Goal: Information Seeking & Learning: Learn about a topic

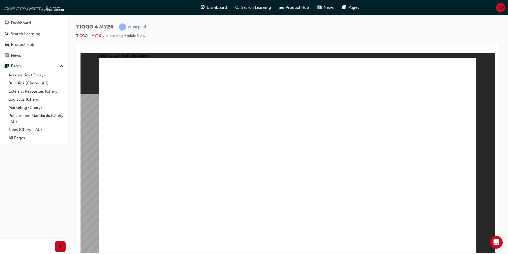
radio input "true"
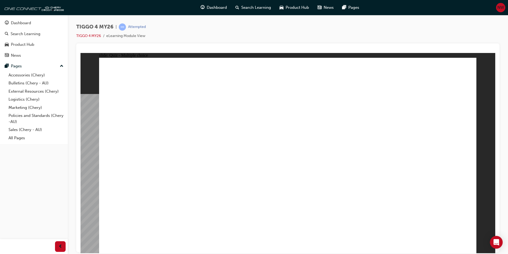
radio input "true"
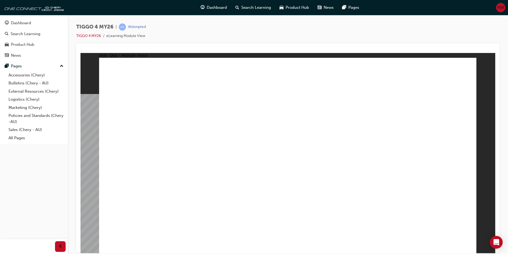
radio input "true"
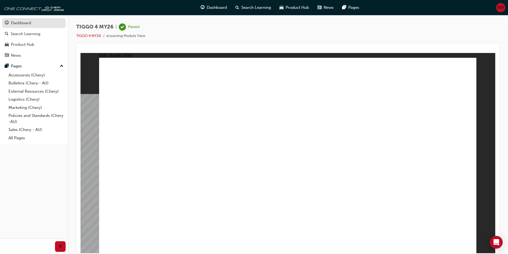
click at [23, 23] on div "Dashboard" at bounding box center [21, 23] width 20 height 6
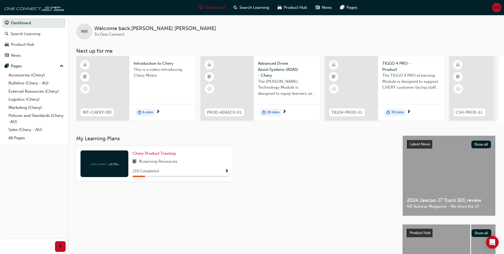
click at [162, 92] on div "Introduction to Chery This is a video introducing Chery Motor 6 mins" at bounding box center [162, 88] width 66 height 64
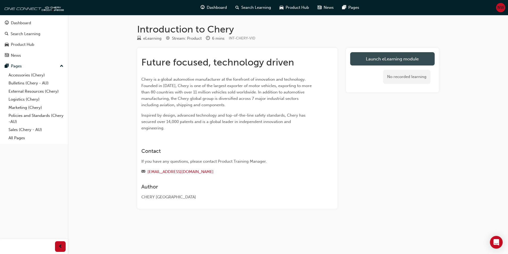
click at [400, 62] on link "Launch eLearning module" at bounding box center [392, 58] width 85 height 13
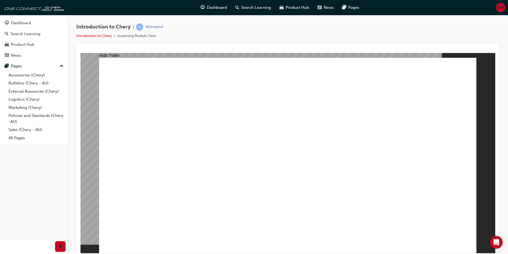
type input "311"
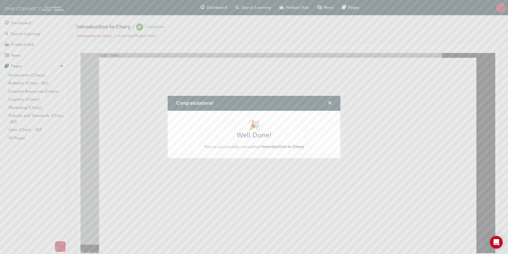
click at [328, 103] on div "Congratulations!" at bounding box center [328, 103] width 8 height 7
click at [330, 104] on span "cross-icon" at bounding box center [330, 103] width 4 height 5
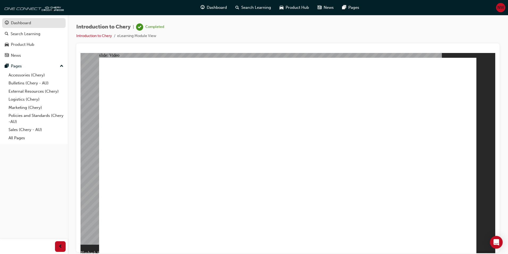
click at [33, 27] on link "Dashboard" at bounding box center [34, 23] width 64 height 10
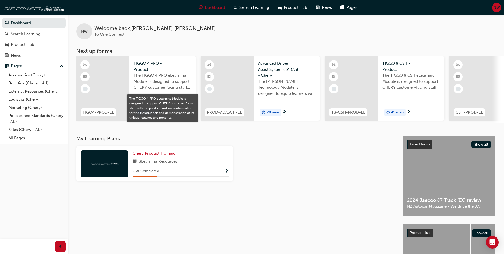
click at [139, 88] on span "The TIGGO 4 PRO eLearning Module is designed to support CHERY customer facing s…" at bounding box center [163, 81] width 58 height 18
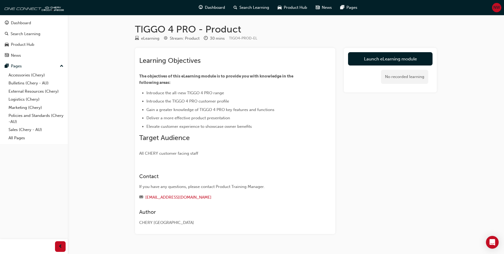
click at [393, 61] on link "Launch eLearning module" at bounding box center [390, 58] width 85 height 13
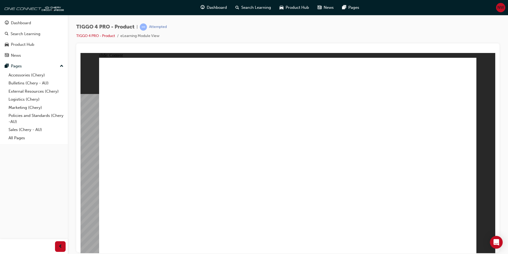
drag, startPoint x: 465, startPoint y: 243, endPoint x: 464, endPoint y: 251, distance: 7.2
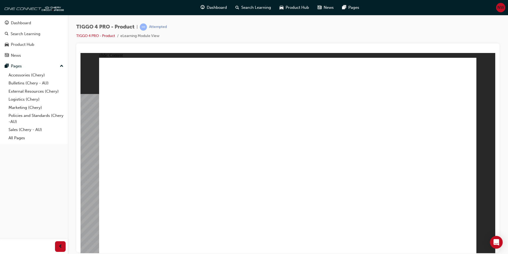
drag, startPoint x: 221, startPoint y: 142, endPoint x: 225, endPoint y: 141, distance: 4.4
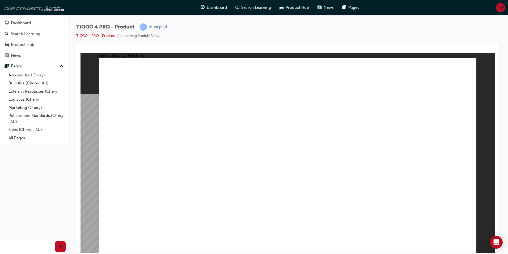
drag, startPoint x: 280, startPoint y: 184, endPoint x: 337, endPoint y: 187, distance: 57.2
drag, startPoint x: 339, startPoint y: 187, endPoint x: 358, endPoint y: 190, distance: 19.5
drag, startPoint x: 358, startPoint y: 190, endPoint x: 383, endPoint y: 191, distance: 25.5
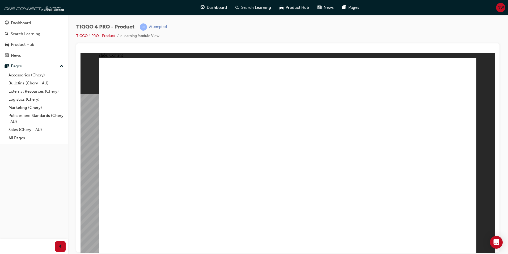
drag, startPoint x: 151, startPoint y: 143, endPoint x: 270, endPoint y: 167, distance: 121.7
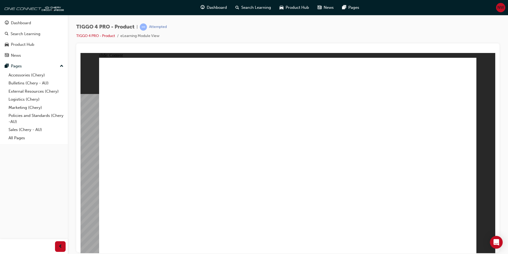
drag, startPoint x: 327, startPoint y: 196, endPoint x: 397, endPoint y: 209, distance: 71.7
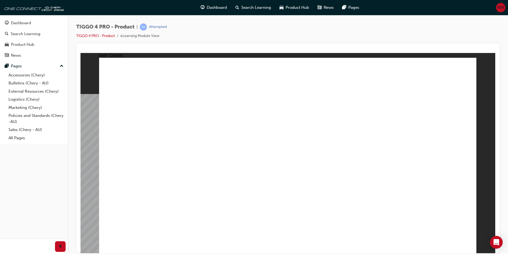
drag, startPoint x: 363, startPoint y: 111, endPoint x: 366, endPoint y: 118, distance: 7.6
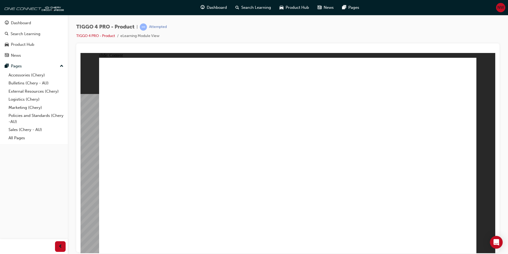
drag, startPoint x: 278, startPoint y: 161, endPoint x: 340, endPoint y: 162, distance: 61.7
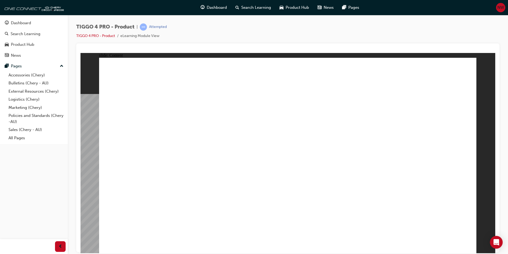
drag, startPoint x: 355, startPoint y: 164, endPoint x: 381, endPoint y: 169, distance: 26.6
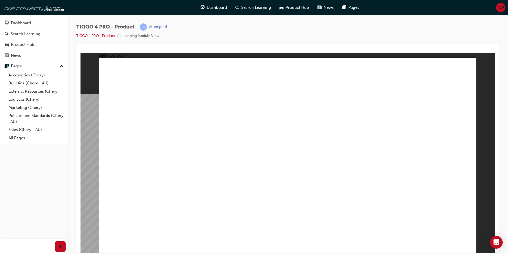
drag, startPoint x: 392, startPoint y: 165, endPoint x: 443, endPoint y: 161, distance: 51.2
drag, startPoint x: 271, startPoint y: 165, endPoint x: 246, endPoint y: 165, distance: 24.4
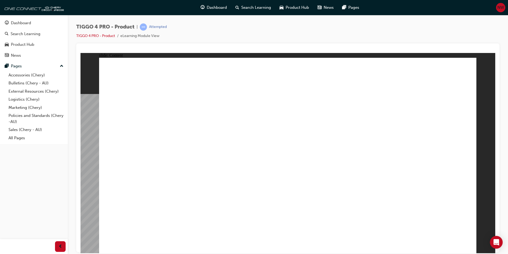
drag, startPoint x: 255, startPoint y: 167, endPoint x: 254, endPoint y: 171, distance: 3.5
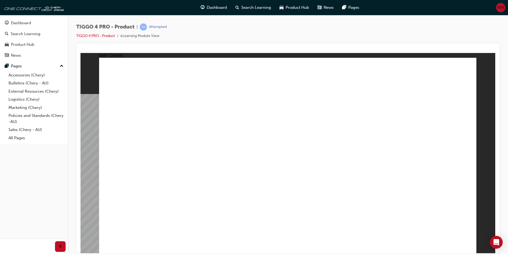
drag, startPoint x: 264, startPoint y: 178, endPoint x: 270, endPoint y: 184, distance: 8.1
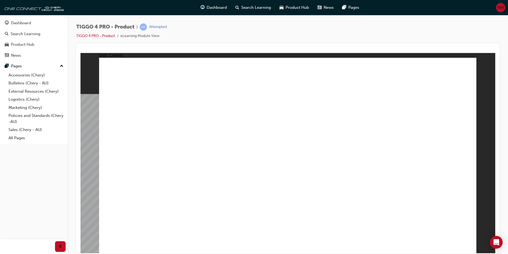
drag, startPoint x: 461, startPoint y: 241, endPoint x: 465, endPoint y: 242, distance: 4.3
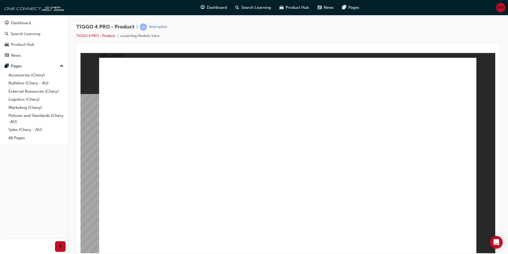
drag, startPoint x: 217, startPoint y: 185, endPoint x: 230, endPoint y: 181, distance: 14.0
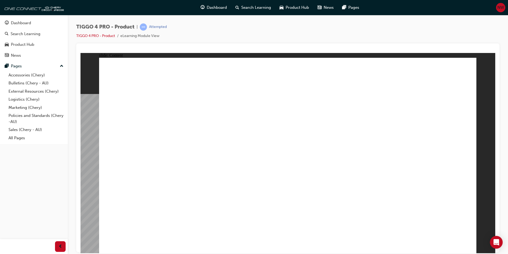
drag, startPoint x: 157, startPoint y: 175, endPoint x: 239, endPoint y: 186, distance: 83.7
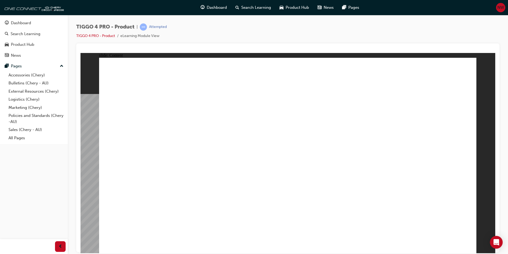
drag, startPoint x: 257, startPoint y: 188, endPoint x: 273, endPoint y: 175, distance: 20.6
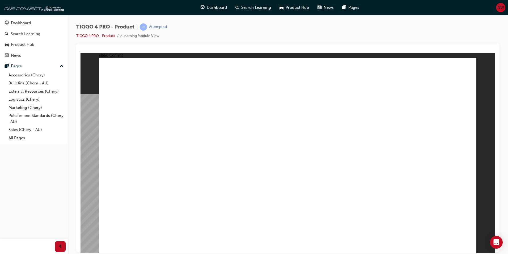
drag, startPoint x: 346, startPoint y: 160, endPoint x: 437, endPoint y: 163, distance: 91.7
drag, startPoint x: 373, startPoint y: 170, endPoint x: 444, endPoint y: 176, distance: 71.2
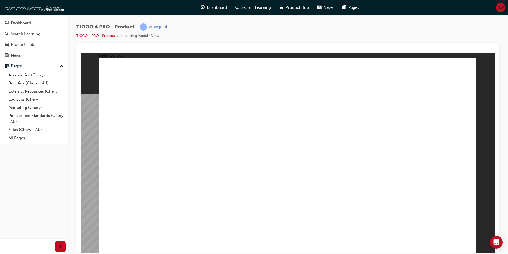
drag, startPoint x: 465, startPoint y: 244, endPoint x: 441, endPoint y: 234, distance: 26.4
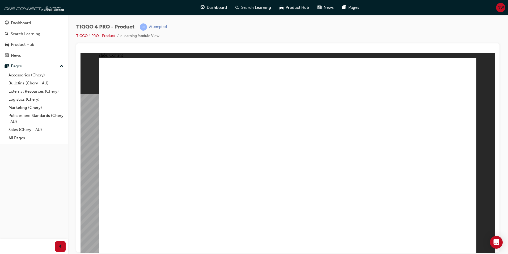
drag, startPoint x: 258, startPoint y: 156, endPoint x: 255, endPoint y: 157, distance: 2.9
drag, startPoint x: 310, startPoint y: 183, endPoint x: 356, endPoint y: 182, distance: 46.0
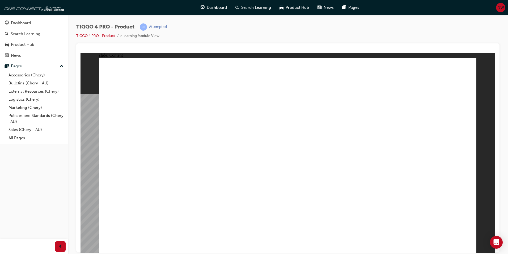
drag, startPoint x: 348, startPoint y: 214, endPoint x: 413, endPoint y: 219, distance: 65.3
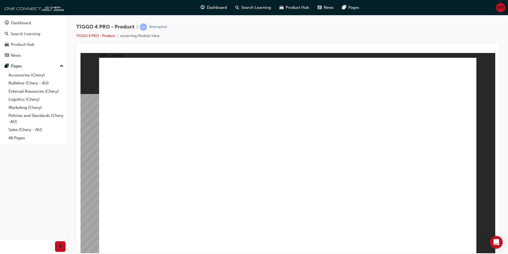
drag, startPoint x: 143, startPoint y: 90, endPoint x: 192, endPoint y: 93, distance: 49.3
drag, startPoint x: 212, startPoint y: 134, endPoint x: 237, endPoint y: 139, distance: 25.7
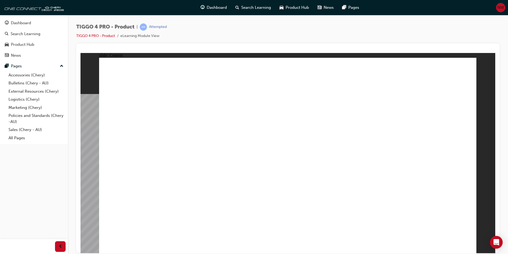
drag, startPoint x: 225, startPoint y: 194, endPoint x: 244, endPoint y: 178, distance: 25.1
drag, startPoint x: 244, startPoint y: 178, endPoint x: 250, endPoint y: 172, distance: 8.7
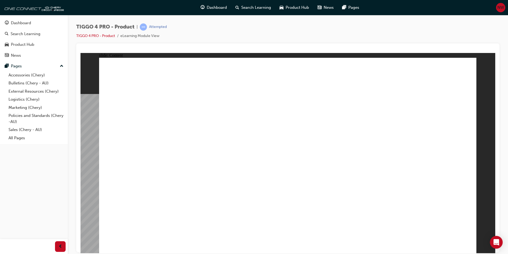
drag, startPoint x: 271, startPoint y: 196, endPoint x: 231, endPoint y: 189, distance: 40.7
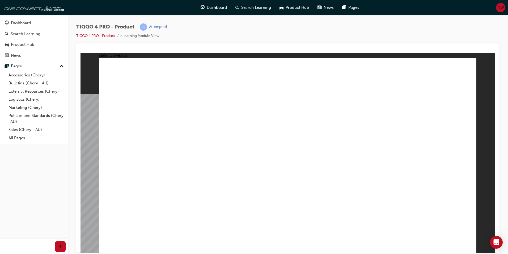
drag, startPoint x: 241, startPoint y: 187, endPoint x: 244, endPoint y: 187, distance: 3.2
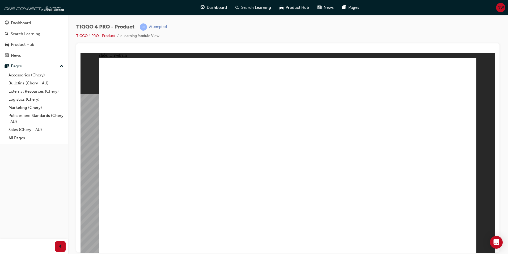
drag, startPoint x: 121, startPoint y: 85, endPoint x: 152, endPoint y: 86, distance: 30.6
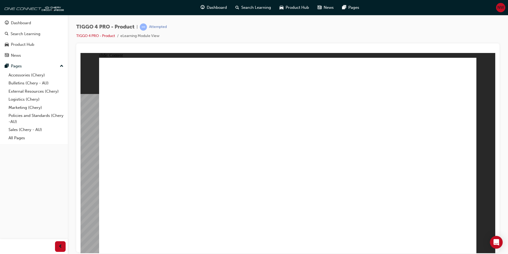
drag, startPoint x: 272, startPoint y: 153, endPoint x: 311, endPoint y: 155, distance: 38.6
drag, startPoint x: 284, startPoint y: 166, endPoint x: 288, endPoint y: 166, distance: 4.5
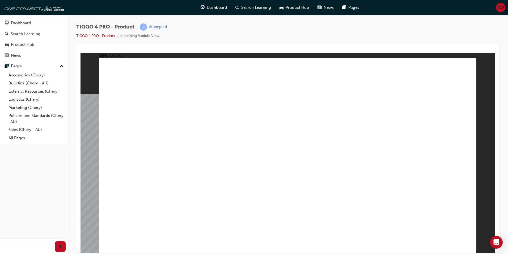
drag, startPoint x: 290, startPoint y: 173, endPoint x: 318, endPoint y: 174, distance: 27.6
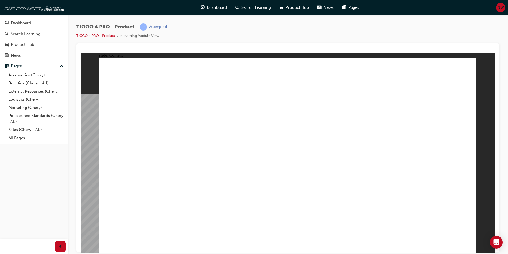
drag, startPoint x: 460, startPoint y: 242, endPoint x: 467, endPoint y: 242, distance: 6.4
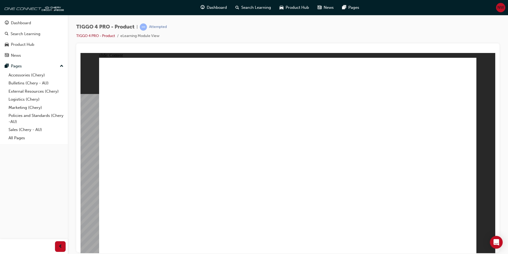
drag, startPoint x: 274, startPoint y: 107, endPoint x: 298, endPoint y: 113, distance: 25.1
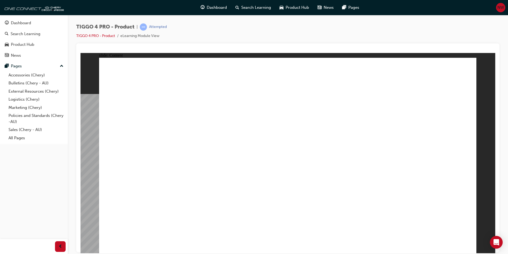
drag, startPoint x: 416, startPoint y: 181, endPoint x: 417, endPoint y: 191, distance: 10.0
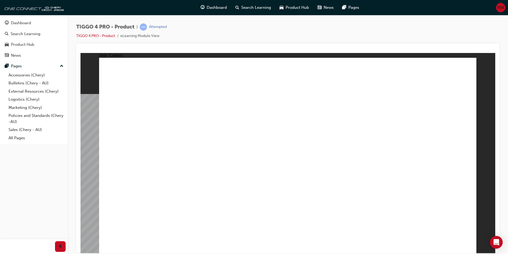
drag, startPoint x: 463, startPoint y: 242, endPoint x: 457, endPoint y: 231, distance: 12.9
drag, startPoint x: 248, startPoint y: 194, endPoint x: 229, endPoint y: 195, distance: 18.6
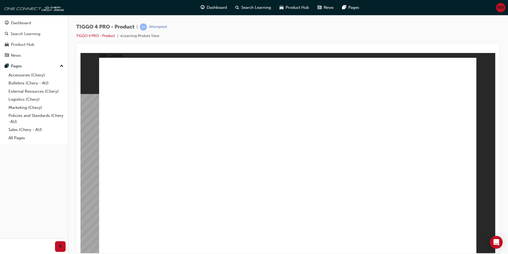
drag, startPoint x: 229, startPoint y: 195, endPoint x: 227, endPoint y: 195, distance: 2.7
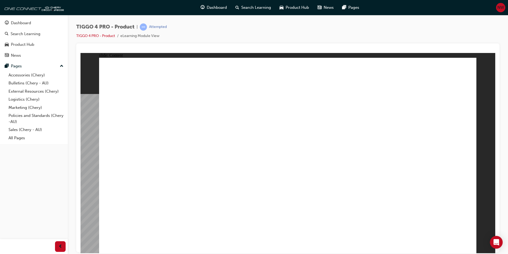
drag, startPoint x: 280, startPoint y: 127, endPoint x: 284, endPoint y: 123, distance: 5.8
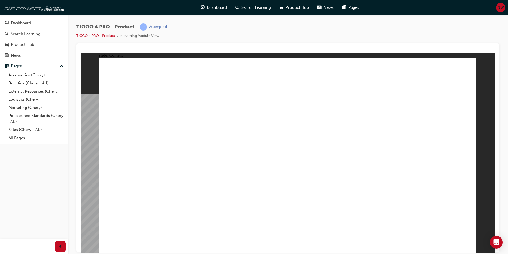
drag, startPoint x: 292, startPoint y: 109, endPoint x: 297, endPoint y: 108, distance: 4.6
drag, startPoint x: 331, startPoint y: 108, endPoint x: 423, endPoint y: 184, distance: 119.3
drag, startPoint x: 423, startPoint y: 184, endPoint x: 428, endPoint y: 185, distance: 5.4
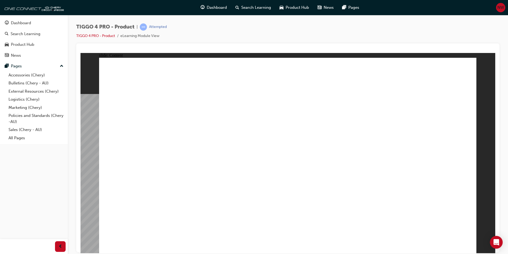
drag, startPoint x: 432, startPoint y: 181, endPoint x: 432, endPoint y: 172, distance: 9.0
drag, startPoint x: 430, startPoint y: 155, endPoint x: 431, endPoint y: 149, distance: 6.2
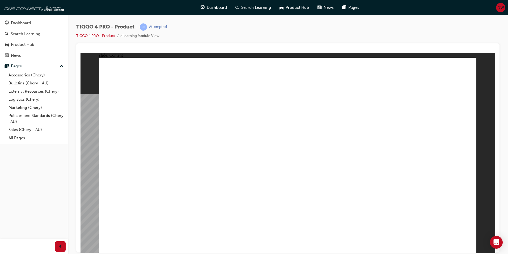
drag, startPoint x: 431, startPoint y: 149, endPoint x: 430, endPoint y: 193, distance: 44.1
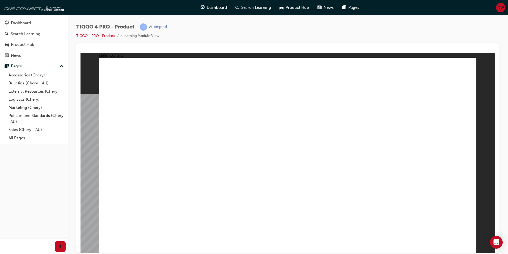
drag, startPoint x: 294, startPoint y: 81, endPoint x: 293, endPoint y: 86, distance: 4.8
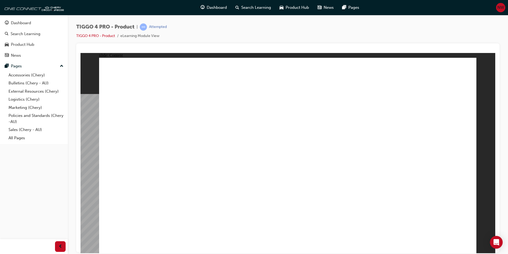
drag, startPoint x: 265, startPoint y: 90, endPoint x: 236, endPoint y: 97, distance: 30.2
drag, startPoint x: 239, startPoint y: 101, endPoint x: 228, endPoint y: 124, distance: 25.7
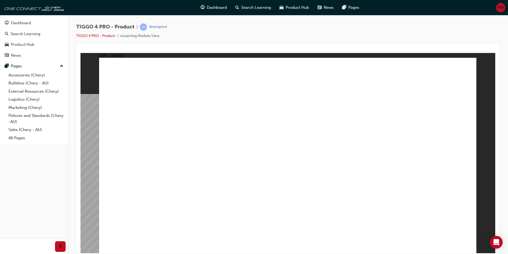
drag, startPoint x: 351, startPoint y: 91, endPoint x: 357, endPoint y: 91, distance: 6.4
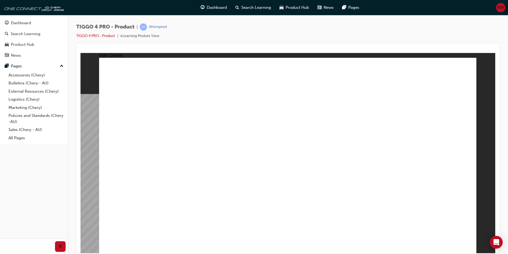
drag, startPoint x: 482, startPoint y: 121, endPoint x: 472, endPoint y: 146, distance: 26.8
click at [473, 142] on div "slide: Content Line 9 Line 8 Line 12 Line 10 Line 7 Line 11 Line 6 Line 4 Line …" at bounding box center [288, 153] width 415 height 200
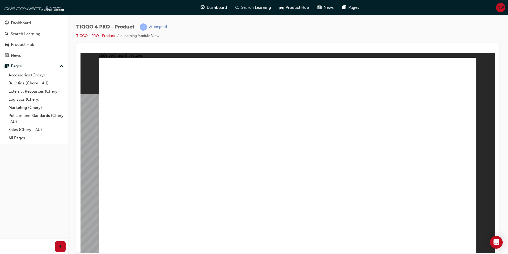
drag, startPoint x: 232, startPoint y: 214, endPoint x: 236, endPoint y: 214, distance: 4.5
drag, startPoint x: 242, startPoint y: 202, endPoint x: 474, endPoint y: 229, distance: 233.8
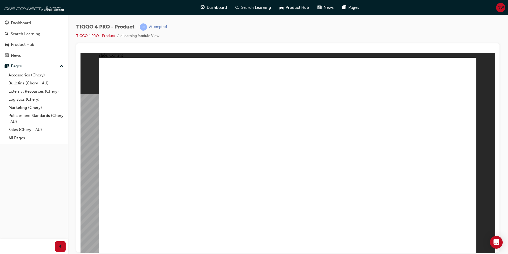
drag, startPoint x: 272, startPoint y: 79, endPoint x: 285, endPoint y: 80, distance: 13.0
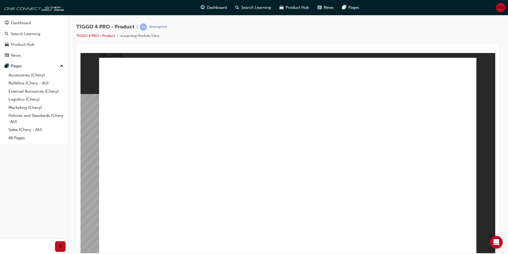
drag, startPoint x: 369, startPoint y: 169, endPoint x: 239, endPoint y: 153, distance: 131.2
drag, startPoint x: 242, startPoint y: 153, endPoint x: 239, endPoint y: 129, distance: 24.3
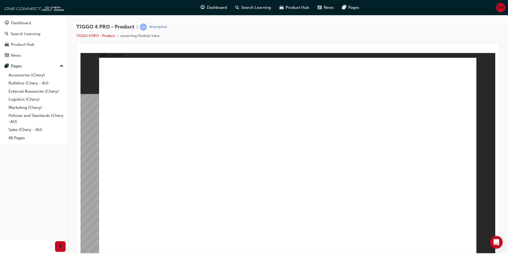
drag, startPoint x: 312, startPoint y: 103, endPoint x: 234, endPoint y: 75, distance: 83.6
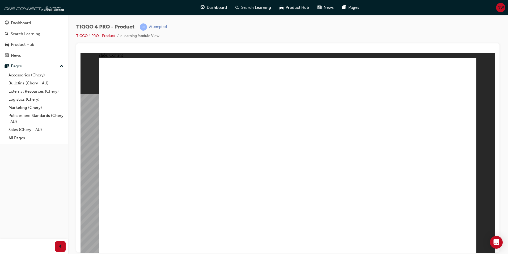
drag, startPoint x: 460, startPoint y: 239, endPoint x: 463, endPoint y: 240, distance: 3.0
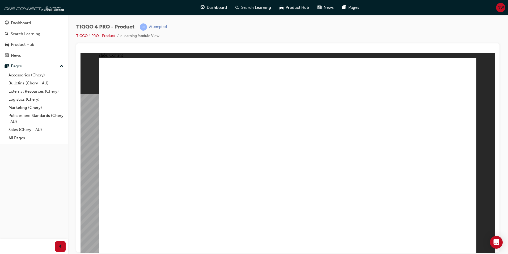
drag, startPoint x: 180, startPoint y: 188, endPoint x: 172, endPoint y: 168, distance: 21.5
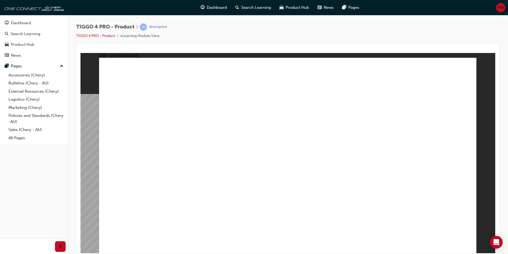
drag, startPoint x: 204, startPoint y: 112, endPoint x: 215, endPoint y: 111, distance: 10.9
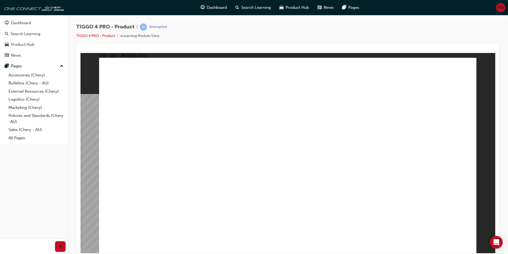
drag, startPoint x: 142, startPoint y: 141, endPoint x: 155, endPoint y: 187, distance: 48.3
radio input "true"
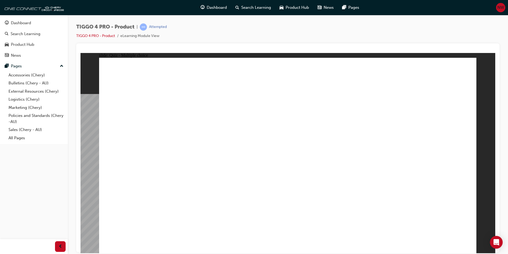
drag, startPoint x: 135, startPoint y: 125, endPoint x: 282, endPoint y: 193, distance: 162.1
drag, startPoint x: 291, startPoint y: 123, endPoint x: 351, endPoint y: 185, distance: 86.5
drag, startPoint x: 355, startPoint y: 124, endPoint x: 128, endPoint y: 199, distance: 238.3
drag, startPoint x: 208, startPoint y: 123, endPoint x: 212, endPoint y: 189, distance: 65.5
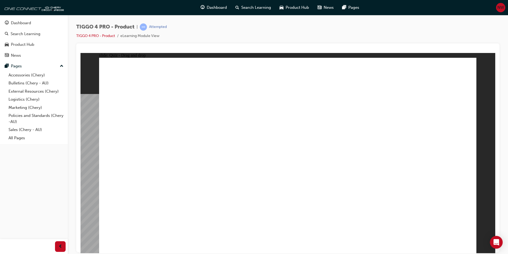
drag, startPoint x: 410, startPoint y: 185, endPoint x: 416, endPoint y: 206, distance: 22.3
radio input "true"
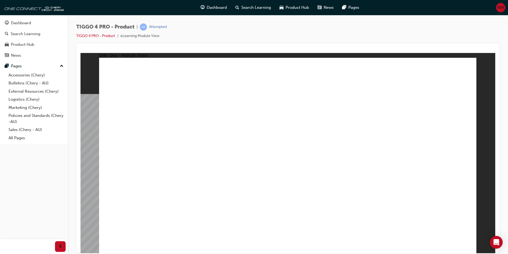
drag, startPoint x: 349, startPoint y: 134, endPoint x: 351, endPoint y: 132, distance: 3.0
radio input "true"
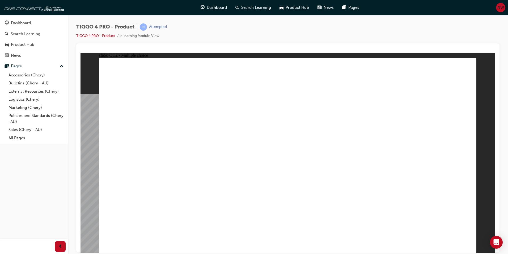
drag, startPoint x: 148, startPoint y: 138, endPoint x: 422, endPoint y: 111, distance: 275.3
drag, startPoint x: 232, startPoint y: 141, endPoint x: 318, endPoint y: 118, distance: 89.3
drag, startPoint x: 234, startPoint y: 156, endPoint x: 429, endPoint y: 130, distance: 197.6
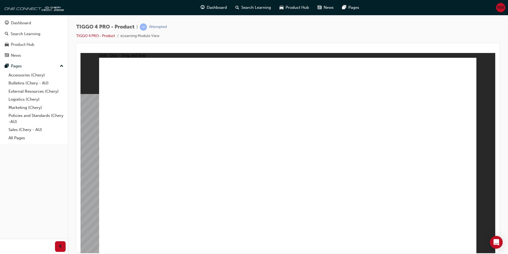
drag, startPoint x: 226, startPoint y: 177, endPoint x: 410, endPoint y: 149, distance: 185.8
drag, startPoint x: 154, startPoint y: 162, endPoint x: 180, endPoint y: 170, distance: 27.2
drag, startPoint x: 165, startPoint y: 179, endPoint x: 336, endPoint y: 145, distance: 174.9
drag, startPoint x: 165, startPoint y: 201, endPoint x: 325, endPoint y: 162, distance: 164.8
drag, startPoint x: 318, startPoint y: 133, endPoint x: 402, endPoint y: 151, distance: 85.1
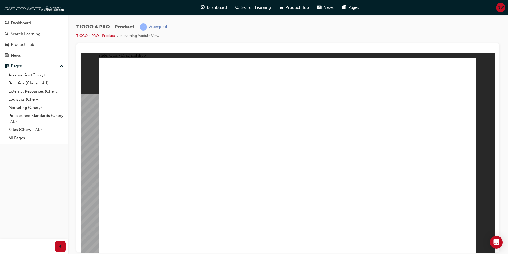
drag, startPoint x: 158, startPoint y: 159, endPoint x: 340, endPoint y: 156, distance: 181.8
radio input "true"
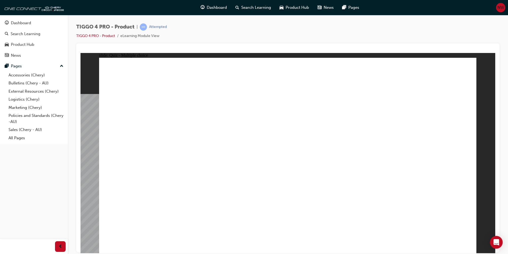
radio input "true"
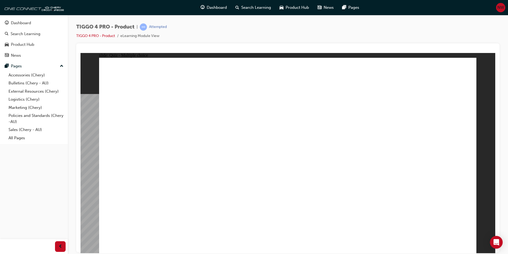
radio input "true"
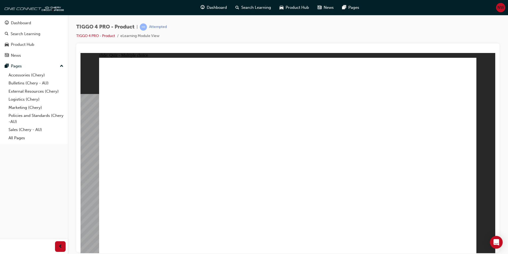
drag, startPoint x: 309, startPoint y: 175, endPoint x: 307, endPoint y: 170, distance: 4.6
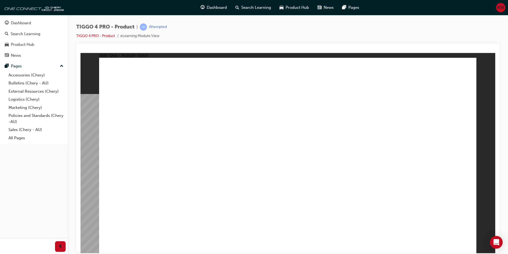
radio input "true"
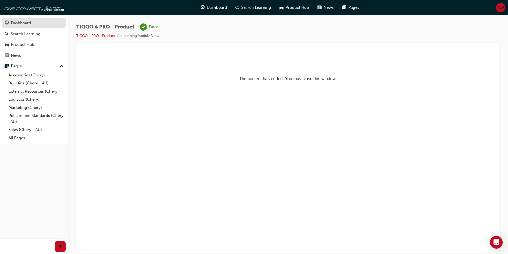
click at [51, 26] on div "Dashboard" at bounding box center [34, 23] width 58 height 7
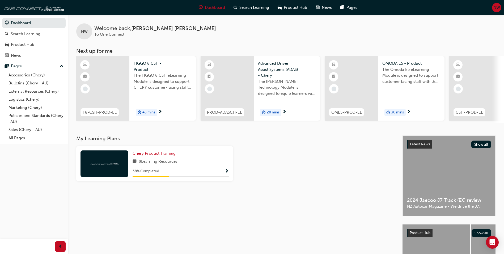
click at [157, 94] on div "TIGGO 8 CSH - Product The TIGGO 8 CSH eLearning Module is designed to support C…" at bounding box center [162, 77] width 66 height 42
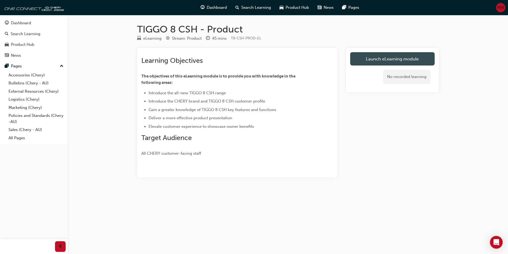
click at [367, 52] on link "Launch eLearning module" at bounding box center [392, 58] width 85 height 13
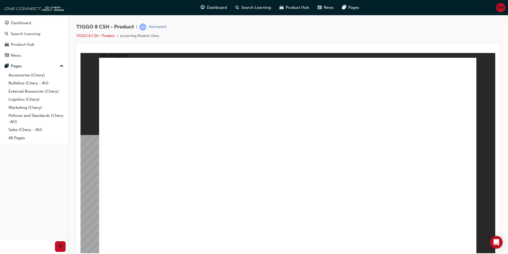
drag, startPoint x: 279, startPoint y: 192, endPoint x: 302, endPoint y: 195, distance: 24.1
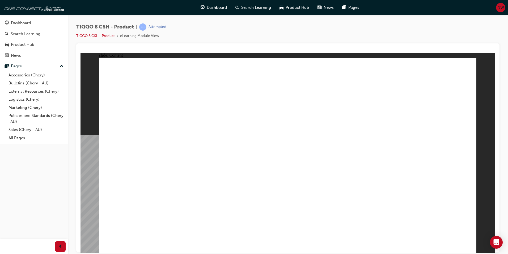
drag, startPoint x: 147, startPoint y: 131, endPoint x: 237, endPoint y: 131, distance: 90.4
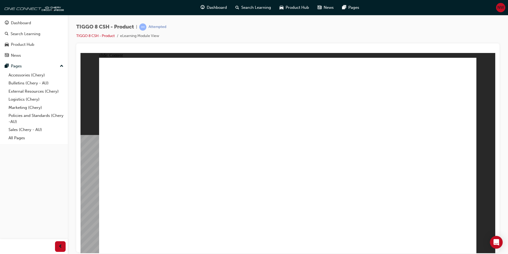
drag, startPoint x: 453, startPoint y: 74, endPoint x: 450, endPoint y: 78, distance: 5.3
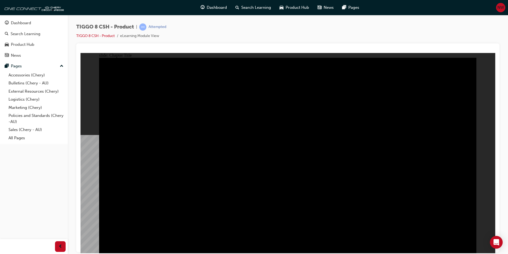
drag, startPoint x: 237, startPoint y: 175, endPoint x: 231, endPoint y: 175, distance: 6.4
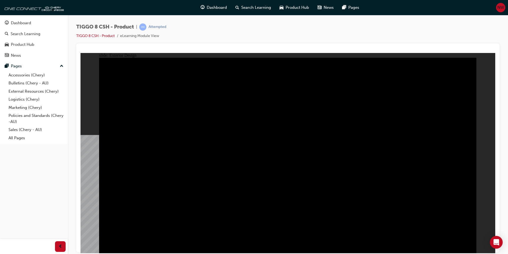
drag, startPoint x: 341, startPoint y: 174, endPoint x: 342, endPoint y: 179, distance: 5.0
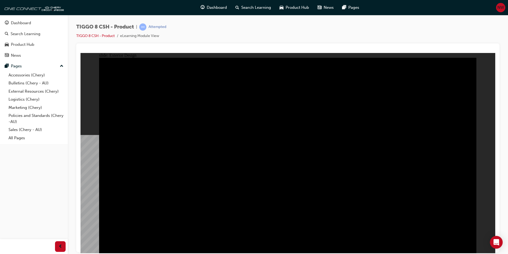
drag, startPoint x: 356, startPoint y: 189, endPoint x: 225, endPoint y: 199, distance: 130.6
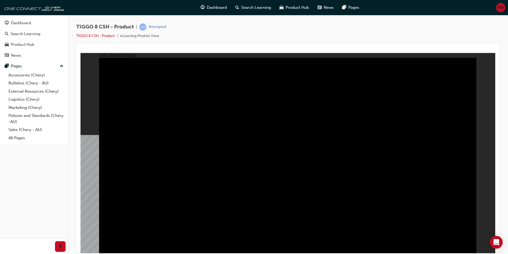
drag, startPoint x: 181, startPoint y: 193, endPoint x: 191, endPoint y: 200, distance: 11.8
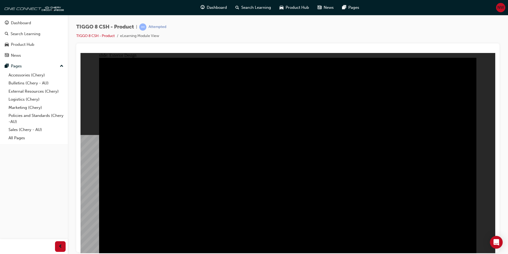
drag, startPoint x: 340, startPoint y: 195, endPoint x: 211, endPoint y: 153, distance: 135.9
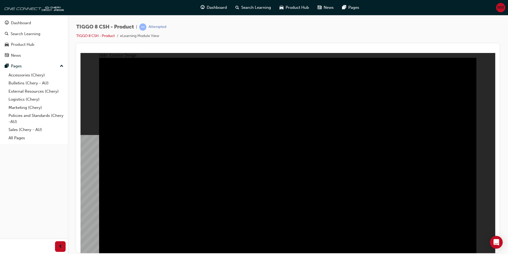
drag, startPoint x: 211, startPoint y: 149, endPoint x: 263, endPoint y: 114, distance: 62.4
drag, startPoint x: 258, startPoint y: 120, endPoint x: 218, endPoint y: 139, distance: 44.1
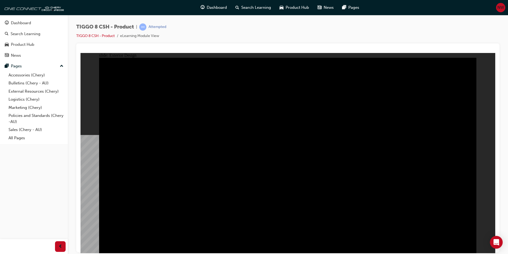
drag, startPoint x: 425, startPoint y: 204, endPoint x: 377, endPoint y: 171, distance: 58.7
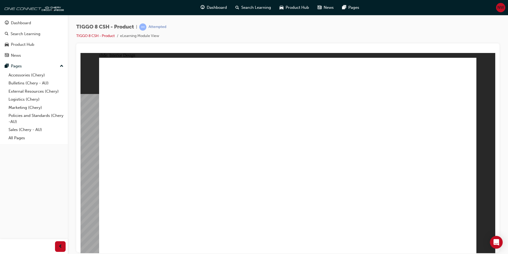
drag, startPoint x: 146, startPoint y: 199, endPoint x: 154, endPoint y: 210, distance: 14.5
drag, startPoint x: 154, startPoint y: 210, endPoint x: 154, endPoint y: 217, distance: 6.1
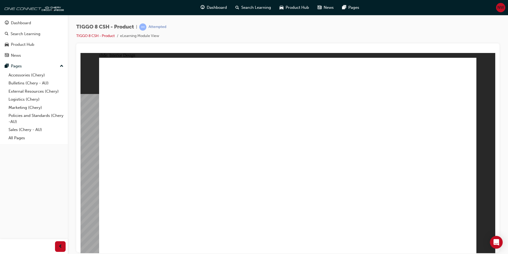
drag, startPoint x: 377, startPoint y: 155, endPoint x: 373, endPoint y: 156, distance: 3.8
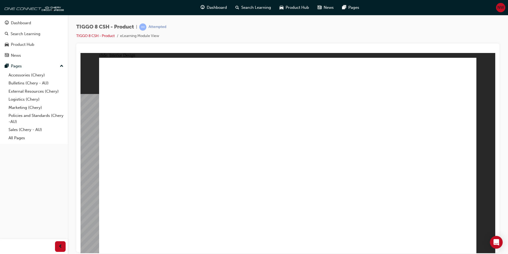
drag, startPoint x: 149, startPoint y: 210, endPoint x: 151, endPoint y: 205, distance: 6.0
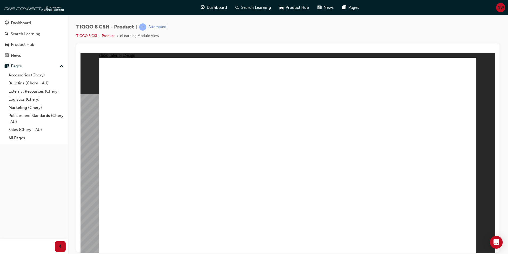
drag, startPoint x: 367, startPoint y: 158, endPoint x: 343, endPoint y: 143, distance: 28.2
drag, startPoint x: 343, startPoint y: 143, endPoint x: 332, endPoint y: 141, distance: 11.1
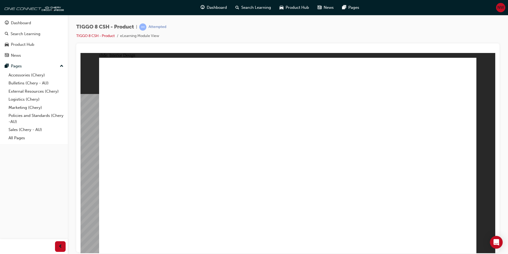
drag, startPoint x: 338, startPoint y: 138, endPoint x: 310, endPoint y: 139, distance: 27.4
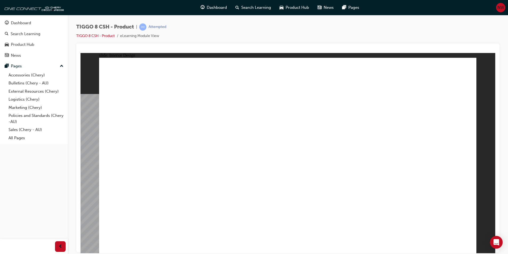
drag, startPoint x: 309, startPoint y: 140, endPoint x: 303, endPoint y: 141, distance: 6.4
drag, startPoint x: 286, startPoint y: 142, endPoint x: 336, endPoint y: 140, distance: 50.3
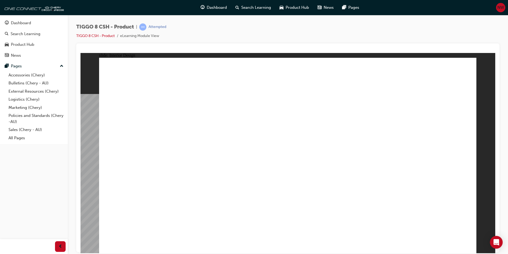
drag, startPoint x: 345, startPoint y: 141, endPoint x: 281, endPoint y: 143, distance: 64.4
drag, startPoint x: 351, startPoint y: 144, endPoint x: 252, endPoint y: 145, distance: 98.9
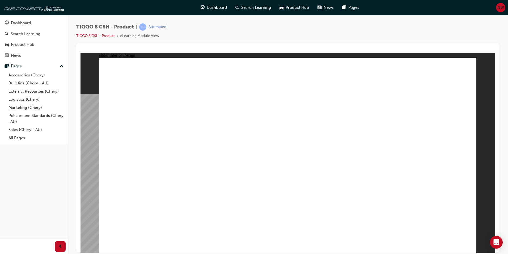
drag, startPoint x: 260, startPoint y: 167, endPoint x: 248, endPoint y: 167, distance: 12.0
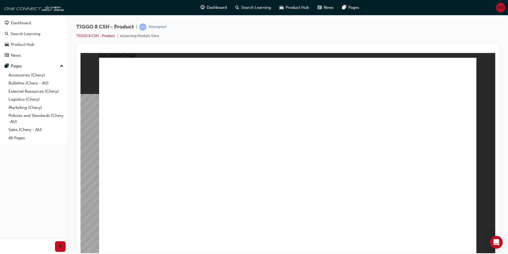
drag, startPoint x: 424, startPoint y: 137, endPoint x: 431, endPoint y: 139, distance: 6.4
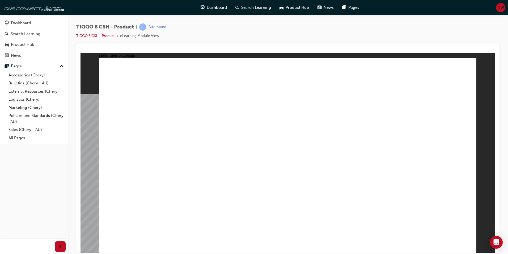
drag, startPoint x: 354, startPoint y: 178, endPoint x: 354, endPoint y: 175, distance: 2.9
drag, startPoint x: 360, startPoint y: 132, endPoint x: 356, endPoint y: 120, distance: 12.5
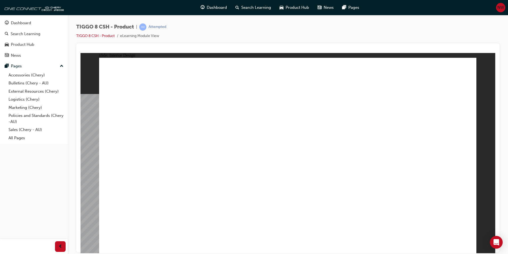
drag, startPoint x: 175, startPoint y: 105, endPoint x: 193, endPoint y: 138, distance: 37.2
drag, startPoint x: 180, startPoint y: 165, endPoint x: 163, endPoint y: 189, distance: 29.3
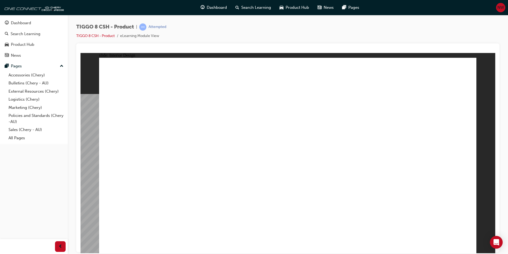
drag, startPoint x: 155, startPoint y: 203, endPoint x: 154, endPoint y: 208, distance: 4.4
drag, startPoint x: 339, startPoint y: 197, endPoint x: 315, endPoint y: 196, distance: 24.5
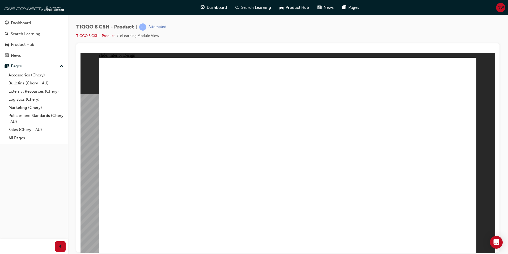
drag, startPoint x: 209, startPoint y: 121, endPoint x: 212, endPoint y: 120, distance: 3.8
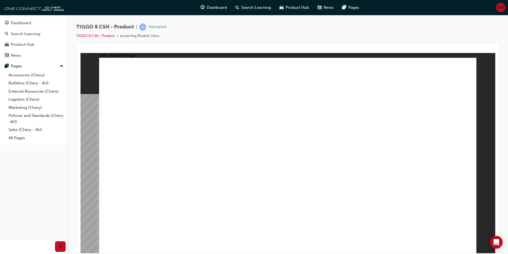
drag, startPoint x: 236, startPoint y: 124, endPoint x: 344, endPoint y: 123, distance: 107.6
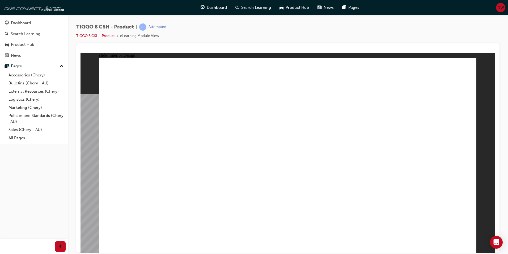
drag, startPoint x: 143, startPoint y: 114, endPoint x: 195, endPoint y: 134, distance: 56.1
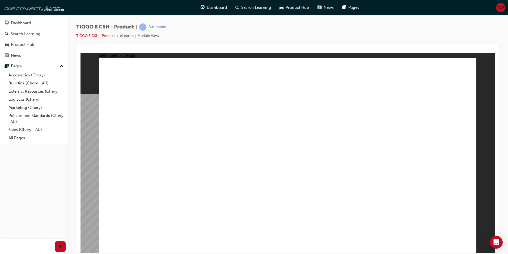
drag, startPoint x: 281, startPoint y: 158, endPoint x: 277, endPoint y: 153, distance: 6.3
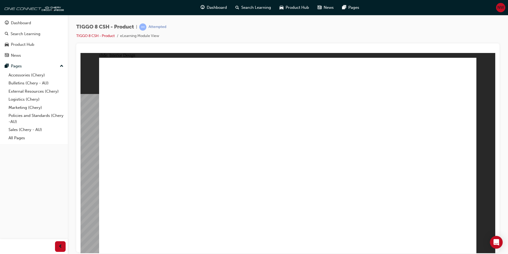
drag, startPoint x: 333, startPoint y: 158, endPoint x: 333, endPoint y: 154, distance: 4.0
drag, startPoint x: 294, startPoint y: 93, endPoint x: 380, endPoint y: 107, distance: 87.1
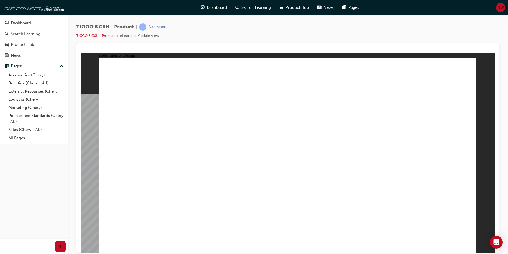
drag, startPoint x: 435, startPoint y: 150, endPoint x: 434, endPoint y: 154, distance: 3.5
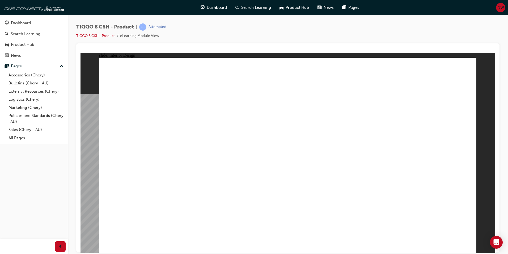
drag, startPoint x: 431, startPoint y: 164, endPoint x: 430, endPoint y: 172, distance: 7.4
drag, startPoint x: 312, startPoint y: 212, endPoint x: 301, endPoint y: 212, distance: 11.2
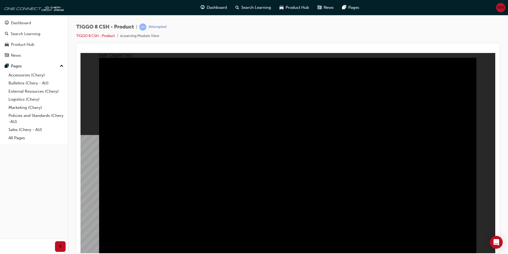
drag, startPoint x: 360, startPoint y: 174, endPoint x: 353, endPoint y: 176, distance: 7.0
drag, startPoint x: 283, startPoint y: 123, endPoint x: 290, endPoint y: 143, distance: 21.9
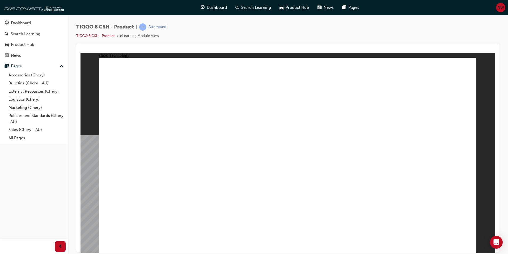
drag, startPoint x: 321, startPoint y: 181, endPoint x: 317, endPoint y: 182, distance: 4.1
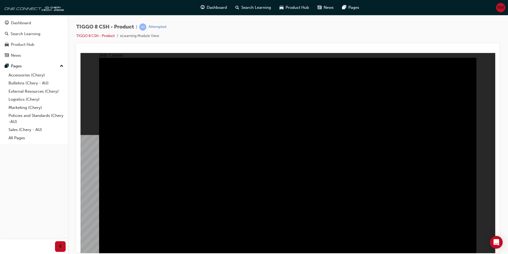
drag, startPoint x: 414, startPoint y: 182, endPoint x: 412, endPoint y: 187, distance: 5.4
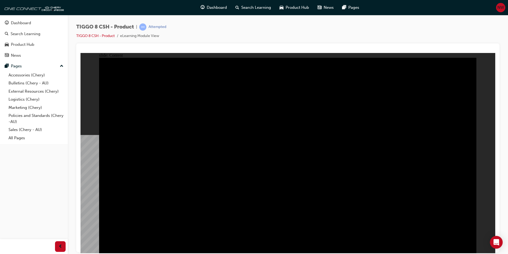
drag, startPoint x: 358, startPoint y: 226, endPoint x: 355, endPoint y: 224, distance: 4.3
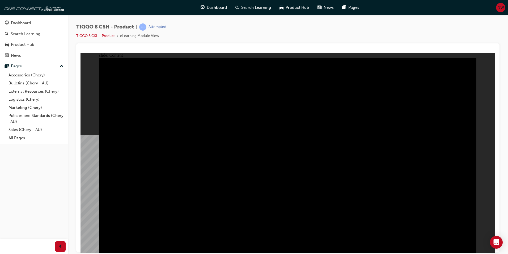
drag, startPoint x: 409, startPoint y: 237, endPoint x: 397, endPoint y: 231, distance: 13.1
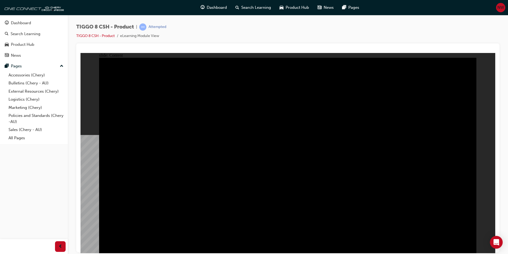
drag, startPoint x: 364, startPoint y: 226, endPoint x: 387, endPoint y: 225, distance: 23.7
drag, startPoint x: 356, startPoint y: 223, endPoint x: 377, endPoint y: 222, distance: 21.8
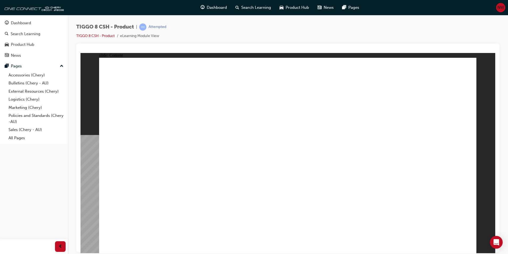
drag, startPoint x: 383, startPoint y: 208, endPoint x: 385, endPoint y: 205, distance: 3.5
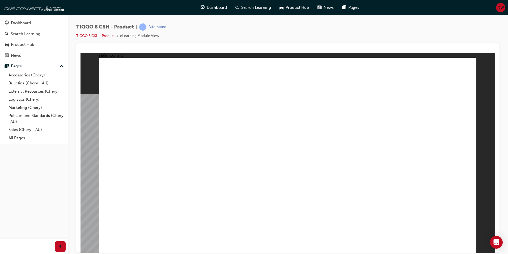
drag, startPoint x: 393, startPoint y: 75, endPoint x: 389, endPoint y: 77, distance: 3.6
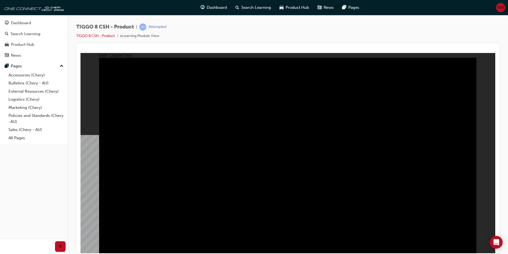
drag, startPoint x: 154, startPoint y: 173, endPoint x: 196, endPoint y: 183, distance: 42.8
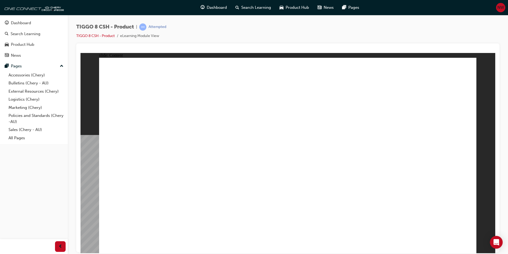
drag, startPoint x: 174, startPoint y: 172, endPoint x: 179, endPoint y: 173, distance: 4.3
drag, startPoint x: 445, startPoint y: 216, endPoint x: 437, endPoint y: 214, distance: 8.4
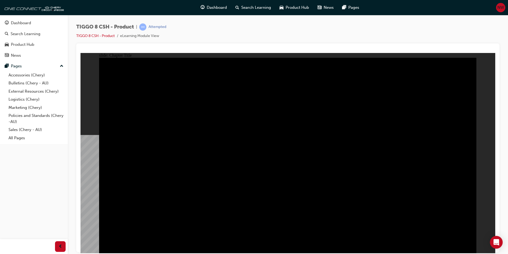
drag, startPoint x: 387, startPoint y: 189, endPoint x: 432, endPoint y: 213, distance: 50.6
drag, startPoint x: 297, startPoint y: 162, endPoint x: 293, endPoint y: 159, distance: 5.1
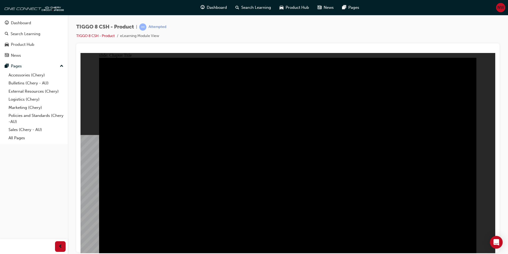
drag, startPoint x: 158, startPoint y: 174, endPoint x: 158, endPoint y: 182, distance: 8.2
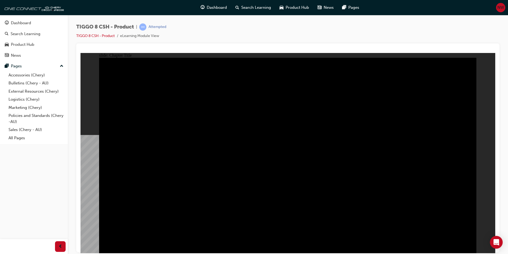
drag, startPoint x: 160, startPoint y: 186, endPoint x: 167, endPoint y: 201, distance: 17.2
drag, startPoint x: 168, startPoint y: 201, endPoint x: 170, endPoint y: 204, distance: 3.8
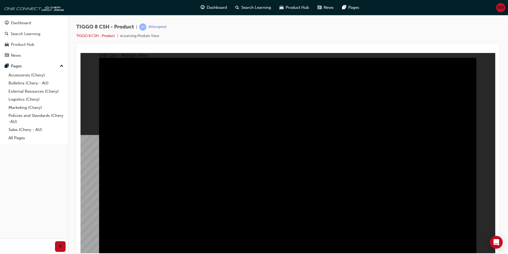
radio input "false"
radio input "true"
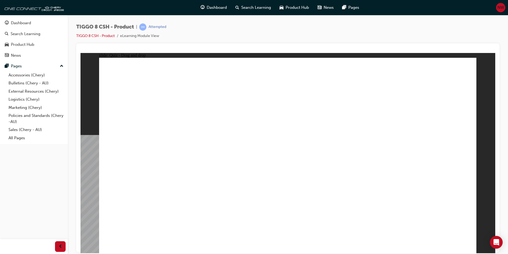
drag, startPoint x: 292, startPoint y: 74, endPoint x: 271, endPoint y: 93, distance: 27.5
drag, startPoint x: 402, startPoint y: 115, endPoint x: 443, endPoint y: 164, distance: 63.7
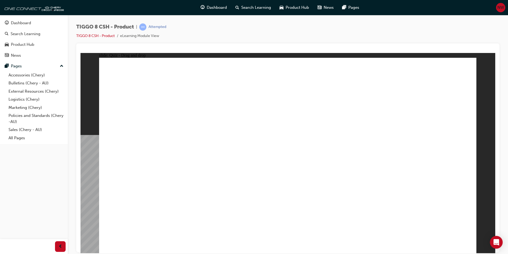
drag, startPoint x: 326, startPoint y: 118, endPoint x: 359, endPoint y: 174, distance: 64.8
drag, startPoint x: 274, startPoint y: 121, endPoint x: 283, endPoint y: 152, distance: 31.9
drag, startPoint x: 338, startPoint y: 89, endPoint x: 323, endPoint y: 99, distance: 17.3
drag, startPoint x: 376, startPoint y: 83, endPoint x: 248, endPoint y: 158, distance: 148.6
drag, startPoint x: 437, startPoint y: 72, endPoint x: 149, endPoint y: 156, distance: 300.2
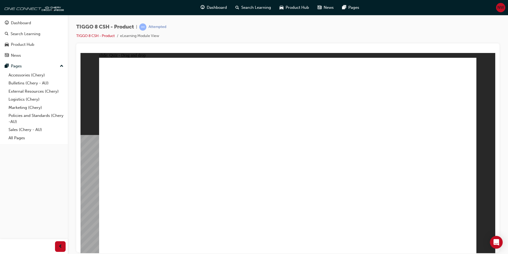
drag, startPoint x: 322, startPoint y: 163, endPoint x: 331, endPoint y: 166, distance: 10.0
drag, startPoint x: 348, startPoint y: 167, endPoint x: 291, endPoint y: 167, distance: 56.9
drag, startPoint x: 267, startPoint y: 71, endPoint x: 359, endPoint y: 159, distance: 127.3
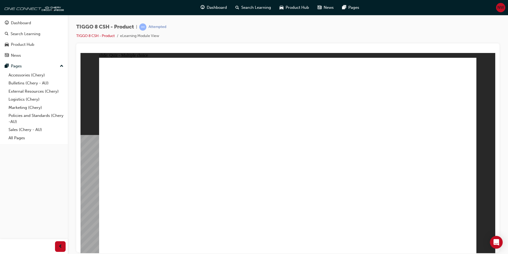
checkbox input "true"
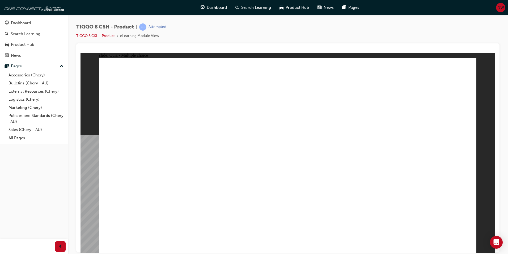
drag, startPoint x: 314, startPoint y: 159, endPoint x: 308, endPoint y: 165, distance: 8.1
radio input "true"
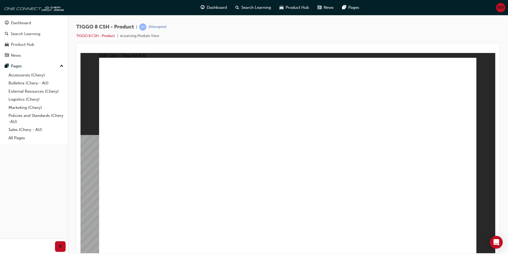
drag, startPoint x: 287, startPoint y: 82, endPoint x: 303, endPoint y: 173, distance: 92.5
drag, startPoint x: 290, startPoint y: 96, endPoint x: 331, endPoint y: 187, distance: 100.0
drag, startPoint x: 349, startPoint y: 79, endPoint x: 329, endPoint y: 162, distance: 85.3
drag, startPoint x: 353, startPoint y: 99, endPoint x: 218, endPoint y: 164, distance: 150.5
drag, startPoint x: 302, startPoint y: 132, endPoint x: 211, endPoint y: 183, distance: 103.8
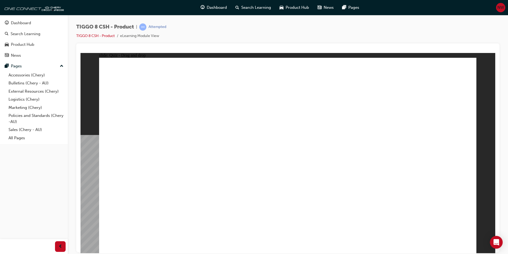
drag, startPoint x: 338, startPoint y: 113, endPoint x: 177, endPoint y: 180, distance: 174.5
drag, startPoint x: 323, startPoint y: 111, endPoint x: 127, endPoint y: 167, distance: 204.2
drag, startPoint x: 345, startPoint y: 89, endPoint x: 353, endPoint y: 186, distance: 97.6
drag, startPoint x: 407, startPoint y: 75, endPoint x: 312, endPoint y: 185, distance: 145.3
drag, startPoint x: 345, startPoint y: 111, endPoint x: 147, endPoint y: 198, distance: 216.7
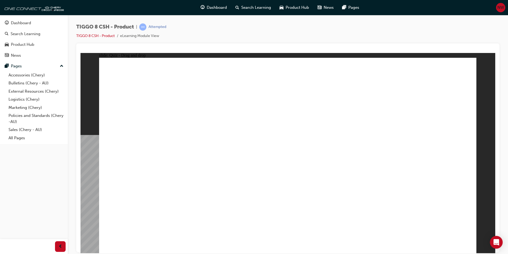
drag, startPoint x: 366, startPoint y: 105, endPoint x: 373, endPoint y: 164, distance: 58.9
drag, startPoint x: 421, startPoint y: 89, endPoint x: 167, endPoint y: 176, distance: 268.5
drag, startPoint x: 432, startPoint y: 103, endPoint x: 381, endPoint y: 187, distance: 98.4
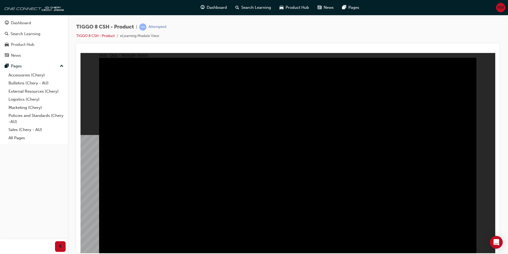
radio input "true"
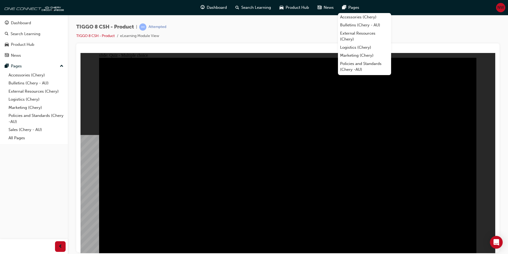
drag, startPoint x: 124, startPoint y: 114, endPoint x: 167, endPoint y: 120, distance: 44.2
radio input "true"
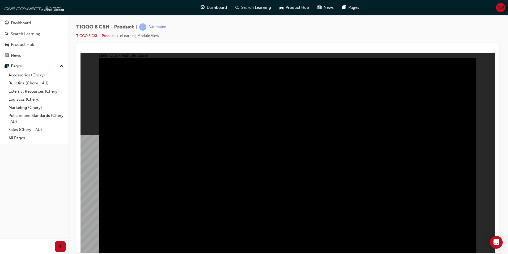
drag, startPoint x: 228, startPoint y: 179, endPoint x: 231, endPoint y: 187, distance: 8.3
radio input "true"
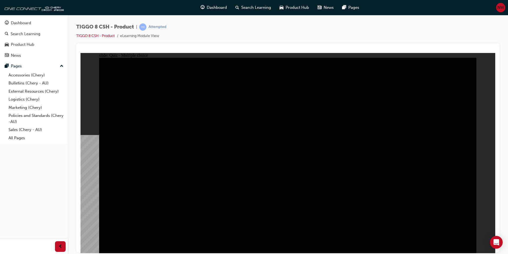
checkbox input "true"
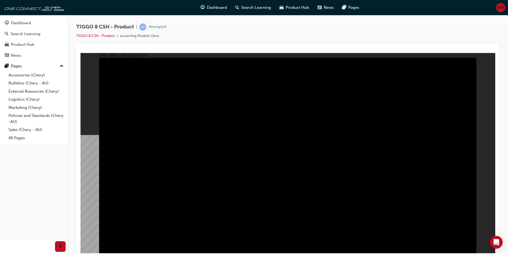
checkbox input "false"
checkbox input "true"
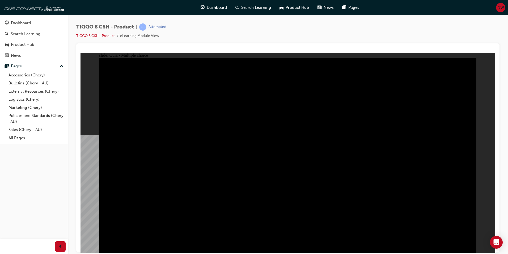
drag, startPoint x: 395, startPoint y: 208, endPoint x: 391, endPoint y: 210, distance: 4.4
checkbox input "false"
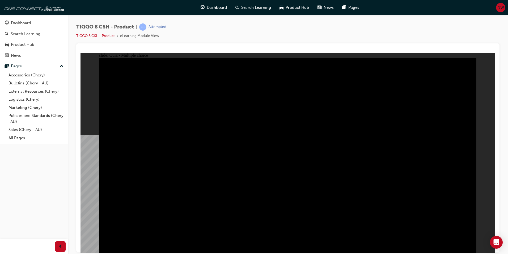
checkbox input "false"
checkbox input "true"
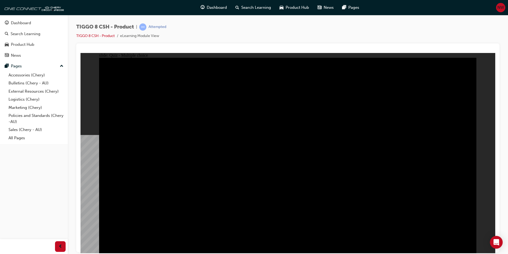
checkbox input "true"
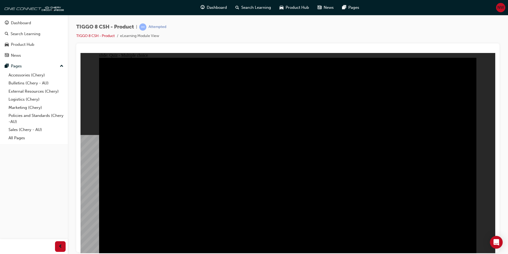
checkbox input "true"
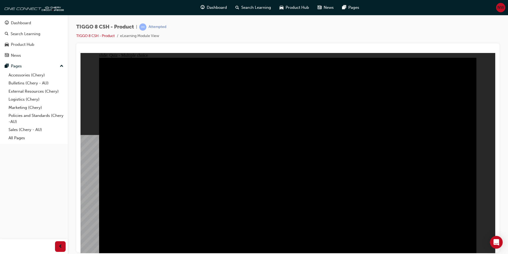
checkbox input "true"
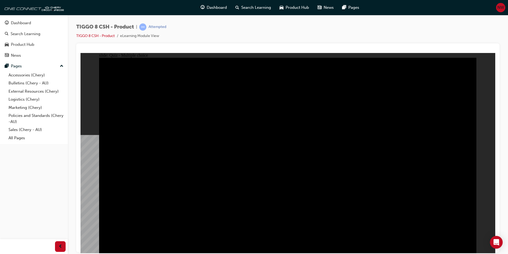
checkbox input "false"
checkbox input "true"
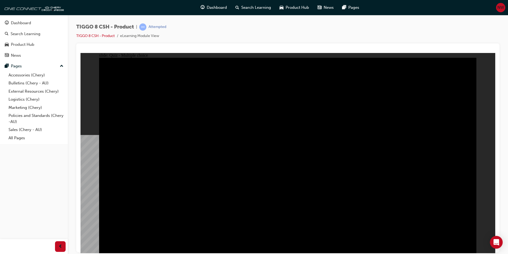
checkbox input "true"
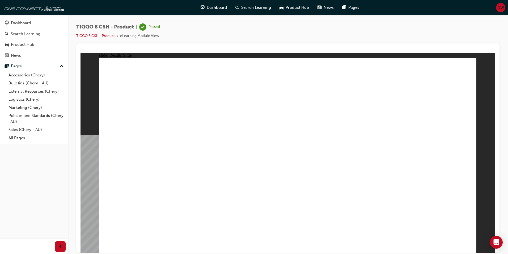
click at [29, 20] on div "Dashboard" at bounding box center [21, 23] width 20 height 6
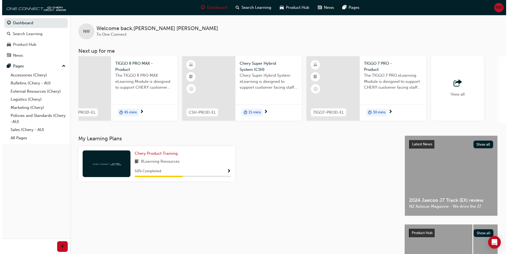
scroll to position [0, 264]
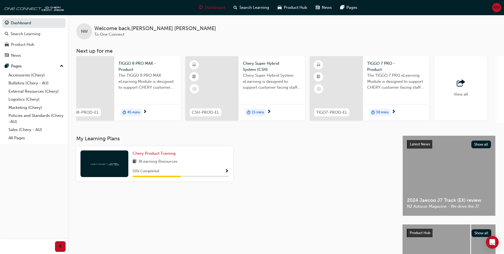
click at [271, 87] on span "Chery Super Hybrid System eLearning is designed to support customer facing staf…" at bounding box center [272, 81] width 58 height 18
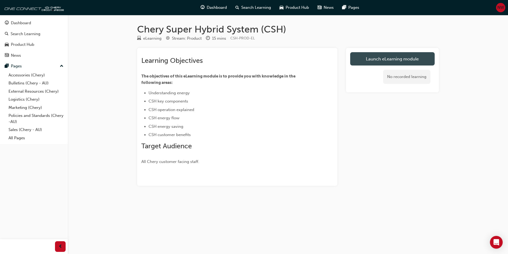
click at [386, 64] on link "Launch eLearning module" at bounding box center [392, 58] width 85 height 13
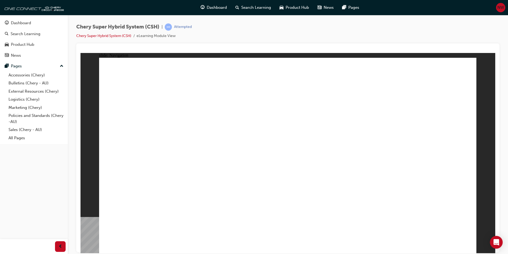
drag, startPoint x: 211, startPoint y: 145, endPoint x: 235, endPoint y: 140, distance: 24.7
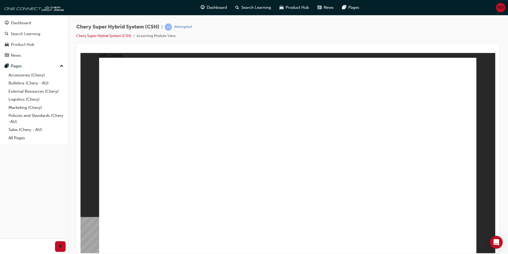
drag, startPoint x: 252, startPoint y: 139, endPoint x: 295, endPoint y: 136, distance: 43.4
drag, startPoint x: 300, startPoint y: 136, endPoint x: 333, endPoint y: 136, distance: 33.0
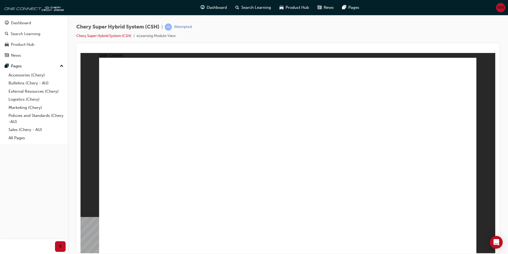
drag, startPoint x: 292, startPoint y: 126, endPoint x: 288, endPoint y: 126, distance: 4.3
drag, startPoint x: 190, startPoint y: 124, endPoint x: 224, endPoint y: 125, distance: 33.3
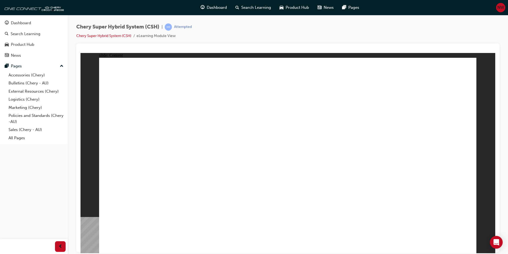
drag, startPoint x: 136, startPoint y: 121, endPoint x: 139, endPoint y: 121, distance: 3.2
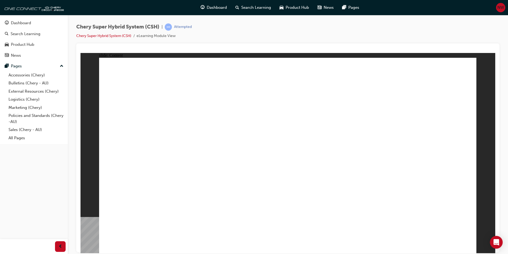
drag, startPoint x: 314, startPoint y: 131, endPoint x: 310, endPoint y: 154, distance: 23.0
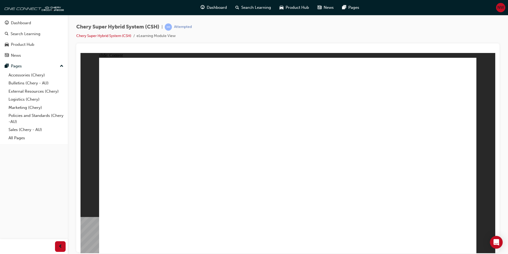
drag, startPoint x: 376, startPoint y: 150, endPoint x: 255, endPoint y: 155, distance: 120.5
drag, startPoint x: 296, startPoint y: 155, endPoint x: 369, endPoint y: 157, distance: 72.6
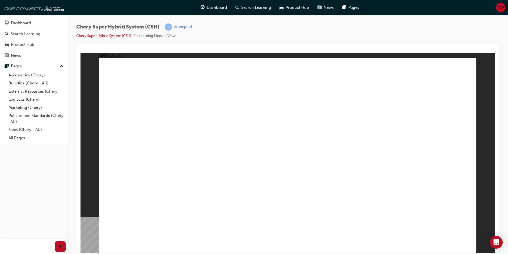
drag, startPoint x: 369, startPoint y: 157, endPoint x: 354, endPoint y: 167, distance: 18.2
drag, startPoint x: 245, startPoint y: 201, endPoint x: 260, endPoint y: 217, distance: 21.5
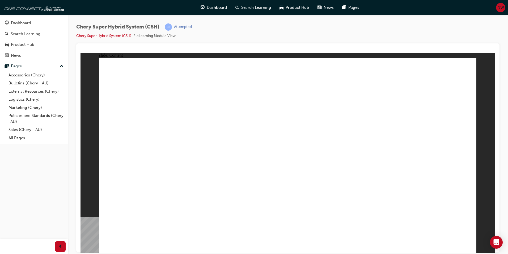
drag, startPoint x: 246, startPoint y: 154, endPoint x: 269, endPoint y: 156, distance: 23.0
drag, startPoint x: 208, startPoint y: 158, endPoint x: 302, endPoint y: 161, distance: 94.4
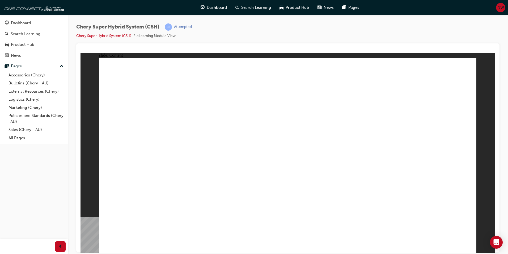
drag, startPoint x: 121, startPoint y: 165, endPoint x: 143, endPoint y: 167, distance: 21.4
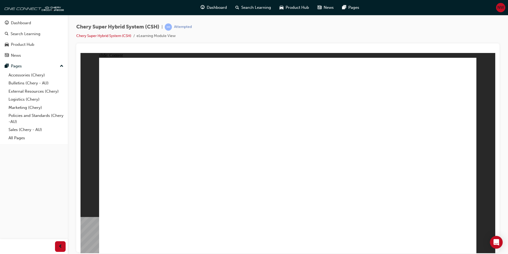
drag, startPoint x: 142, startPoint y: 192, endPoint x: 156, endPoint y: 192, distance: 13.6
drag, startPoint x: 297, startPoint y: 141, endPoint x: 328, endPoint y: 145, distance: 31.1
drag, startPoint x: 294, startPoint y: 163, endPoint x: 301, endPoint y: 171, distance: 11.1
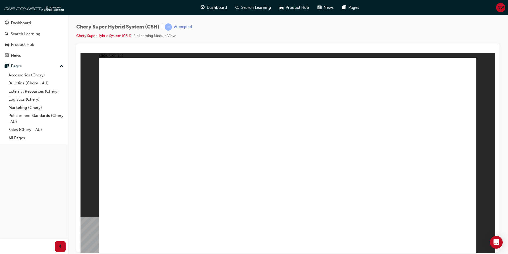
drag, startPoint x: 325, startPoint y: 192, endPoint x: 338, endPoint y: 198, distance: 14.6
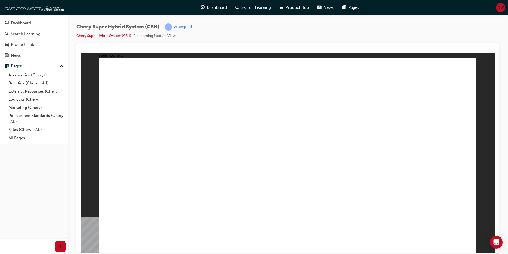
drag, startPoint x: 328, startPoint y: 129, endPoint x: 335, endPoint y: 131, distance: 7.5
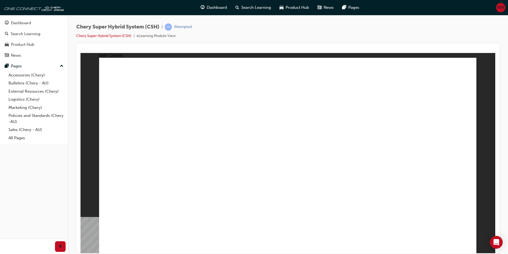
drag, startPoint x: 167, startPoint y: 187, endPoint x: 161, endPoint y: 183, distance: 7.6
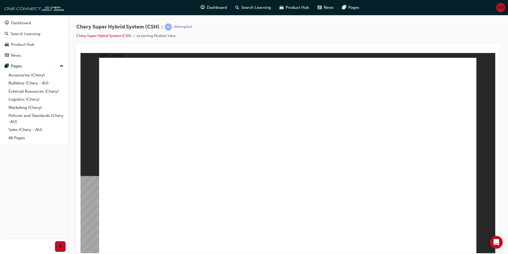
drag, startPoint x: 165, startPoint y: 166, endPoint x: 179, endPoint y: 132, distance: 36.3
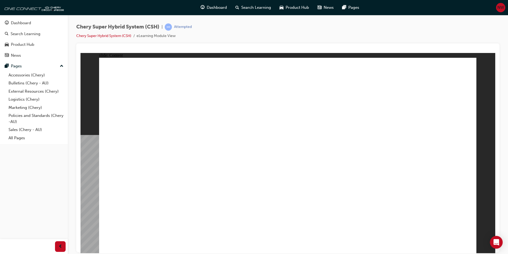
drag, startPoint x: 357, startPoint y: 203, endPoint x: 406, endPoint y: 204, distance: 48.9
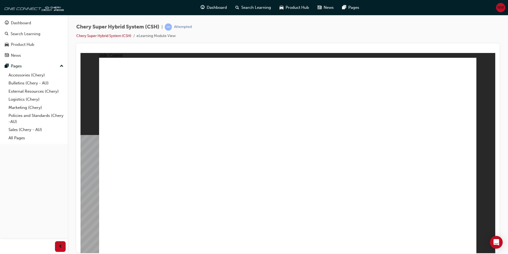
drag, startPoint x: 125, startPoint y: 187, endPoint x: 129, endPoint y: 190, distance: 5.3
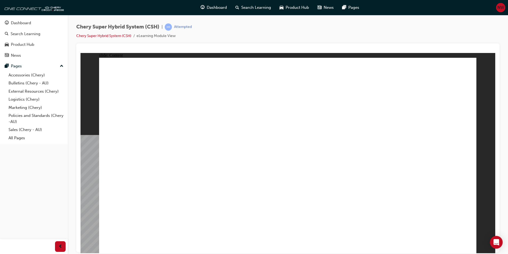
drag, startPoint x: 131, startPoint y: 191, endPoint x: 158, endPoint y: 194, distance: 27.1
drag, startPoint x: 239, startPoint y: 197, endPoint x: 114, endPoint y: 187, distance: 125.1
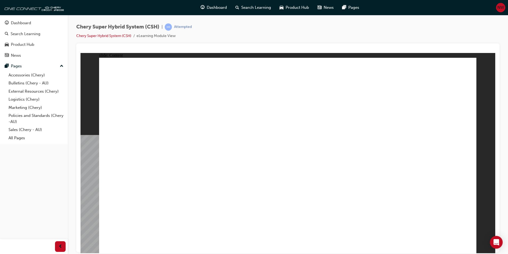
drag, startPoint x: 102, startPoint y: 190, endPoint x: 117, endPoint y: 192, distance: 15.4
drag, startPoint x: 150, startPoint y: 193, endPoint x: 195, endPoint y: 196, distance: 44.7
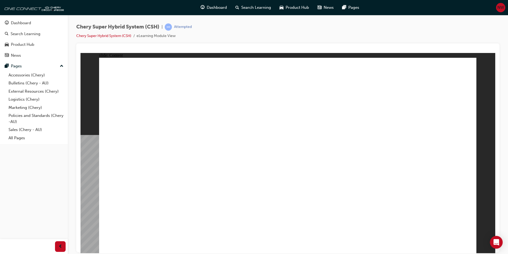
drag, startPoint x: 132, startPoint y: 193, endPoint x: 158, endPoint y: 196, distance: 26.2
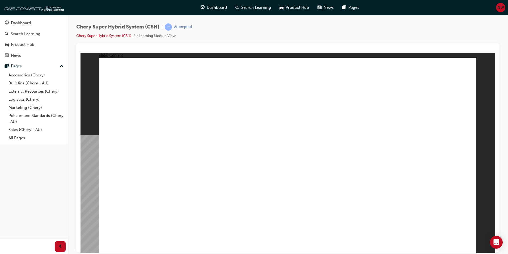
drag, startPoint x: 117, startPoint y: 199, endPoint x: 161, endPoint y: 200, distance: 44.1
drag, startPoint x: 121, startPoint y: 198, endPoint x: 182, endPoint y: 203, distance: 60.3
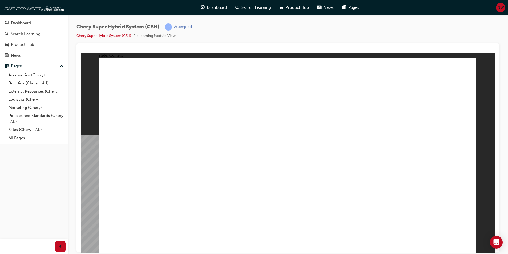
drag, startPoint x: 109, startPoint y: 196, endPoint x: 141, endPoint y: 199, distance: 31.7
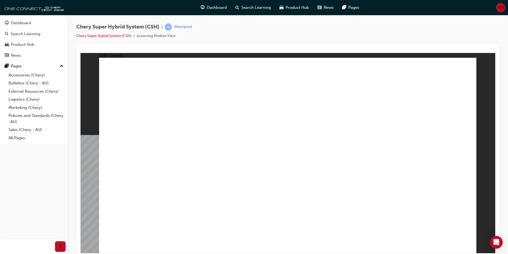
drag, startPoint x: 272, startPoint y: 199, endPoint x: 275, endPoint y: 199, distance: 2.9
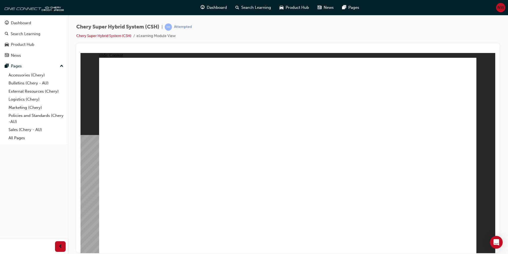
drag, startPoint x: 311, startPoint y: 200, endPoint x: 329, endPoint y: 201, distance: 18.7
drag, startPoint x: 346, startPoint y: 202, endPoint x: 350, endPoint y: 200, distance: 3.8
drag, startPoint x: 120, startPoint y: 197, endPoint x: 202, endPoint y: 206, distance: 82.6
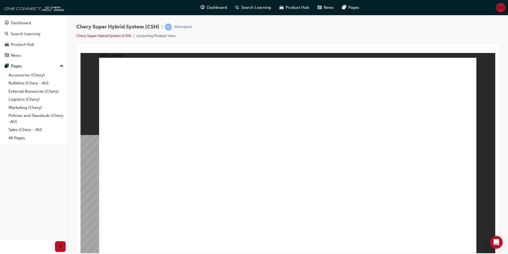
drag, startPoint x: 202, startPoint y: 206, endPoint x: 272, endPoint y: 210, distance: 70.3
drag, startPoint x: 282, startPoint y: 210, endPoint x: 313, endPoint y: 209, distance: 30.8
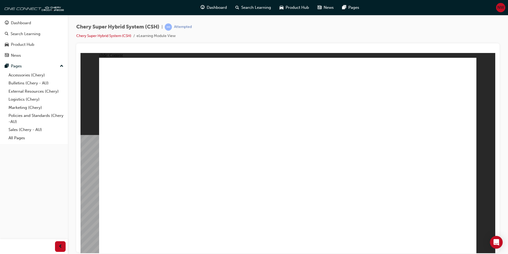
drag, startPoint x: 337, startPoint y: 202, endPoint x: 400, endPoint y: 185, distance: 65.1
drag, startPoint x: 400, startPoint y: 185, endPoint x: 389, endPoint y: 184, distance: 11.2
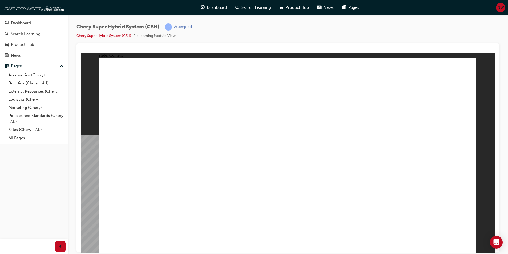
drag, startPoint x: 189, startPoint y: 198, endPoint x: 195, endPoint y: 199, distance: 5.5
drag, startPoint x: 340, startPoint y: 198, endPoint x: 411, endPoint y: 197, distance: 71.0
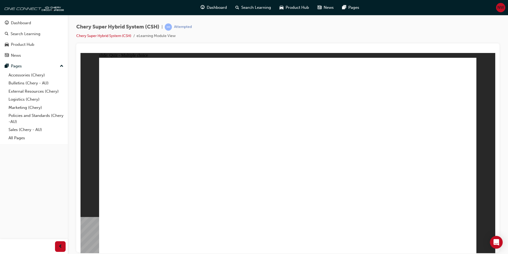
radio input "true"
radio input "false"
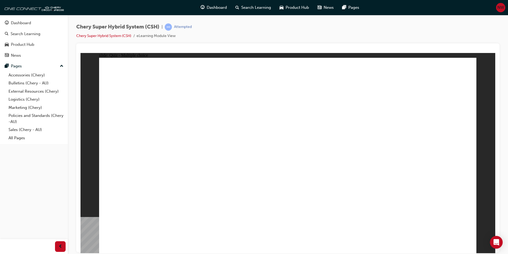
radio input "false"
radio input "true"
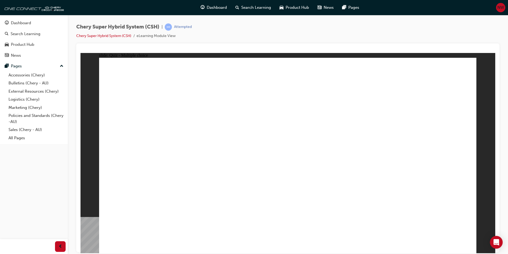
radio input "true"
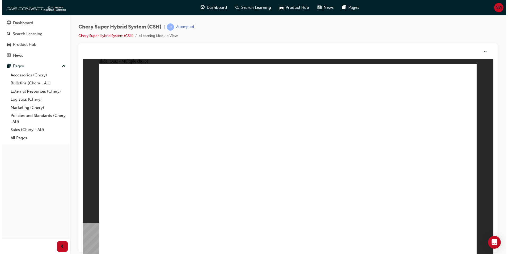
drag, startPoint x: 282, startPoint y: 189, endPoint x: 282, endPoint y: 195, distance: 6.1
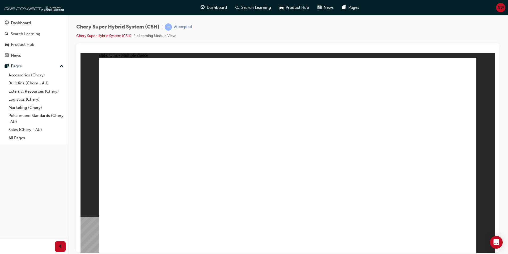
radio input "false"
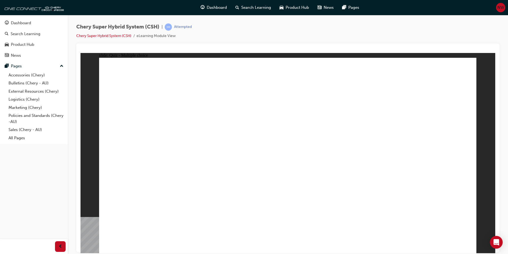
radio input "false"
radio input "true"
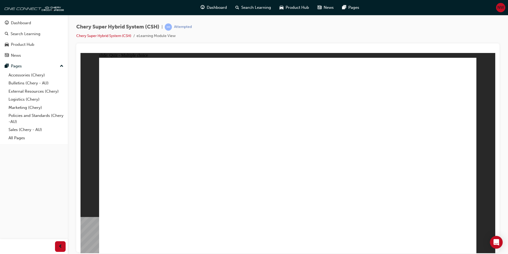
radio input "true"
drag, startPoint x: 306, startPoint y: 108, endPoint x: 308, endPoint y: 126, distance: 18.1
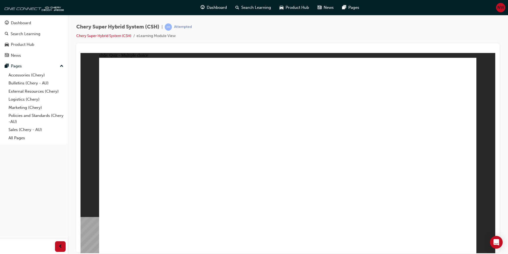
radio input "false"
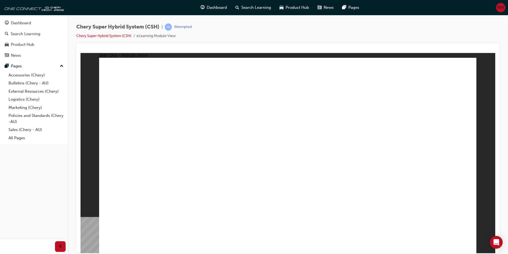
radio input "false"
radio input "true"
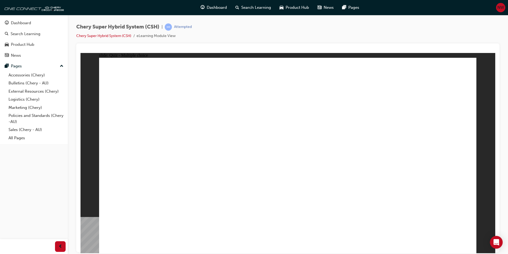
radio input "true"
radio input "false"
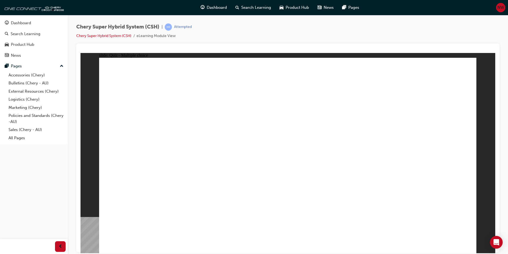
radio input "false"
radio input "true"
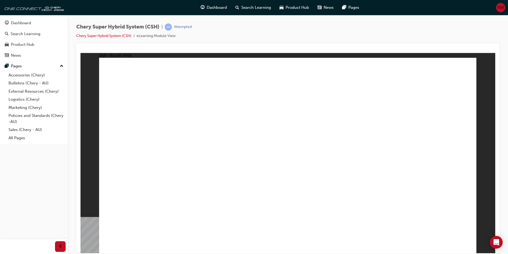
radio input "true"
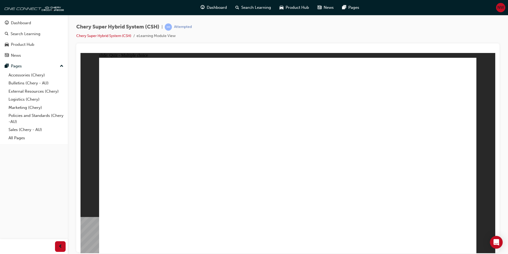
radio input "true"
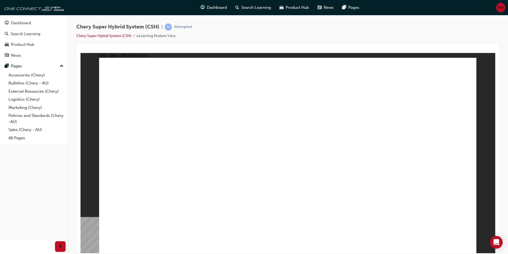
radio input "false"
radio input "true"
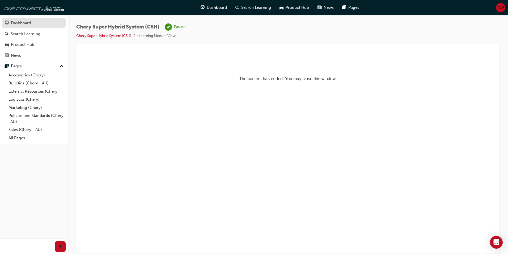
click at [37, 21] on div "Dashboard" at bounding box center [34, 23] width 58 height 7
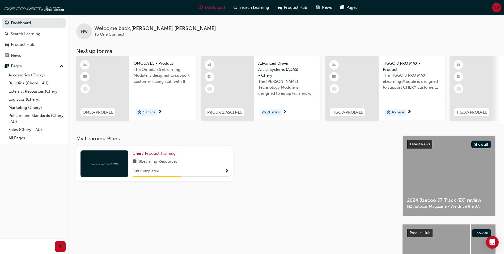
click at [287, 85] on span "The [PERSON_NAME] Technology Module is designed to equip learners with essentia…" at bounding box center [287, 87] width 58 height 18
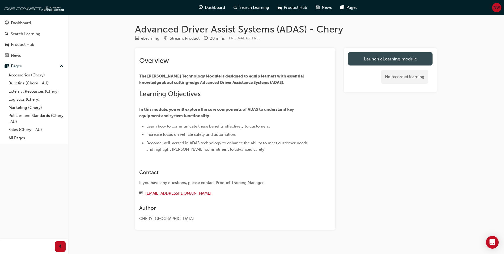
click at [370, 56] on link "Launch eLearning module" at bounding box center [390, 58] width 85 height 13
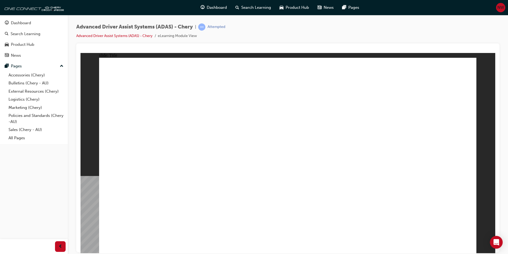
drag, startPoint x: 219, startPoint y: 161, endPoint x: 226, endPoint y: 165, distance: 8.1
drag, startPoint x: 226, startPoint y: 165, endPoint x: 259, endPoint y: 175, distance: 35.2
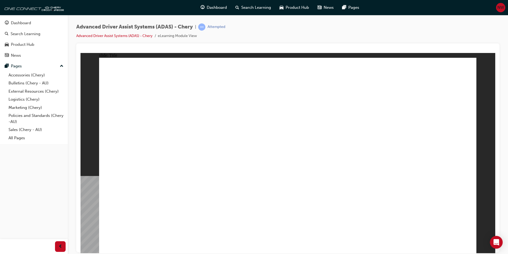
drag, startPoint x: 457, startPoint y: 229, endPoint x: 387, endPoint y: 213, distance: 71.6
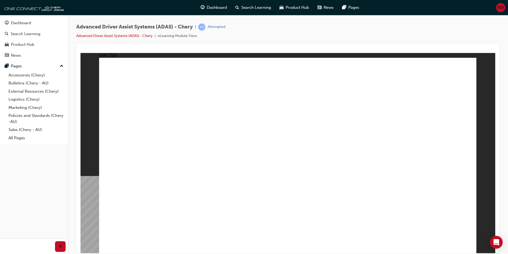
drag, startPoint x: 208, startPoint y: 177, endPoint x: 158, endPoint y: 150, distance: 56.8
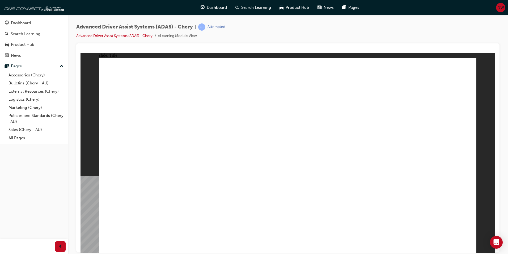
drag, startPoint x: 339, startPoint y: 208, endPoint x: 444, endPoint y: 251, distance: 113.0
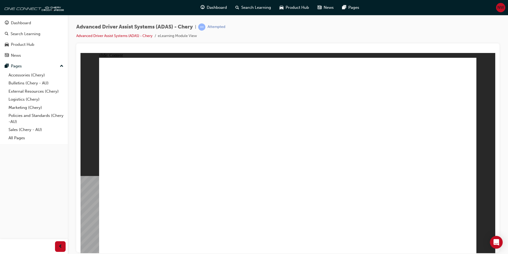
drag, startPoint x: 360, startPoint y: 160, endPoint x: 383, endPoint y: 174, distance: 26.9
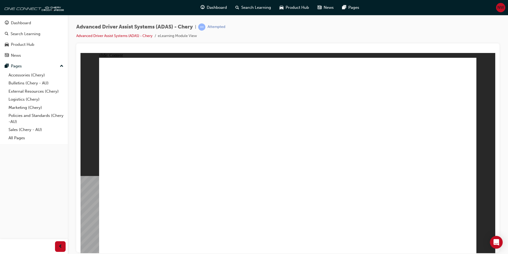
drag, startPoint x: 386, startPoint y: 172, endPoint x: 378, endPoint y: 160, distance: 14.3
drag, startPoint x: 378, startPoint y: 161, endPoint x: 379, endPoint y: 163, distance: 3.0
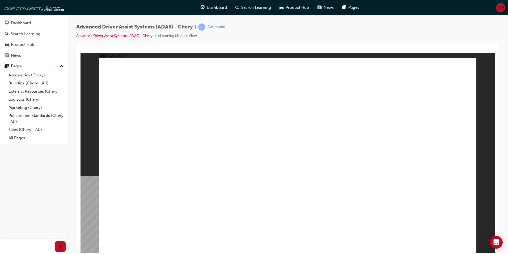
drag, startPoint x: 337, startPoint y: 149, endPoint x: 328, endPoint y: 136, distance: 15.4
drag, startPoint x: 141, startPoint y: 126, endPoint x: 142, endPoint y: 131, distance: 5.4
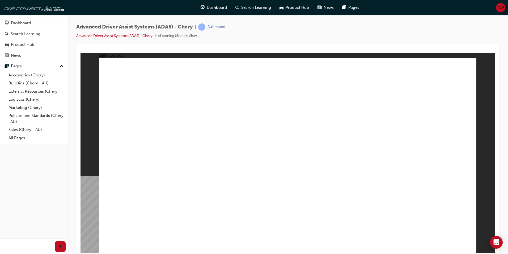
drag, startPoint x: 145, startPoint y: 143, endPoint x: 173, endPoint y: 166, distance: 35.3
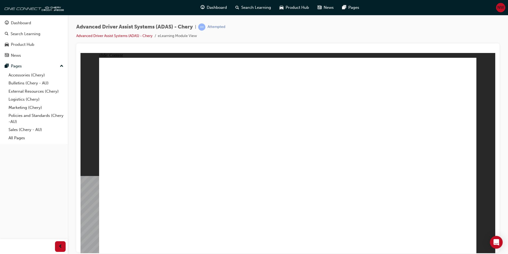
drag, startPoint x: 380, startPoint y: 223, endPoint x: 387, endPoint y: 221, distance: 7.3
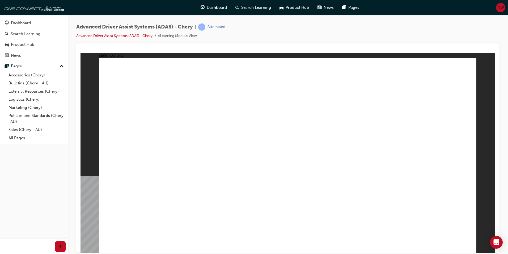
drag, startPoint x: 442, startPoint y: 221, endPoint x: 433, endPoint y: 203, distance: 20.3
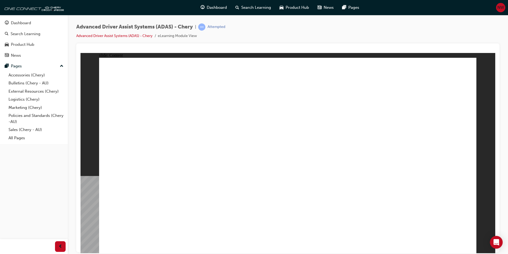
drag, startPoint x: 445, startPoint y: 221, endPoint x: 427, endPoint y: 217, distance: 18.2
drag, startPoint x: 227, startPoint y: 165, endPoint x: 262, endPoint y: 170, distance: 34.8
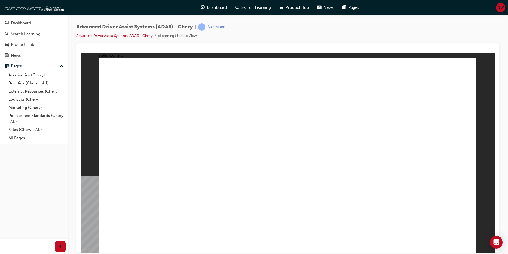
drag, startPoint x: 279, startPoint y: 172, endPoint x: 293, endPoint y: 173, distance: 14.4
drag, startPoint x: 356, startPoint y: 169, endPoint x: 385, endPoint y: 145, distance: 37.9
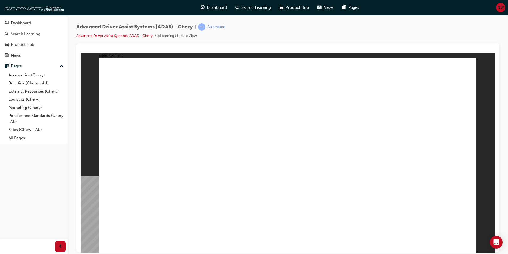
drag, startPoint x: 296, startPoint y: 128, endPoint x: 325, endPoint y: 125, distance: 28.5
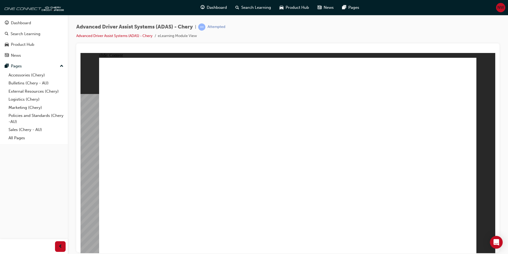
drag, startPoint x: 188, startPoint y: 96, endPoint x: 163, endPoint y: 96, distance: 24.7
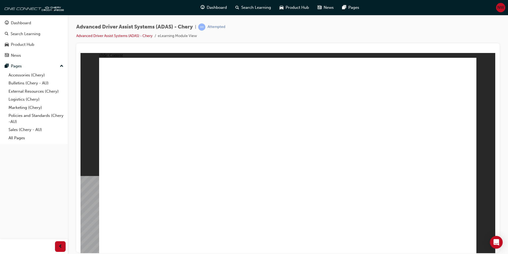
drag, startPoint x: 461, startPoint y: 242, endPoint x: 449, endPoint y: 238, distance: 12.4
drag, startPoint x: 207, startPoint y: 185, endPoint x: 233, endPoint y: 200, distance: 29.8
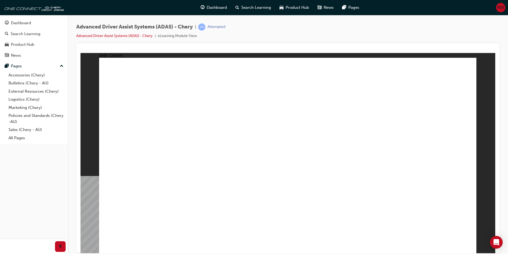
drag, startPoint x: 163, startPoint y: 128, endPoint x: 189, endPoint y: 120, distance: 26.9
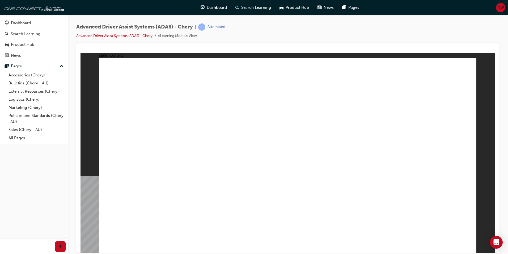
drag, startPoint x: 208, startPoint y: 201, endPoint x: 322, endPoint y: 177, distance: 116.6
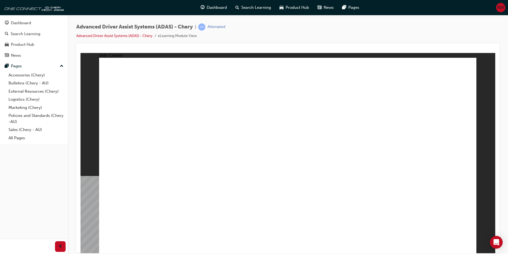
drag, startPoint x: 286, startPoint y: 136, endPoint x: 294, endPoint y: 133, distance: 9.2
drag, startPoint x: 228, startPoint y: 156, endPoint x: 176, endPoint y: 176, distance: 55.7
drag, startPoint x: 132, startPoint y: 195, endPoint x: 137, endPoint y: 214, distance: 20.2
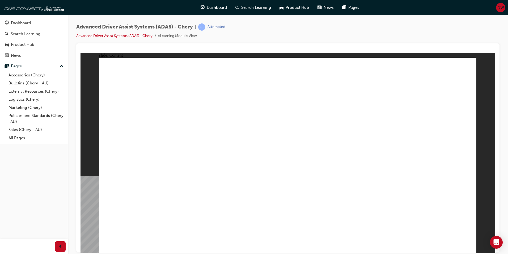
drag, startPoint x: 137, startPoint y: 214, endPoint x: 168, endPoint y: 204, distance: 32.4
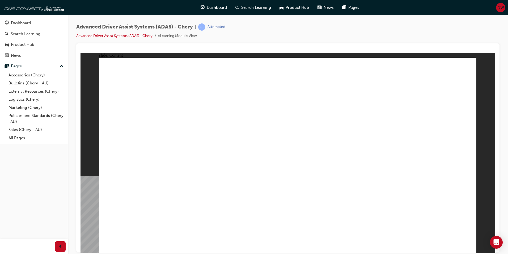
drag, startPoint x: 143, startPoint y: 95, endPoint x: 138, endPoint y: 77, distance: 19.1
drag, startPoint x: 138, startPoint y: 77, endPoint x: 244, endPoint y: 99, distance: 108.1
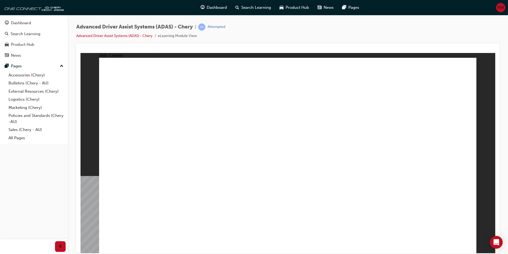
drag, startPoint x: 360, startPoint y: 150, endPoint x: 423, endPoint y: 171, distance: 65.9
drag, startPoint x: 464, startPoint y: 244, endPoint x: 450, endPoint y: 244, distance: 14.4
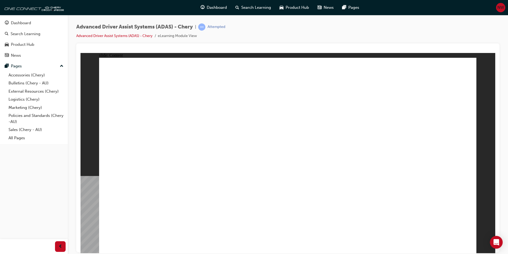
drag, startPoint x: 342, startPoint y: 181, endPoint x: 337, endPoint y: 179, distance: 4.8
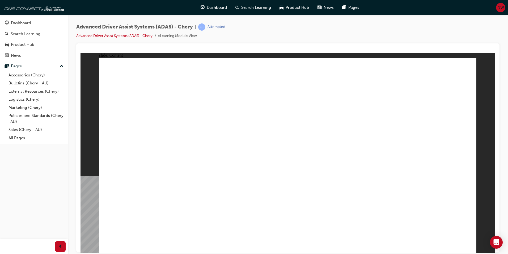
drag, startPoint x: 358, startPoint y: 212, endPoint x: 358, endPoint y: 209, distance: 3.0
drag, startPoint x: 328, startPoint y: 154, endPoint x: 327, endPoint y: 166, distance: 11.7
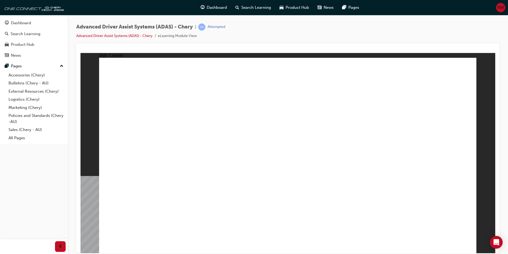
drag, startPoint x: 463, startPoint y: 244, endPoint x: 426, endPoint y: 154, distance: 97.0
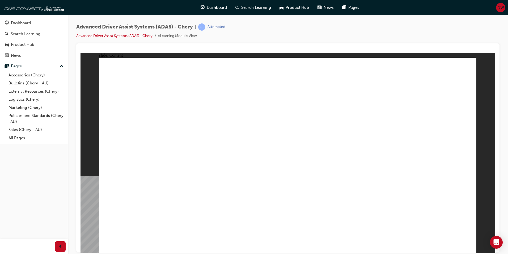
drag, startPoint x: 259, startPoint y: 167, endPoint x: 248, endPoint y: 165, distance: 11.6
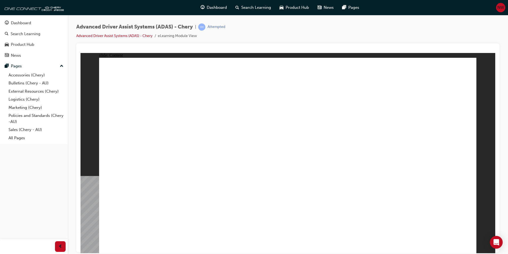
drag, startPoint x: 168, startPoint y: 228, endPoint x: 195, endPoint y: 218, distance: 29.4
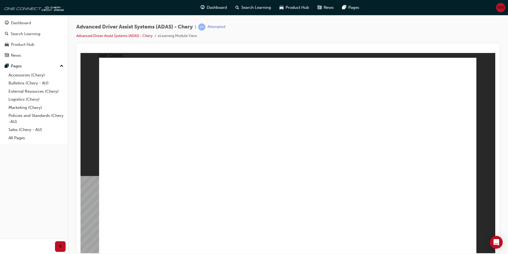
drag, startPoint x: 263, startPoint y: 207, endPoint x: 312, endPoint y: 104, distance: 114.5
drag, startPoint x: 260, startPoint y: 73, endPoint x: 272, endPoint y: 210, distance: 137.4
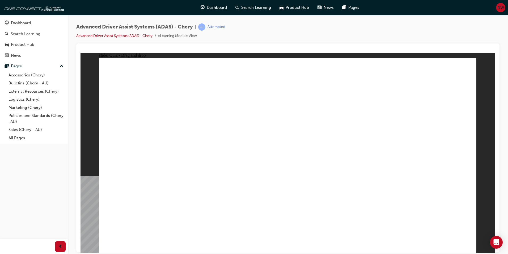
drag, startPoint x: 218, startPoint y: 211, endPoint x: 290, endPoint y: 110, distance: 124.6
drag, startPoint x: 151, startPoint y: 217, endPoint x: 305, endPoint y: 113, distance: 185.6
drag, startPoint x: 288, startPoint y: 219, endPoint x: 297, endPoint y: 212, distance: 12.1
drag, startPoint x: 387, startPoint y: 210, endPoint x: 335, endPoint y: 213, distance: 51.4
drag, startPoint x: 283, startPoint y: 214, endPoint x: 280, endPoint y: 100, distance: 114.0
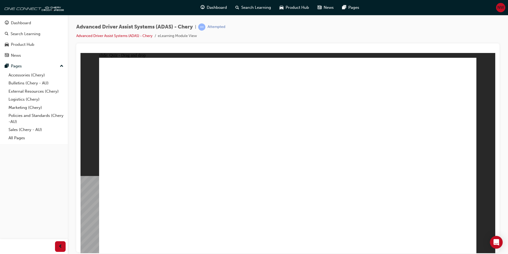
drag, startPoint x: 318, startPoint y: 195, endPoint x: 320, endPoint y: 203, distance: 8.3
drag, startPoint x: 324, startPoint y: 212, endPoint x: 396, endPoint y: 178, distance: 79.3
drag, startPoint x: 398, startPoint y: 215, endPoint x: 413, endPoint y: 76, distance: 139.6
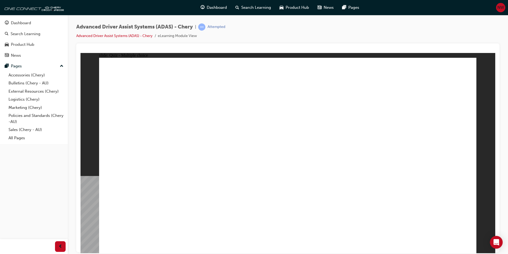
checkbox input "true"
checkbox input "false"
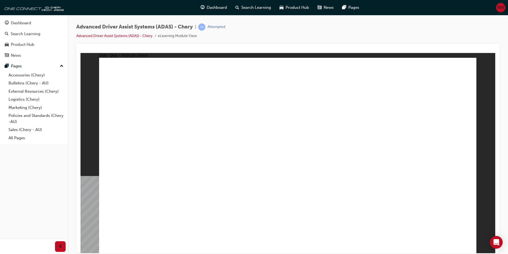
checkbox input "false"
checkbox input "true"
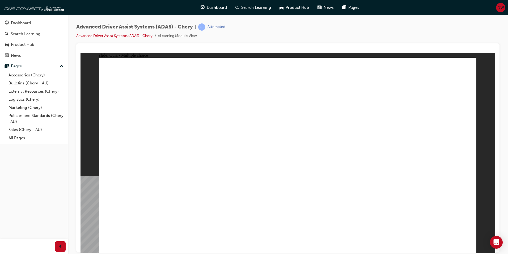
checkbox input "true"
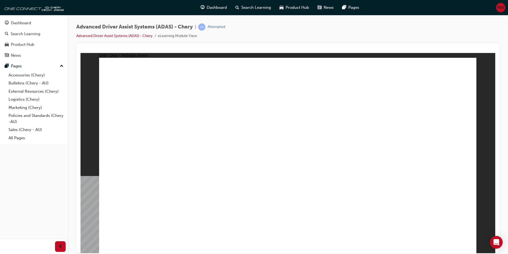
checkbox input "true"
drag, startPoint x: 294, startPoint y: 94, endPoint x: 324, endPoint y: 182, distance: 93.0
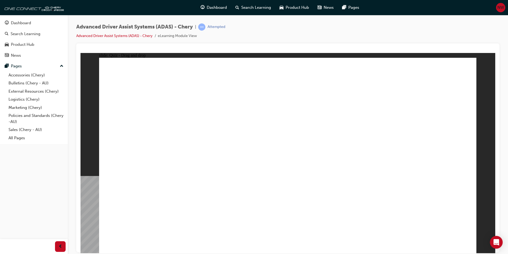
drag, startPoint x: 409, startPoint y: 80, endPoint x: 233, endPoint y: 201, distance: 213.1
drag, startPoint x: 290, startPoint y: 78, endPoint x: 352, endPoint y: 197, distance: 133.6
drag, startPoint x: 330, startPoint y: 78, endPoint x: 358, endPoint y: 177, distance: 102.7
drag, startPoint x: 367, startPoint y: 80, endPoint x: 246, endPoint y: 188, distance: 162.1
drag, startPoint x: 336, startPoint y: 95, endPoint x: 242, endPoint y: 195, distance: 137.6
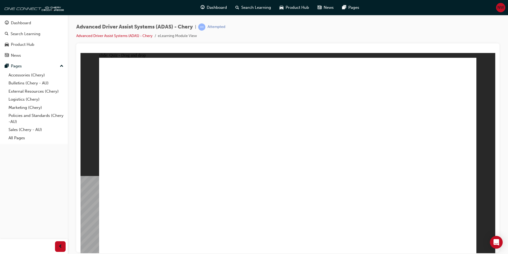
drag, startPoint x: 376, startPoint y: 91, endPoint x: 388, endPoint y: 97, distance: 13.4
drag, startPoint x: 385, startPoint y: 95, endPoint x: 251, endPoint y: 181, distance: 159.6
drag, startPoint x: 404, startPoint y: 95, endPoint x: 404, endPoint y: 103, distance: 8.0
drag, startPoint x: 403, startPoint y: 98, endPoint x: 381, endPoint y: 181, distance: 86.5
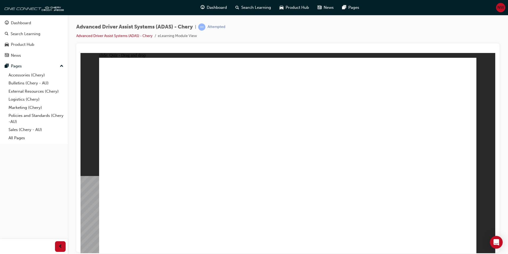
drag, startPoint x: 200, startPoint y: 214, endPoint x: 248, endPoint y: 210, distance: 47.5
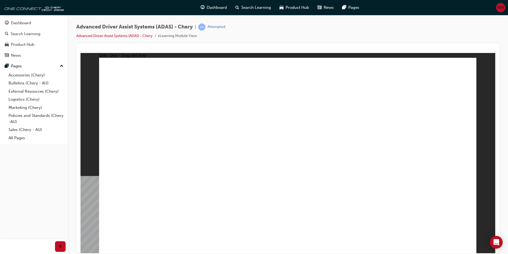
drag, startPoint x: 215, startPoint y: 213, endPoint x: 234, endPoint y: 209, distance: 19.9
drag, startPoint x: 228, startPoint y: 214, endPoint x: 230, endPoint y: 213, distance: 2.7
drag, startPoint x: 205, startPoint y: 217, endPoint x: 263, endPoint y: 140, distance: 95.9
drag, startPoint x: 285, startPoint y: 111, endPoint x: 305, endPoint y: 79, distance: 37.8
drag, startPoint x: 378, startPoint y: 132, endPoint x: 371, endPoint y: 159, distance: 28.0
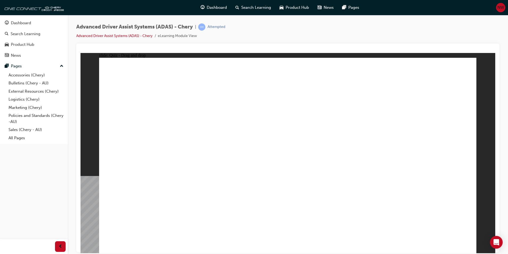
drag, startPoint x: 371, startPoint y: 207, endPoint x: 381, endPoint y: 77, distance: 129.8
drag, startPoint x: 285, startPoint y: 102, endPoint x: 288, endPoint y: 104, distance: 3.4
drag, startPoint x: 288, startPoint y: 105, endPoint x: 323, endPoint y: 121, distance: 39.3
drag, startPoint x: 290, startPoint y: 112, endPoint x: 333, endPoint y: 129, distance: 45.4
drag, startPoint x: 278, startPoint y: 102, endPoint x: 299, endPoint y: 103, distance: 21.3
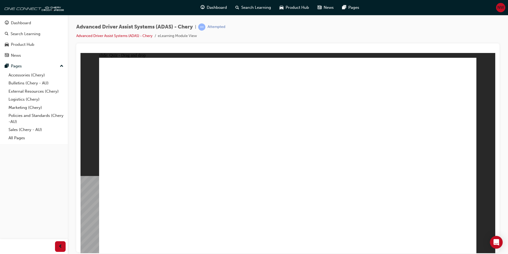
drag, startPoint x: 338, startPoint y: 71, endPoint x: 344, endPoint y: 79, distance: 10.3
drag, startPoint x: 394, startPoint y: 79, endPoint x: 412, endPoint y: 82, distance: 18.0
drag, startPoint x: 291, startPoint y: 108, endPoint x: 401, endPoint y: 95, distance: 110.7
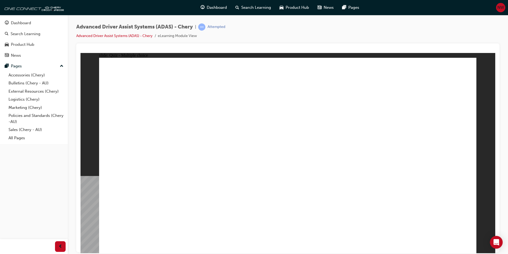
checkbox input "true"
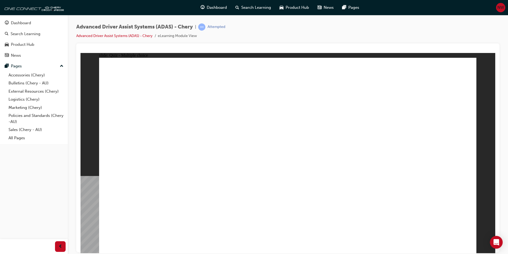
checkbox input "true"
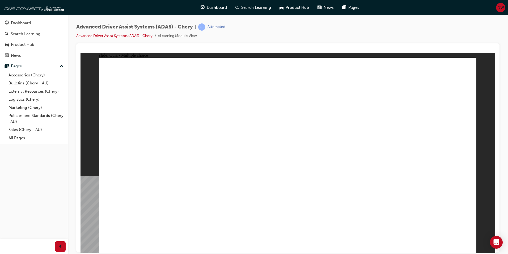
drag, startPoint x: 301, startPoint y: 89, endPoint x: 297, endPoint y: 124, distance: 35.0
drag, startPoint x: 282, startPoint y: 84, endPoint x: 289, endPoint y: 94, distance: 12.4
drag, startPoint x: 289, startPoint y: 94, endPoint x: 329, endPoint y: 194, distance: 107.5
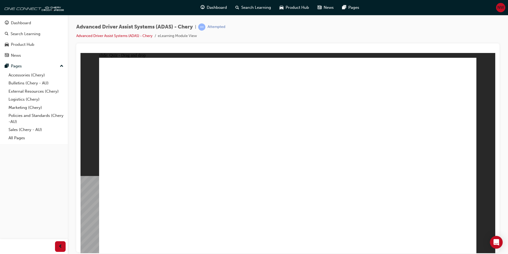
drag, startPoint x: 420, startPoint y: 95, endPoint x: 372, endPoint y: 187, distance: 103.5
drag, startPoint x: 373, startPoint y: 75, endPoint x: 305, endPoint y: 134, distance: 91.0
drag, startPoint x: 339, startPoint y: 77, endPoint x: 339, endPoint y: 117, distance: 40.7
drag, startPoint x: 341, startPoint y: 94, endPoint x: 340, endPoint y: 147, distance: 53.4
drag, startPoint x: 379, startPoint y: 92, endPoint x: 403, endPoint y: 79, distance: 27.6
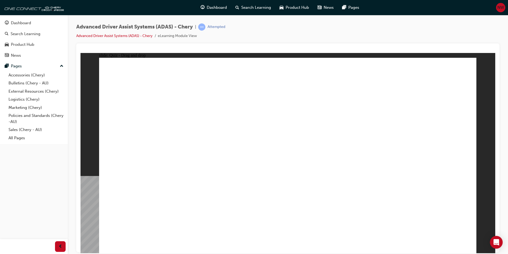
drag, startPoint x: 404, startPoint y: 77, endPoint x: 224, endPoint y: 181, distance: 208.6
drag, startPoint x: 370, startPoint y: 93, endPoint x: 364, endPoint y: 178, distance: 84.8
drag, startPoint x: 352, startPoint y: 180, endPoint x: 345, endPoint y: 183, distance: 6.7
drag, startPoint x: 358, startPoint y: 180, endPoint x: 367, endPoint y: 191, distance: 13.9
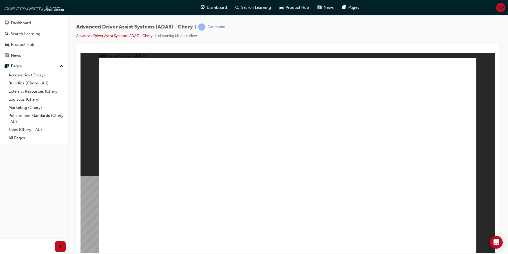
drag, startPoint x: 317, startPoint y: 211, endPoint x: 406, endPoint y: 110, distance: 134.1
drag, startPoint x: 392, startPoint y: 222, endPoint x: 406, endPoint y: 91, distance: 131.0
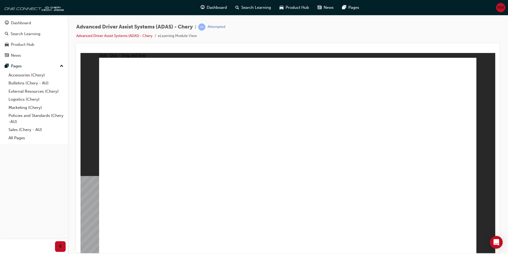
drag, startPoint x: 148, startPoint y: 217, endPoint x: 336, endPoint y: 196, distance: 189.3
drag, startPoint x: 229, startPoint y: 178, endPoint x: 279, endPoint y: 132, distance: 68.1
drag, startPoint x: 277, startPoint y: 204, endPoint x: 311, endPoint y: 129, distance: 82.7
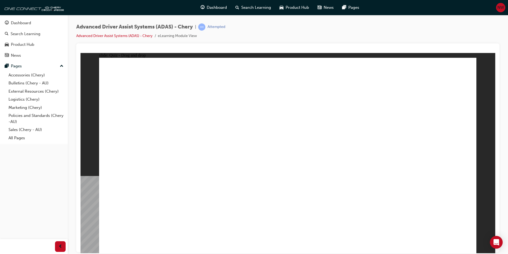
checkbox input "true"
drag, startPoint x: 329, startPoint y: 150, endPoint x: 329, endPoint y: 167, distance: 17.8
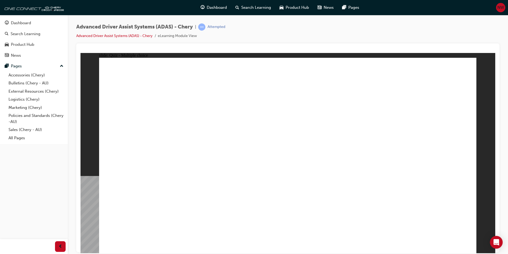
checkbox input "true"
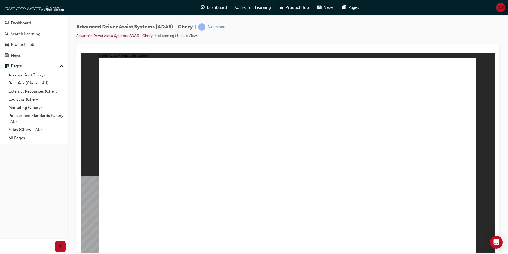
checkbox input "true"
drag, startPoint x: 239, startPoint y: 192, endPoint x: 238, endPoint y: 189, distance: 2.9
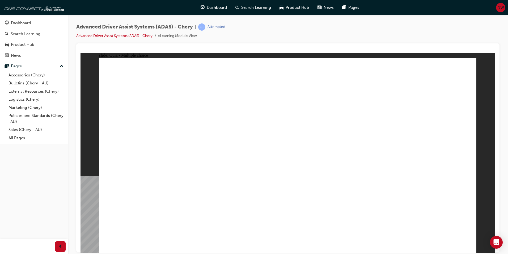
drag, startPoint x: 294, startPoint y: 78, endPoint x: 355, endPoint y: 186, distance: 123.7
drag, startPoint x: 291, startPoint y: 95, endPoint x: 320, endPoint y: 164, distance: 74.5
drag, startPoint x: 319, startPoint y: 153, endPoint x: 378, endPoint y: 192, distance: 70.2
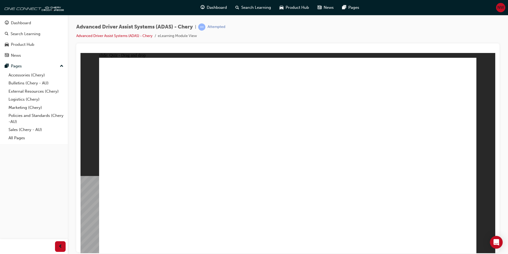
drag, startPoint x: 410, startPoint y: 94, endPoint x: 383, endPoint y: 186, distance: 96.0
drag, startPoint x: 407, startPoint y: 79, endPoint x: 203, endPoint y: 201, distance: 238.5
drag, startPoint x: 337, startPoint y: 77, endPoint x: 304, endPoint y: 86, distance: 33.9
drag, startPoint x: 342, startPoint y: 94, endPoint x: 257, endPoint y: 189, distance: 127.4
drag, startPoint x: 377, startPoint y: 80, endPoint x: 320, endPoint y: 127, distance: 74.4
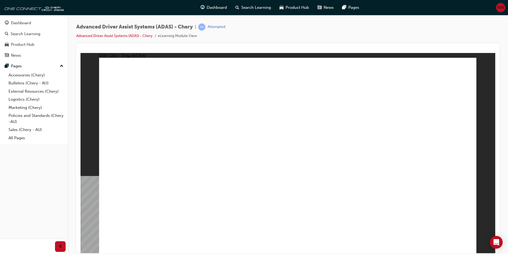
drag, startPoint x: 163, startPoint y: 180, endPoint x: 375, endPoint y: 190, distance: 211.8
drag, startPoint x: 378, startPoint y: 91, endPoint x: 239, endPoint y: 178, distance: 164.1
drag, startPoint x: 375, startPoint y: 76, endPoint x: 332, endPoint y: 184, distance: 116.2
drag, startPoint x: 282, startPoint y: 190, endPoint x: 246, endPoint y: 192, distance: 35.7
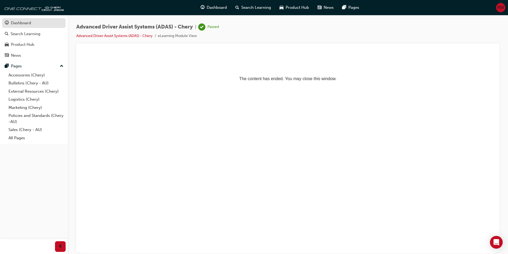
click at [22, 24] on div "Dashboard" at bounding box center [21, 23] width 20 height 6
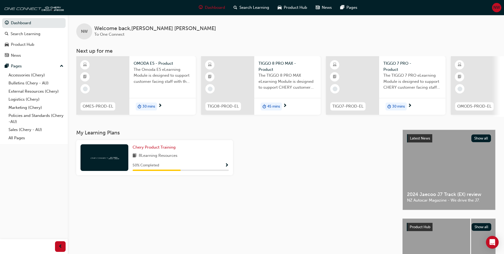
drag, startPoint x: 173, startPoint y: 122, endPoint x: 177, endPoint y: 119, distance: 5.3
click at [175, 120] on div "NW Welcome back , Nate Wilson To One Connect Next up for me OME5-PROD-EL OMODA …" at bounding box center [286, 72] width 436 height 115
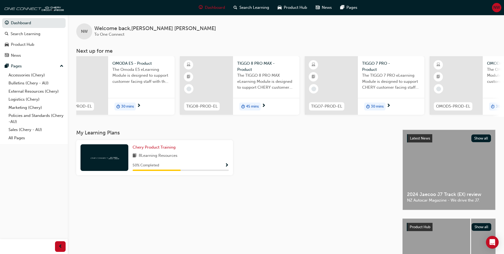
scroll to position [0, 19]
drag, startPoint x: 187, startPoint y: 115, endPoint x: 192, endPoint y: 119, distance: 5.7
click at [191, 116] on div "TIGO8-PROD-EL TIGGO 8 PRO MAX - Product The TIGGO 8 PRO MAX eLearning Module is…" at bounding box center [242, 86] width 120 height 61
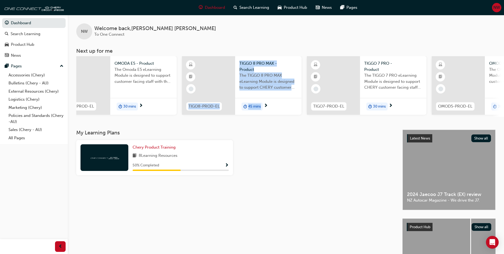
drag, startPoint x: 192, startPoint y: 119, endPoint x: 298, endPoint y: 113, distance: 106.5
click at [298, 113] on div "NW Welcome back , Nate Wilson To One Connect Next up for me OME5-PROD-EL OMODA …" at bounding box center [286, 72] width 436 height 115
drag, startPoint x: 298, startPoint y: 113, endPoint x: 279, endPoint y: 123, distance: 21.9
click at [279, 126] on div "NW Welcome back , Nate Wilson To One Connect Next up for me OME5-PROD-EL OMODA …" at bounding box center [286, 72] width 436 height 115
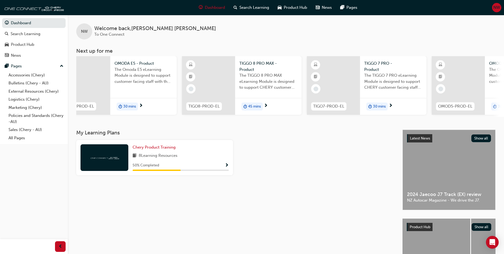
drag, startPoint x: 278, startPoint y: 119, endPoint x: 281, endPoint y: 117, distance: 3.8
click at [281, 118] on div "NW Welcome back , Nate Wilson To One Connect Next up for me OME5-PROD-EL OMODA …" at bounding box center [286, 72] width 436 height 115
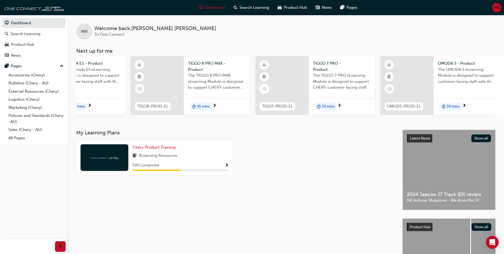
scroll to position [0, 0]
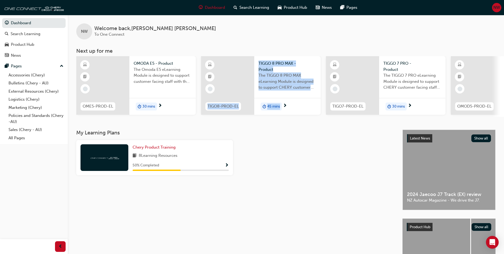
drag, startPoint x: 214, startPoint y: 119, endPoint x: 289, endPoint y: 122, distance: 75.0
click at [289, 122] on div "NW Welcome back , Nate Wilson To One Connect Next up for me OME5-PROD-EL OMODA …" at bounding box center [286, 72] width 436 height 115
drag, startPoint x: 289, startPoint y: 122, endPoint x: 298, endPoint y: 120, distance: 9.3
click at [298, 120] on div "NW Welcome back , Nate Wilson To One Connect Next up for me OME5-PROD-EL OMODA …" at bounding box center [286, 72] width 436 height 115
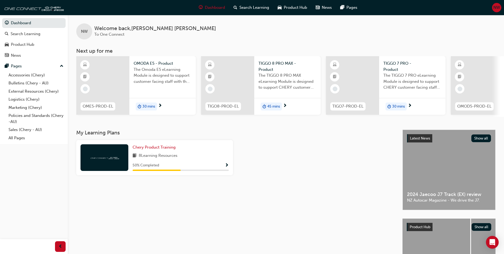
click at [163, 71] on span "The Omoda E5 eLearning Module is designed to support customer facing staff with…" at bounding box center [163, 75] width 58 height 18
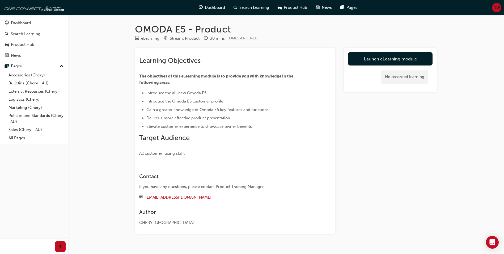
click at [248, 69] on div "Learning Objectives The objectives of this eLearning module is to provide you w…" at bounding box center [225, 106] width 173 height 100
click at [384, 60] on link "Launch eLearning module" at bounding box center [390, 58] width 85 height 13
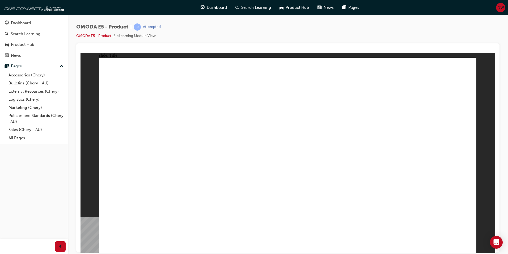
drag, startPoint x: 328, startPoint y: 187, endPoint x: 239, endPoint y: 178, distance: 89.5
drag, startPoint x: 239, startPoint y: 178, endPoint x: 208, endPoint y: 179, distance: 31.1
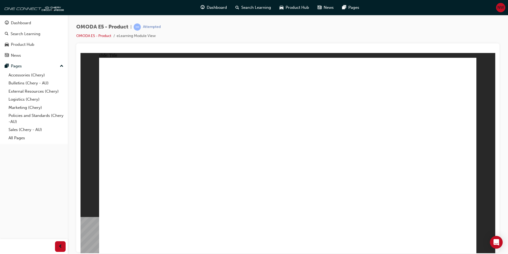
drag, startPoint x: 208, startPoint y: 179, endPoint x: 172, endPoint y: 180, distance: 35.4
drag, startPoint x: 172, startPoint y: 180, endPoint x: 161, endPoint y: 179, distance: 11.5
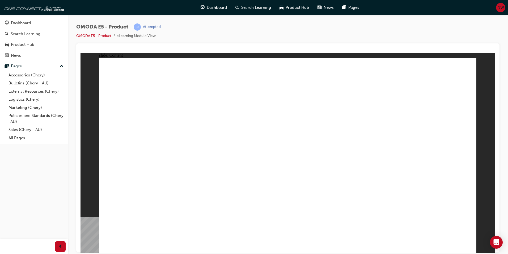
drag, startPoint x: 464, startPoint y: 243, endPoint x: 459, endPoint y: 242, distance: 4.8
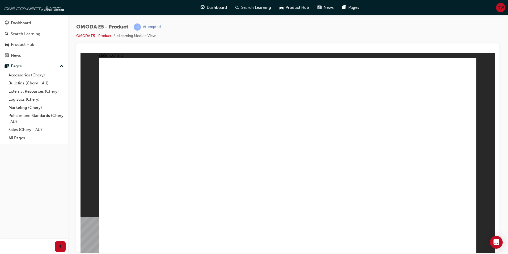
drag, startPoint x: 272, startPoint y: 155, endPoint x: 264, endPoint y: 156, distance: 7.8
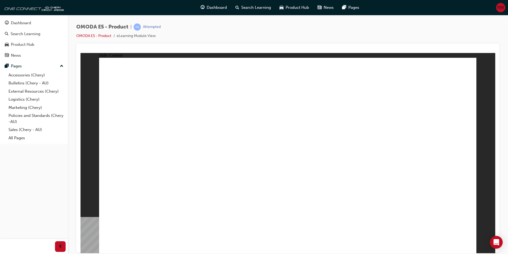
drag, startPoint x: 255, startPoint y: 115, endPoint x: 260, endPoint y: 115, distance: 4.8
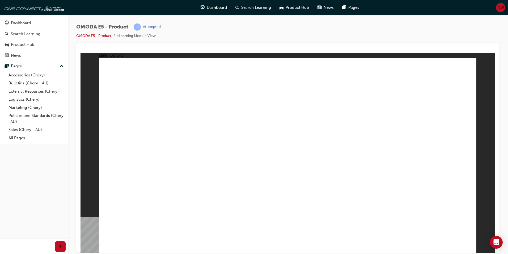
drag, startPoint x: 296, startPoint y: 202, endPoint x: 247, endPoint y: 165, distance: 61.8
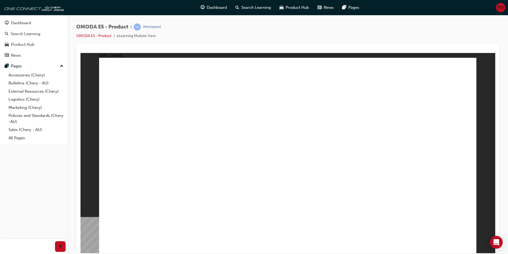
drag, startPoint x: 224, startPoint y: 159, endPoint x: 230, endPoint y: 158, distance: 5.7
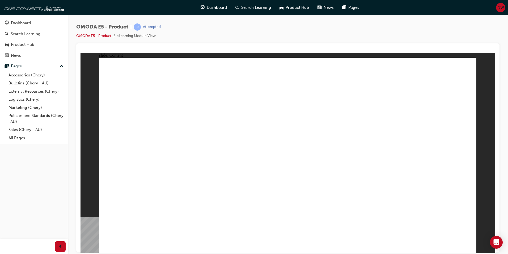
drag, startPoint x: 264, startPoint y: 196, endPoint x: 262, endPoint y: 194, distance: 2.8
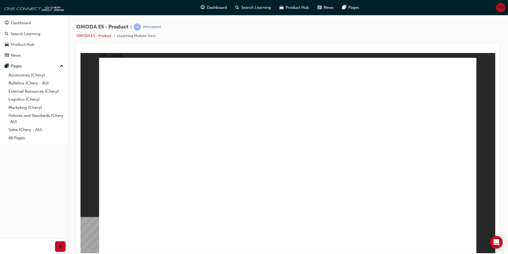
drag, startPoint x: 299, startPoint y: 121, endPoint x: 338, endPoint y: 177, distance: 68.3
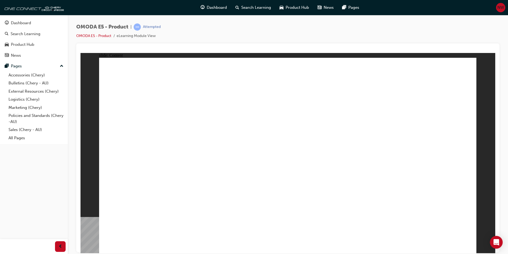
drag, startPoint x: 259, startPoint y: 161, endPoint x: 262, endPoint y: 158, distance: 4.1
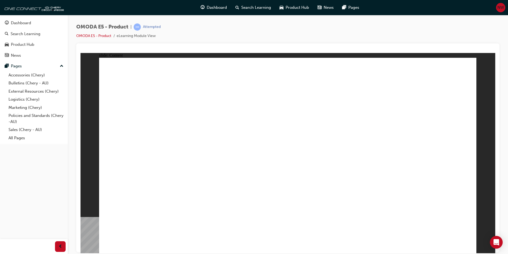
drag, startPoint x: 287, startPoint y: 125, endPoint x: 333, endPoint y: 173, distance: 66.0
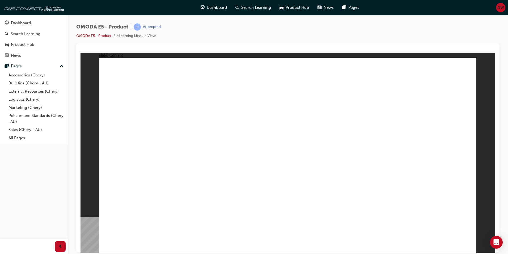
drag, startPoint x: 191, startPoint y: 158, endPoint x: 183, endPoint y: 157, distance: 8.3
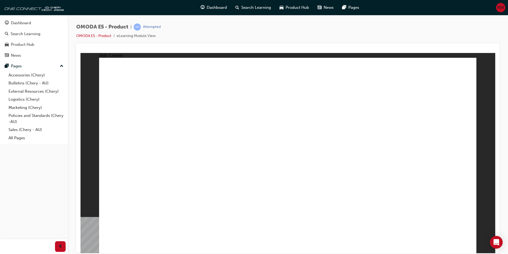
drag, startPoint x: 205, startPoint y: 200, endPoint x: 222, endPoint y: 206, distance: 18.1
drag, startPoint x: 220, startPoint y: 181, endPoint x: 397, endPoint y: 194, distance: 177.7
drag, startPoint x: 351, startPoint y: 191, endPoint x: 253, endPoint y: 189, distance: 98.1
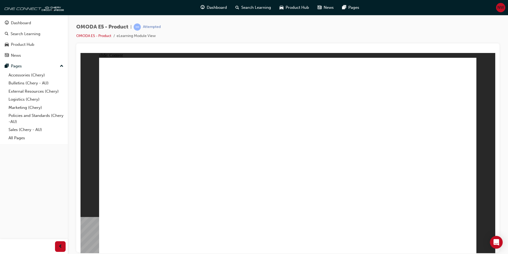
drag, startPoint x: 246, startPoint y: 186, endPoint x: 223, endPoint y: 165, distance: 30.5
drag, startPoint x: 322, startPoint y: 184, endPoint x: 371, endPoint y: 189, distance: 49.5
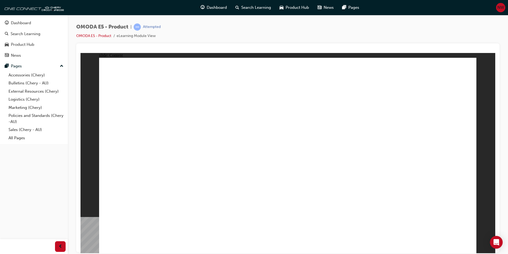
drag, startPoint x: 369, startPoint y: 191, endPoint x: 352, endPoint y: 202, distance: 20.5
drag, startPoint x: 354, startPoint y: 197, endPoint x: 359, endPoint y: 188, distance: 10.3
drag, startPoint x: 290, startPoint y: 182, endPoint x: 236, endPoint y: 180, distance: 54.2
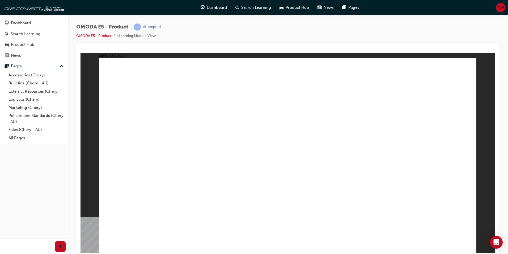
drag, startPoint x: 228, startPoint y: 186, endPoint x: 263, endPoint y: 208, distance: 41.1
drag, startPoint x: 263, startPoint y: 208, endPoint x: 211, endPoint y: 186, distance: 55.8
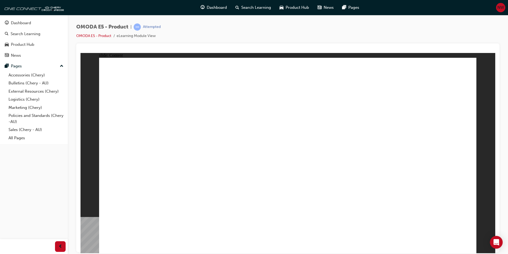
drag, startPoint x: 226, startPoint y: 186, endPoint x: 347, endPoint y: 201, distance: 122.4
drag, startPoint x: 352, startPoint y: 202, endPoint x: 319, endPoint y: 209, distance: 34.0
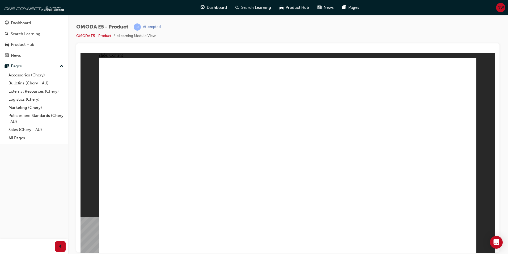
drag, startPoint x: 212, startPoint y: 182, endPoint x: 203, endPoint y: 183, distance: 9.1
drag, startPoint x: 256, startPoint y: 206, endPoint x: 260, endPoint y: 208, distance: 4.0
drag, startPoint x: 212, startPoint y: 190, endPoint x: 204, endPoint y: 188, distance: 7.8
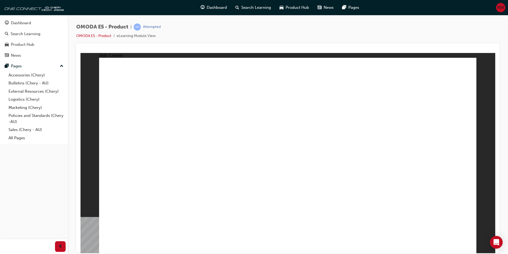
drag, startPoint x: 236, startPoint y: 189, endPoint x: 344, endPoint y: 189, distance: 107.9
drag
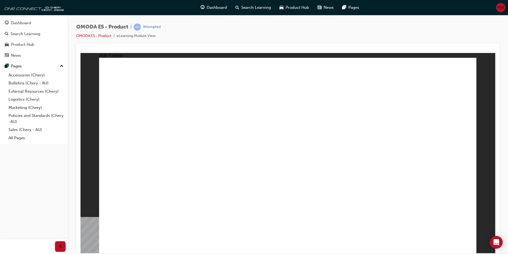
drag, startPoint x: 148, startPoint y: 201, endPoint x: 200, endPoint y: 195, distance: 52.4
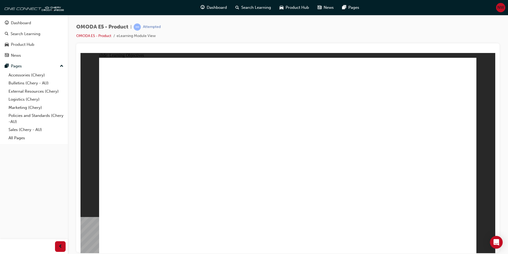
drag, startPoint x: 253, startPoint y: 194, endPoint x: 363, endPoint y: 182, distance: 110.9
drag, startPoint x: 363, startPoint y: 182, endPoint x: 475, endPoint y: 182, distance: 111.6
drag, startPoint x: 475, startPoint y: 182, endPoint x: 486, endPoint y: 250, distance: 69.7
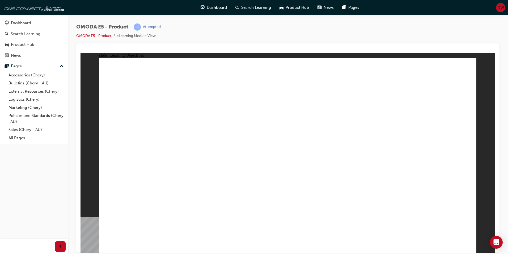
click at [484, 192] on div "slide: Learning Objectives Group 1 Rectangle 1 The all-new OMODA E5 is an exten…" at bounding box center [288, 153] width 415 height 200
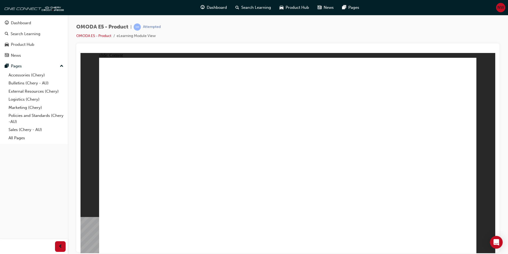
drag, startPoint x: 233, startPoint y: 83, endPoint x: 276, endPoint y: 82, distance: 42.8
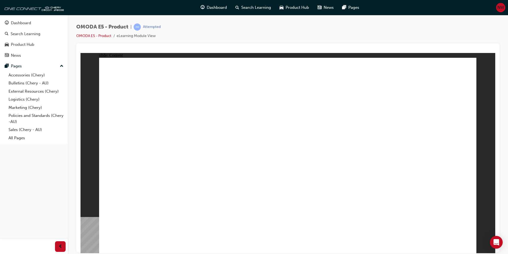
drag, startPoint x: 286, startPoint y: 85, endPoint x: 422, endPoint y: 86, distance: 135.5
drag, startPoint x: 186, startPoint y: 142, endPoint x: 152, endPoint y: 149, distance: 34.4
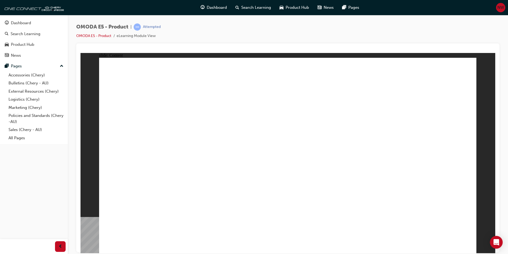
drag, startPoint x: 296, startPoint y: 91, endPoint x: 248, endPoint y: 150, distance: 76.4
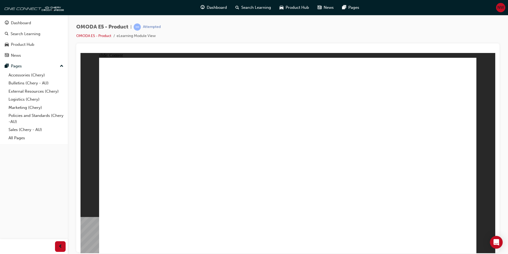
drag, startPoint x: 348, startPoint y: 159, endPoint x: 352, endPoint y: 161, distance: 4.0
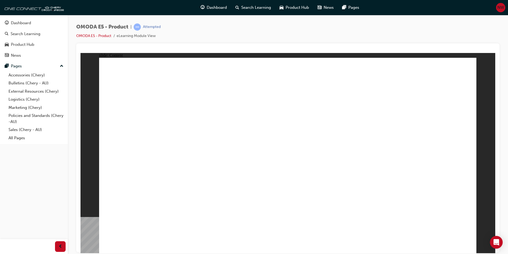
drag, startPoint x: 395, startPoint y: 166, endPoint x: 391, endPoint y: 203, distance: 36.6
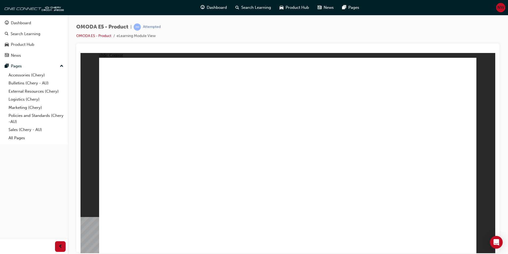
drag, startPoint x: 162, startPoint y: 200, endPoint x: 162, endPoint y: 189, distance: 11.2
drag, startPoint x: 157, startPoint y: 171, endPoint x: 167, endPoint y: 149, distance: 23.5
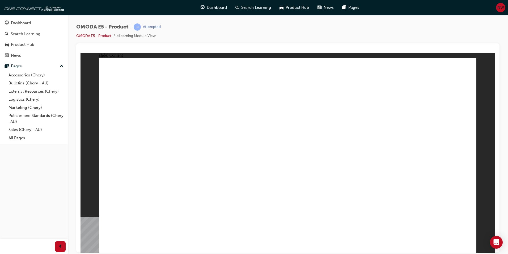
drag, startPoint x: 308, startPoint y: 154, endPoint x: 311, endPoint y: 128, distance: 26.4
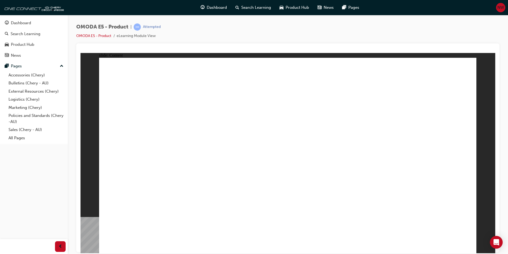
drag, startPoint x: 310, startPoint y: 213, endPoint x: 281, endPoint y: 217, distance: 29.8
drag, startPoint x: 280, startPoint y: 217, endPoint x: 294, endPoint y: 214, distance: 14.4
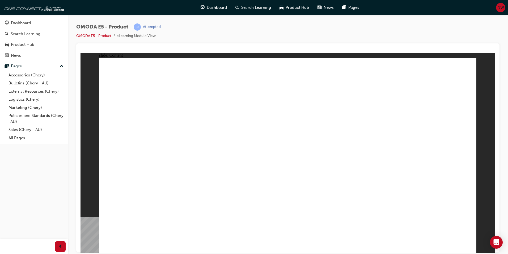
drag, startPoint x: 274, startPoint y: 39, endPoint x: 212, endPoint y: 22, distance: 65.0
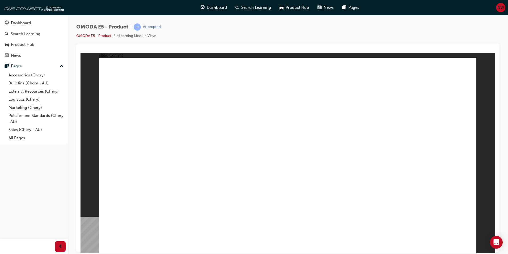
click at [274, 39] on div "OMODA E5 - Product | Attempted OMODA E5 - Product eLearning Module View" at bounding box center [287, 33] width 423 height 20
drag, startPoint x: 290, startPoint y: 123, endPoint x: 266, endPoint y: 120, distance: 24.1
drag, startPoint x: 266, startPoint y: 120, endPoint x: 243, endPoint y: 128, distance: 23.9
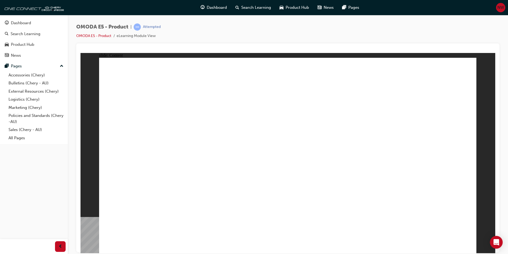
drag, startPoint x: 243, startPoint y: 128, endPoint x: 190, endPoint y: 177, distance: 73.2
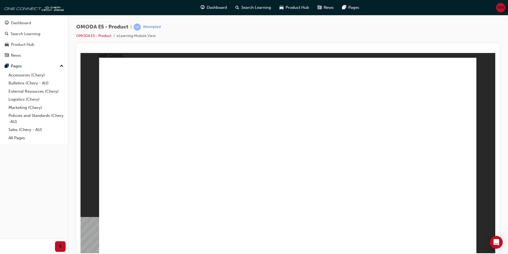
drag, startPoint x: 314, startPoint y: 159, endPoint x: 380, endPoint y: 163, distance: 65.5
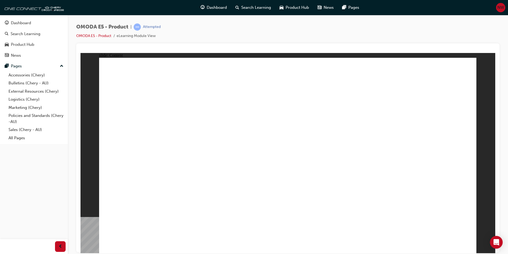
drag, startPoint x: 424, startPoint y: 161, endPoint x: 483, endPoint y: 247, distance: 104.2
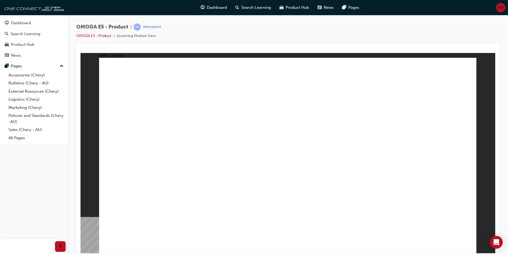
drag, startPoint x: 262, startPoint y: 151, endPoint x: 205, endPoint y: 158, distance: 57.0
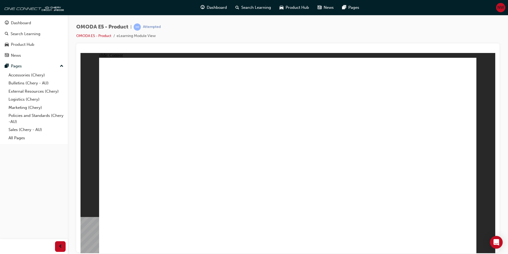
drag, startPoint x: 200, startPoint y: 216, endPoint x: 206, endPoint y: 217, distance: 6.4
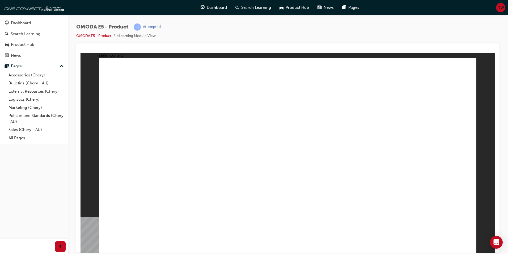
drag, startPoint x: 161, startPoint y: 195, endPoint x: 161, endPoint y: 201, distance: 6.4
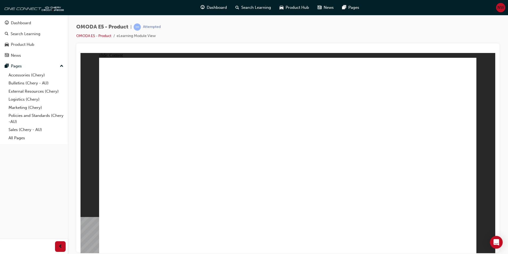
drag, startPoint x: 401, startPoint y: 145, endPoint x: 361, endPoint y: 157, distance: 42.2
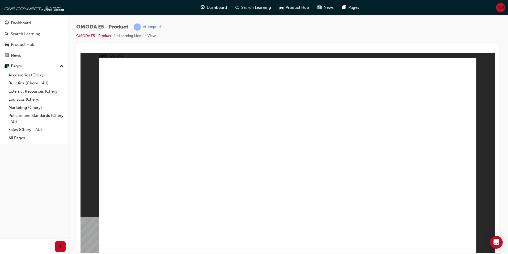
drag, startPoint x: 388, startPoint y: 170, endPoint x: 372, endPoint y: 167, distance: 16.1
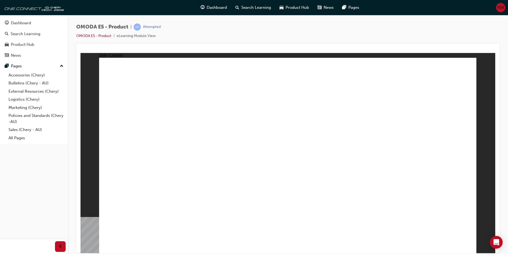
drag, startPoint x: 404, startPoint y: 165, endPoint x: 398, endPoint y: 165, distance: 5.3
drag, startPoint x: 304, startPoint y: 166, endPoint x: 298, endPoint y: 168, distance: 6.2
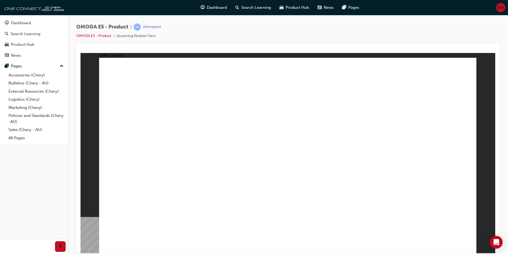
drag, startPoint x: 202, startPoint y: 183, endPoint x: 201, endPoint y: 186, distance: 3.7
drag, startPoint x: 203, startPoint y: 192, endPoint x: 188, endPoint y: 187, distance: 16.2
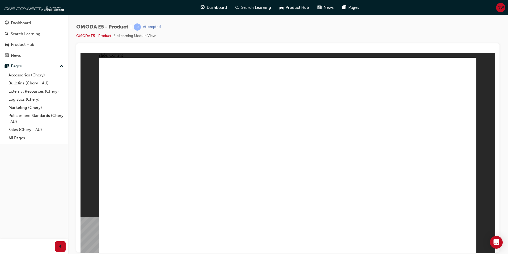
drag, startPoint x: 242, startPoint y: 205, endPoint x: 248, endPoint y: 218, distance: 14.7
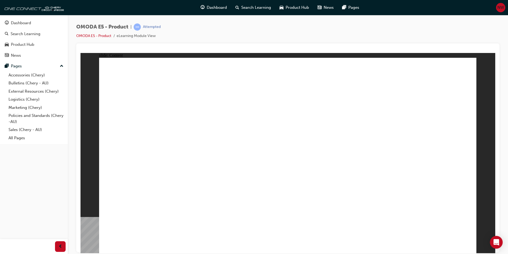
drag, startPoint x: 132, startPoint y: 92, endPoint x: 131, endPoint y: 95, distance: 2.9
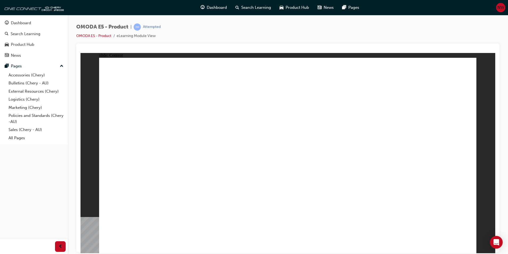
drag, startPoint x: 425, startPoint y: 73, endPoint x: 362, endPoint y: 82, distance: 63.6
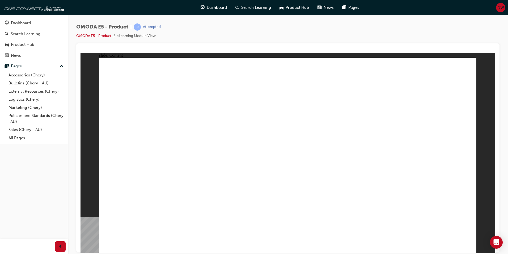
drag, startPoint x: 289, startPoint y: 78, endPoint x: 286, endPoint y: 78, distance: 2.9
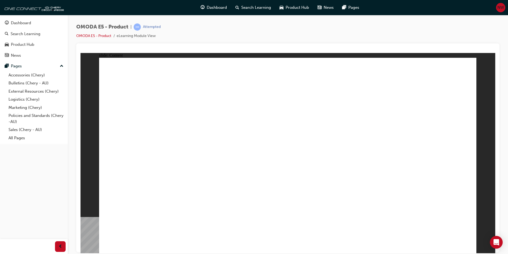
drag, startPoint x: 107, startPoint y: 184, endPoint x: 111, endPoint y: 187, distance: 4.4
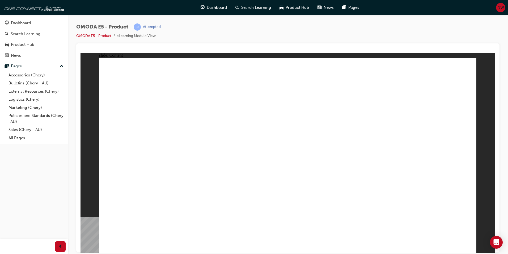
drag, startPoint x: 233, startPoint y: 150, endPoint x: 196, endPoint y: 183, distance: 49.5
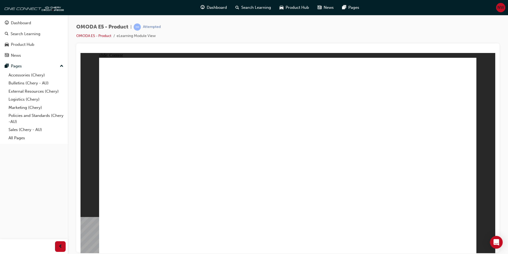
drag, startPoint x: 374, startPoint y: 151, endPoint x: 368, endPoint y: 151, distance: 5.6
drag, startPoint x: 207, startPoint y: 121, endPoint x: 160, endPoint y: 132, distance: 48.4
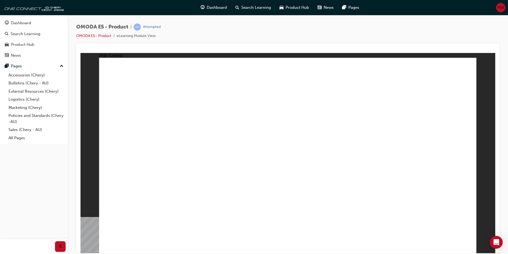
drag, startPoint x: 210, startPoint y: 216, endPoint x: 213, endPoint y: 216, distance: 3.5
drag, startPoint x: 196, startPoint y: 130, endPoint x: 179, endPoint y: 137, distance: 19.4
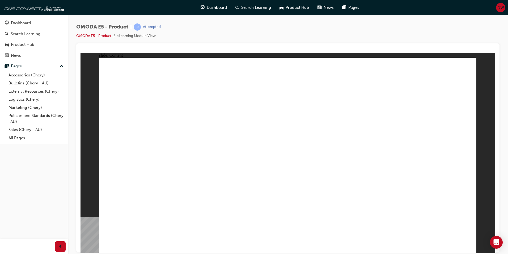
drag, startPoint x: 243, startPoint y: 114, endPoint x: 229, endPoint y: 141, distance: 29.7
drag, startPoint x: 337, startPoint y: 170, endPoint x: 367, endPoint y: 155, distance: 33.6
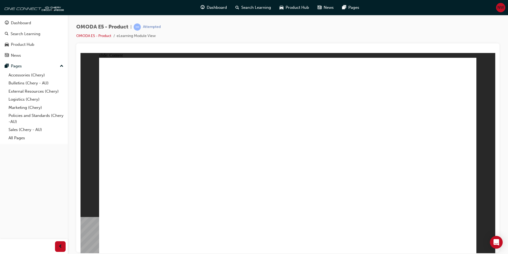
drag, startPoint x: 435, startPoint y: 127, endPoint x: 439, endPoint y: 137, distance: 10.7
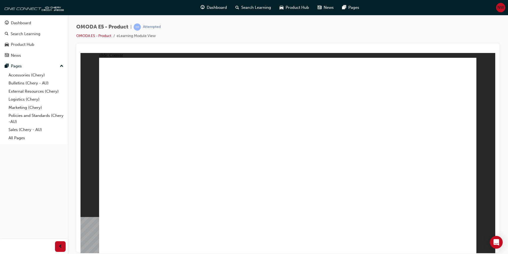
drag, startPoint x: 257, startPoint y: 155, endPoint x: 275, endPoint y: 156, distance: 17.6
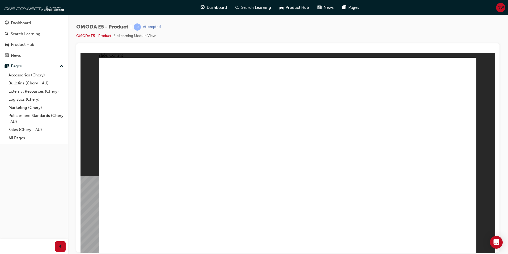
drag, startPoint x: 204, startPoint y: 157, endPoint x: 210, endPoint y: 157, distance: 6.1
drag, startPoint x: 464, startPoint y: 67, endPoint x: 430, endPoint y: 91, distance: 41.7
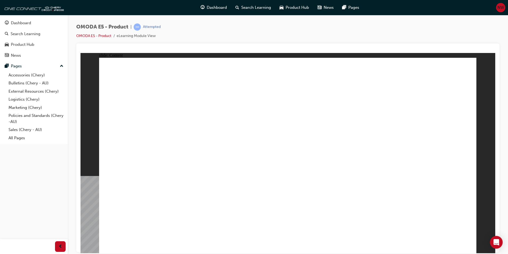
drag, startPoint x: 470, startPoint y: 66, endPoint x: 440, endPoint y: 139, distance: 79.3
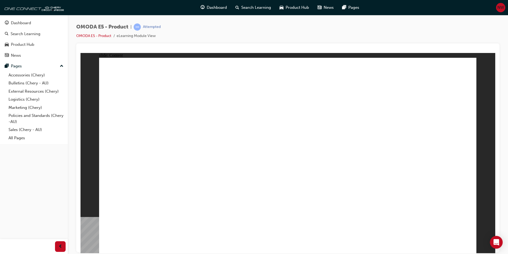
drag, startPoint x: 407, startPoint y: 77, endPoint x: 410, endPoint y: 78, distance: 3.5
drag, startPoint x: 297, startPoint y: 91, endPoint x: 335, endPoint y: 90, distance: 37.8
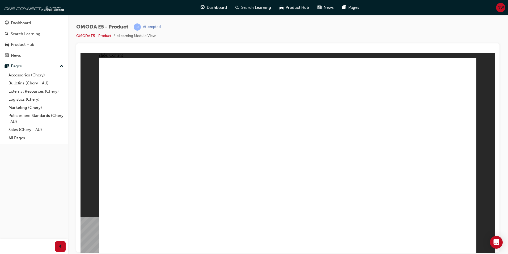
drag, startPoint x: 211, startPoint y: 187, endPoint x: 244, endPoint y: 191, distance: 33.8
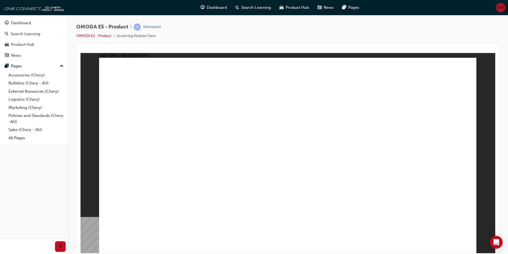
drag, startPoint x: 236, startPoint y: 147, endPoint x: 287, endPoint y: 140, distance: 51.7
radio input "false"
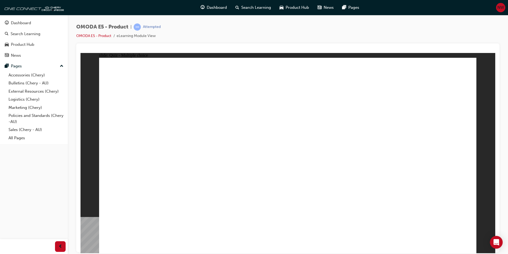
radio input "false"
radio input "true"
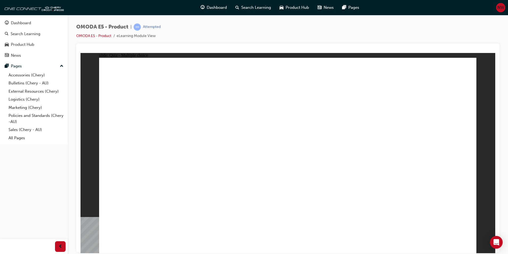
radio input "false"
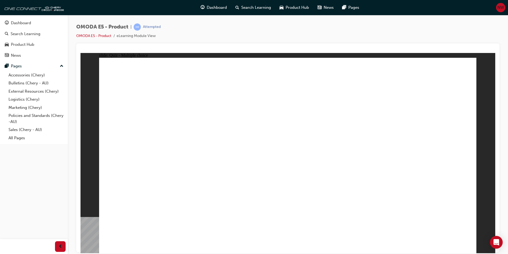
radio input "true"
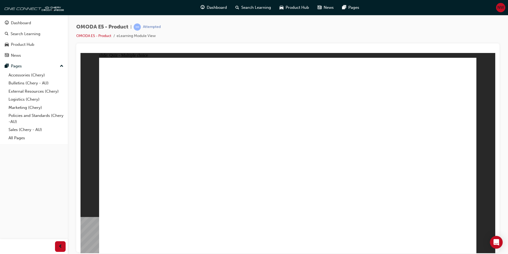
radio input "true"
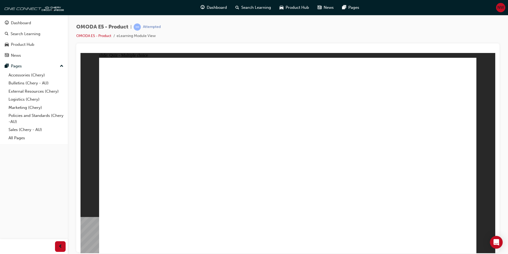
radio input "true"
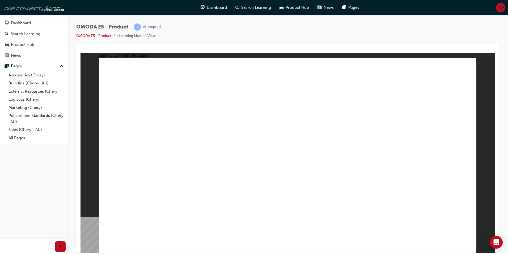
radio input "true"
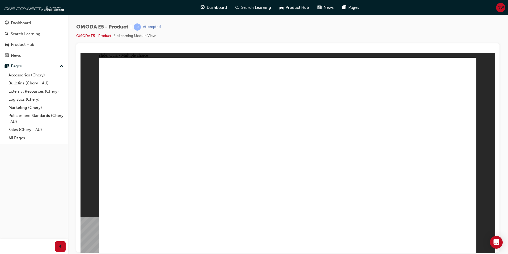
radio input "true"
drag, startPoint x: 358, startPoint y: 163, endPoint x: 362, endPoint y: 171, distance: 9.5
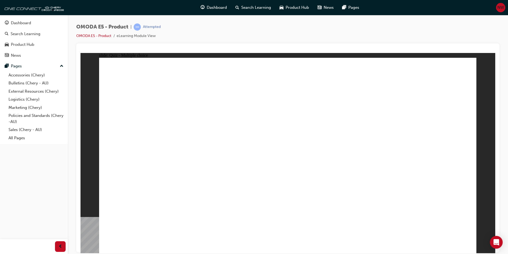
radio input "false"
drag, startPoint x: 364, startPoint y: 213, endPoint x: 361, endPoint y: 216, distance: 4.3
radio input "false"
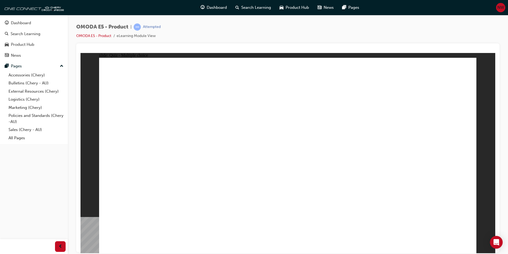
radio input "true"
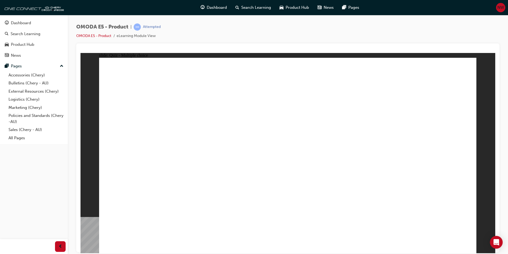
radio input "true"
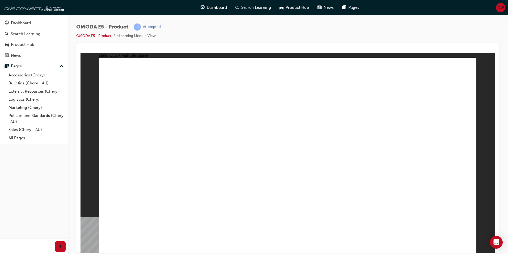
radio input "true"
drag, startPoint x: 308, startPoint y: 141, endPoint x: 311, endPoint y: 147, distance: 7.6
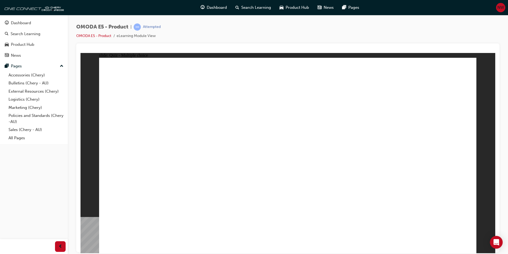
radio input "true"
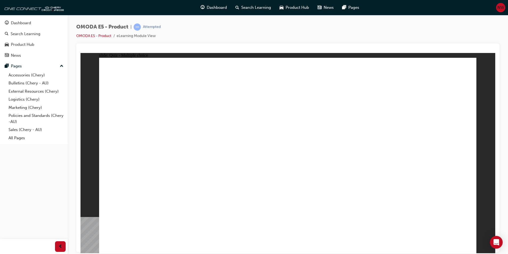
radio input "true"
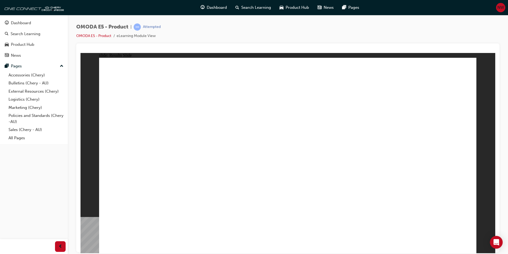
radio input "true"
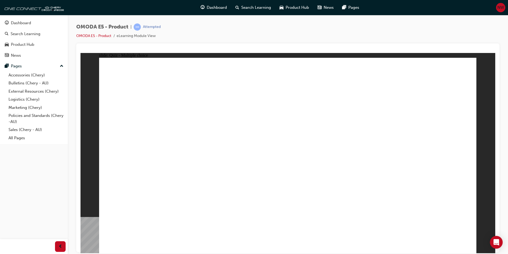
radio input "true"
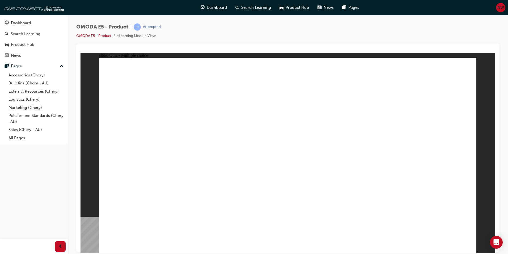
radio input "true"
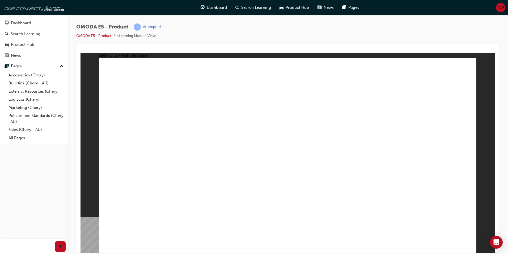
radio input "false"
radio input "true"
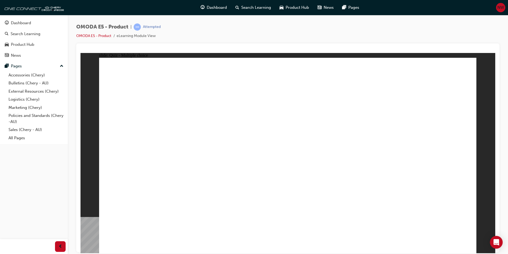
radio input "true"
radio input "false"
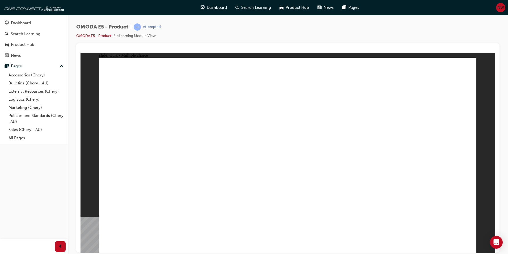
radio input "true"
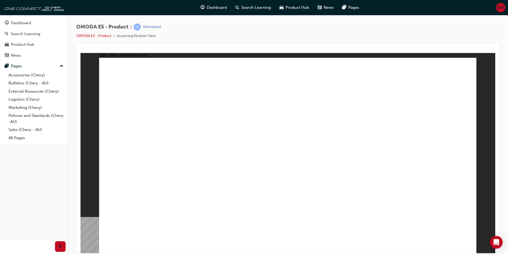
radio input "true"
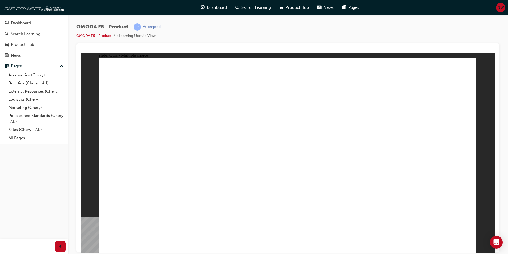
radio input "true"
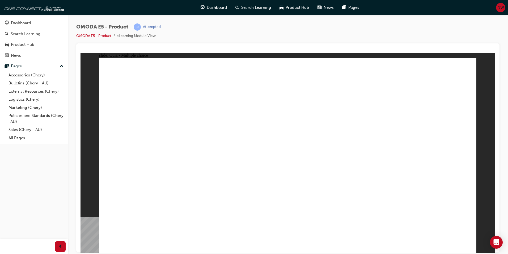
radio input "true"
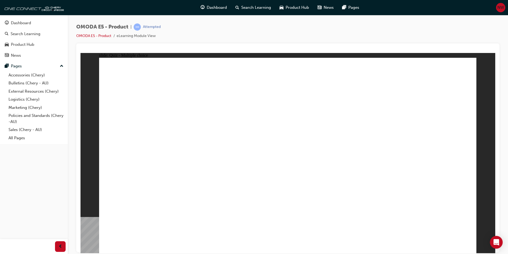
radio input "true"
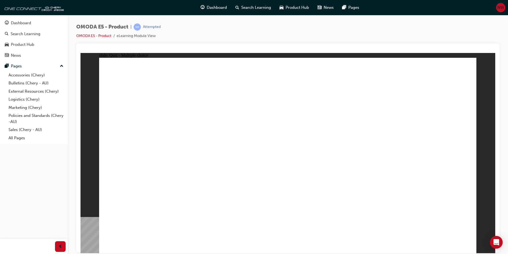
radio input "true"
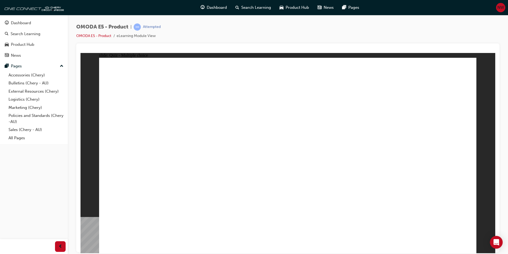
radio input "true"
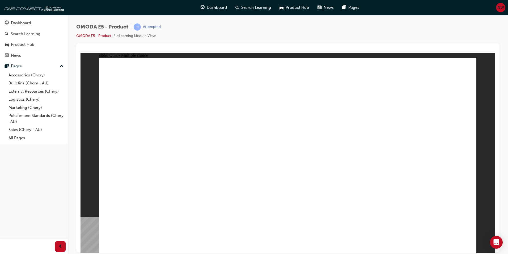
radio input "true"
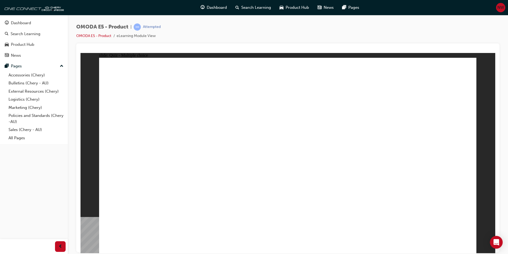
drag, startPoint x: 317, startPoint y: 176, endPoint x: 316, endPoint y: 170, distance: 6.4
radio input "true"
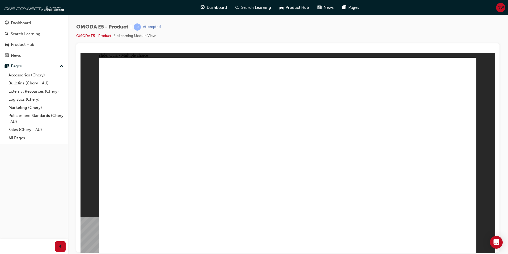
radio input "true"
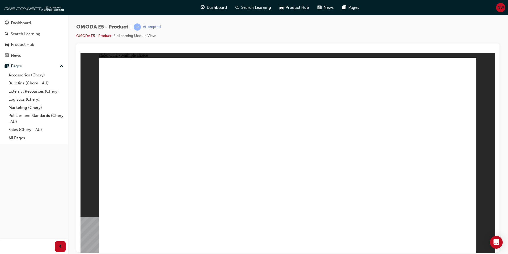
radio input "true"
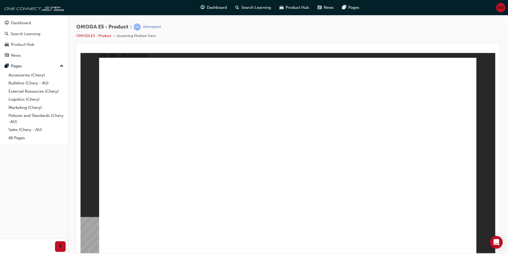
radio input "true"
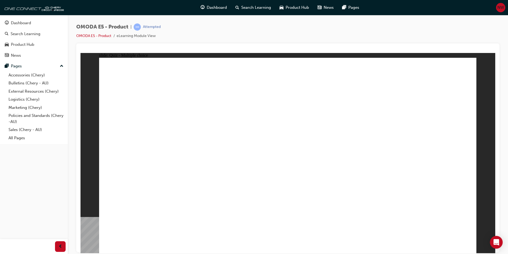
radio input "true"
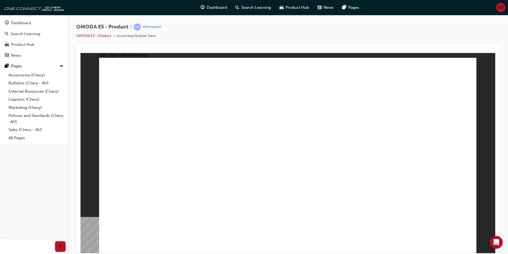
radio input "true"
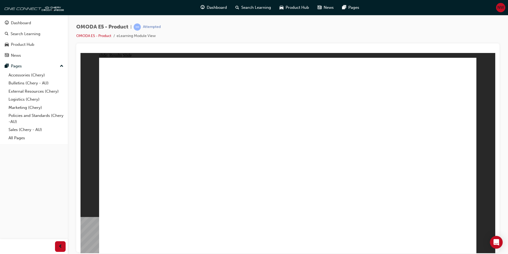
drag, startPoint x: 370, startPoint y: 99, endPoint x: 338, endPoint y: 116, distance: 36.1
radio input "true"
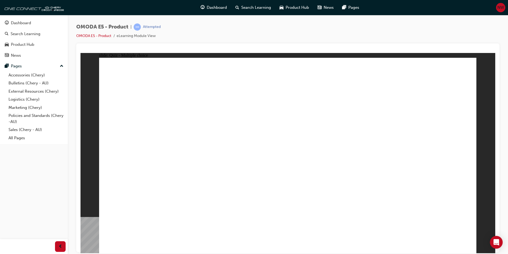
radio input "true"
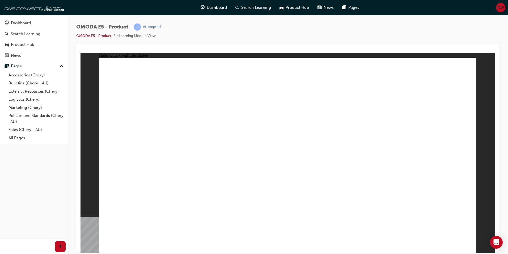
radio input "true"
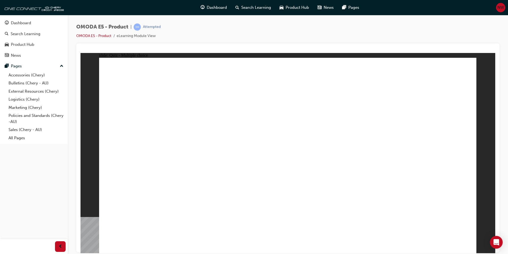
radio input "false"
radio input "true"
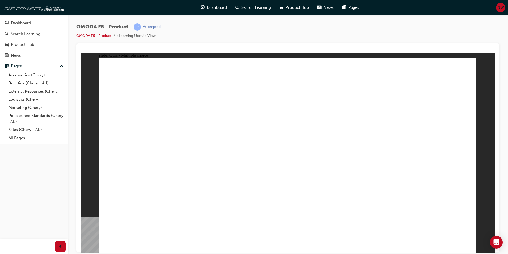
radio input "true"
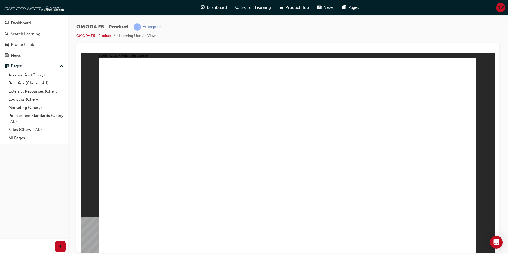
radio input "true"
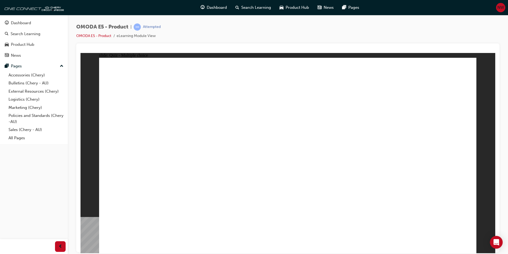
radio input "true"
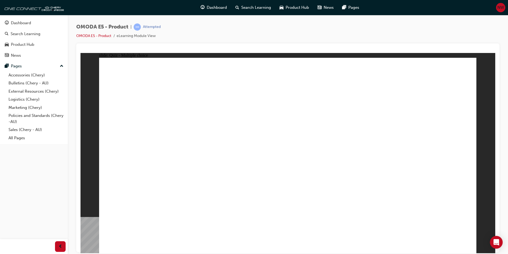
radio input "false"
radio input "true"
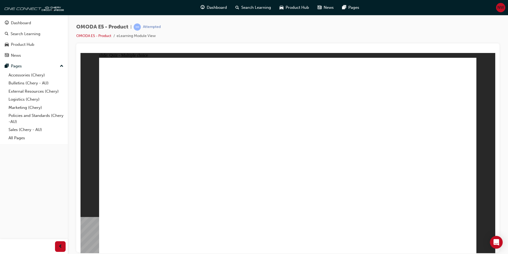
radio input "true"
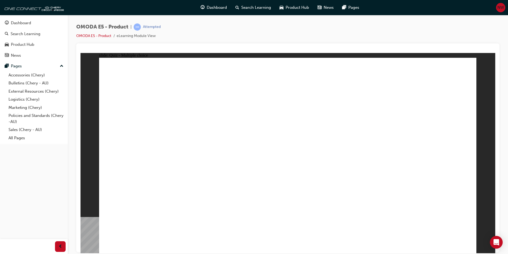
radio input "true"
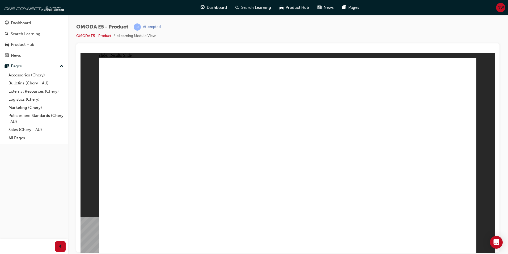
radio input "true"
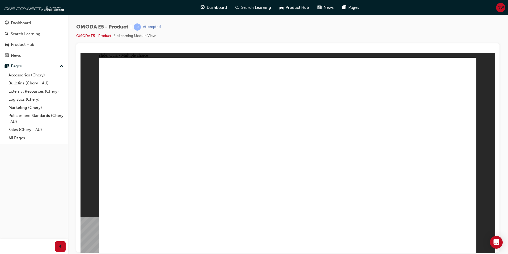
radio input "true"
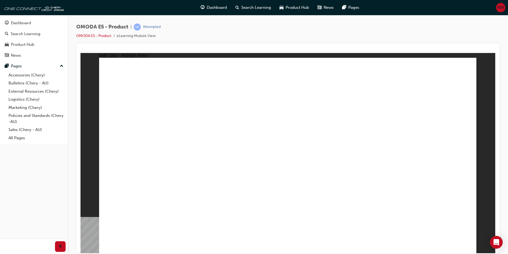
radio input "true"
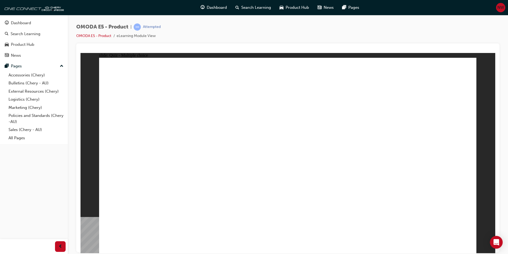
radio input "true"
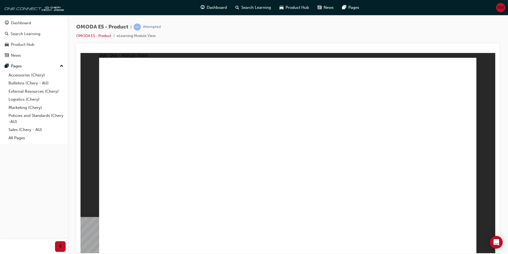
radio input "true"
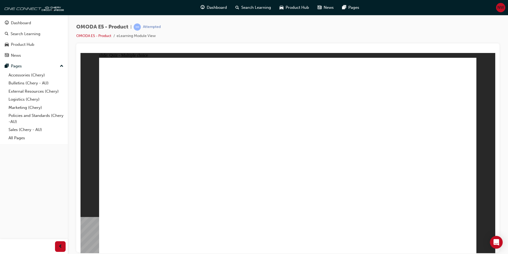
drag, startPoint x: 283, startPoint y: 181, endPoint x: 284, endPoint y: 185, distance: 4.6
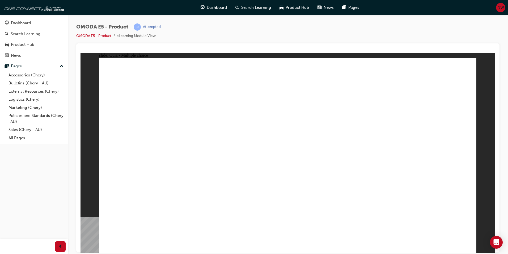
radio input "true"
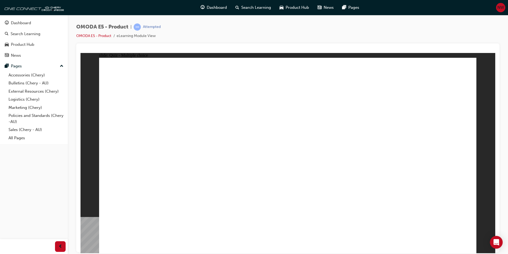
radio input "true"
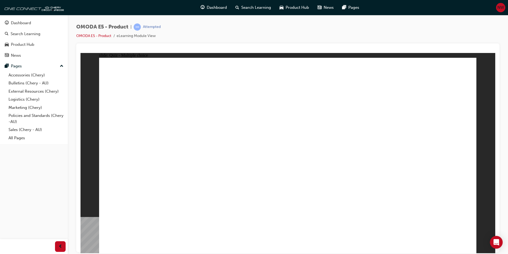
radio input "true"
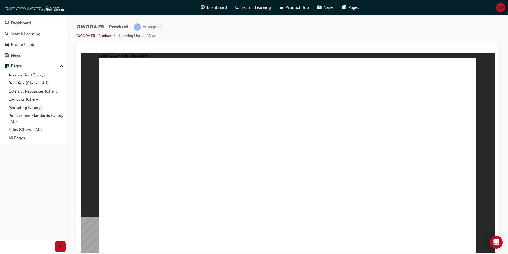
radio input "true"
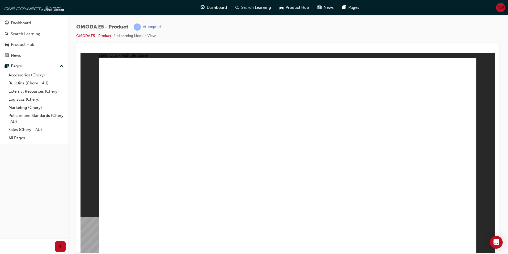
radio input "true"
drag, startPoint x: 237, startPoint y: 195, endPoint x: 239, endPoint y: 188, distance: 7.3
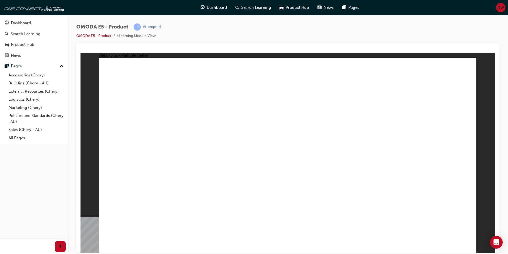
radio input "true"
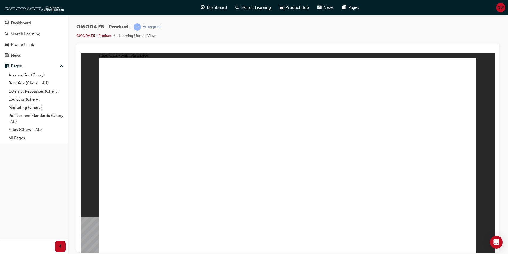
radio input "true"
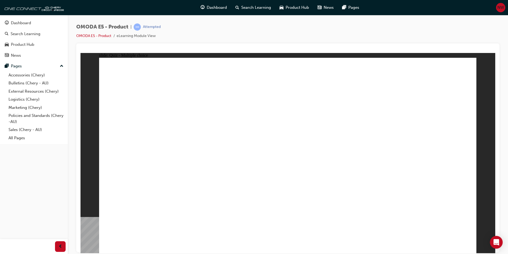
radio input "true"
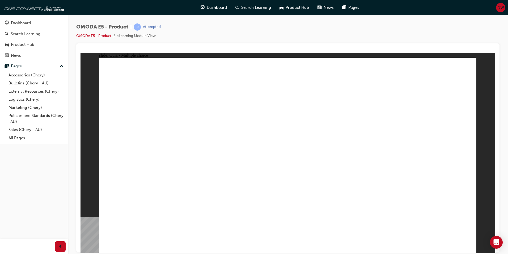
radio input "true"
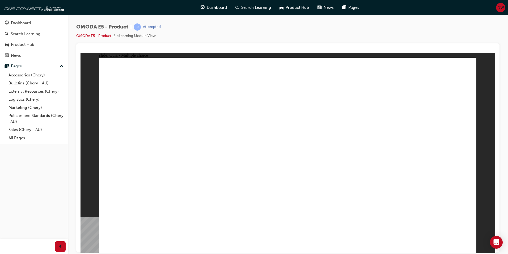
radio input "true"
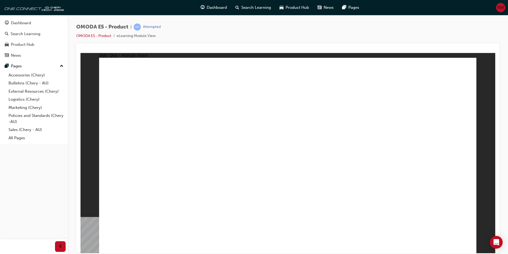
radio input "true"
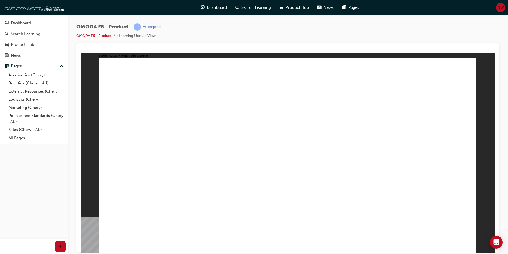
radio input "true"
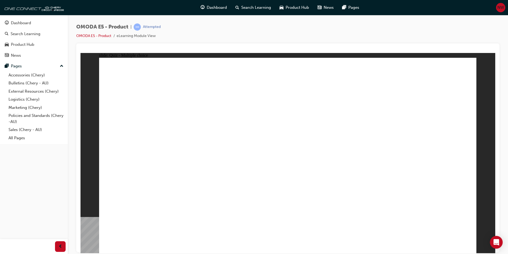
radio input "true"
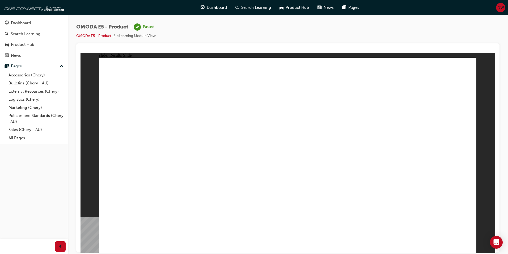
click at [35, 18] on button "Dashboard Search Learning Product Hub News Pages" at bounding box center [34, 39] width 64 height 44
click at [38, 22] on div "Dashboard" at bounding box center [34, 23] width 58 height 7
